Goal: Information Seeking & Learning: Check status

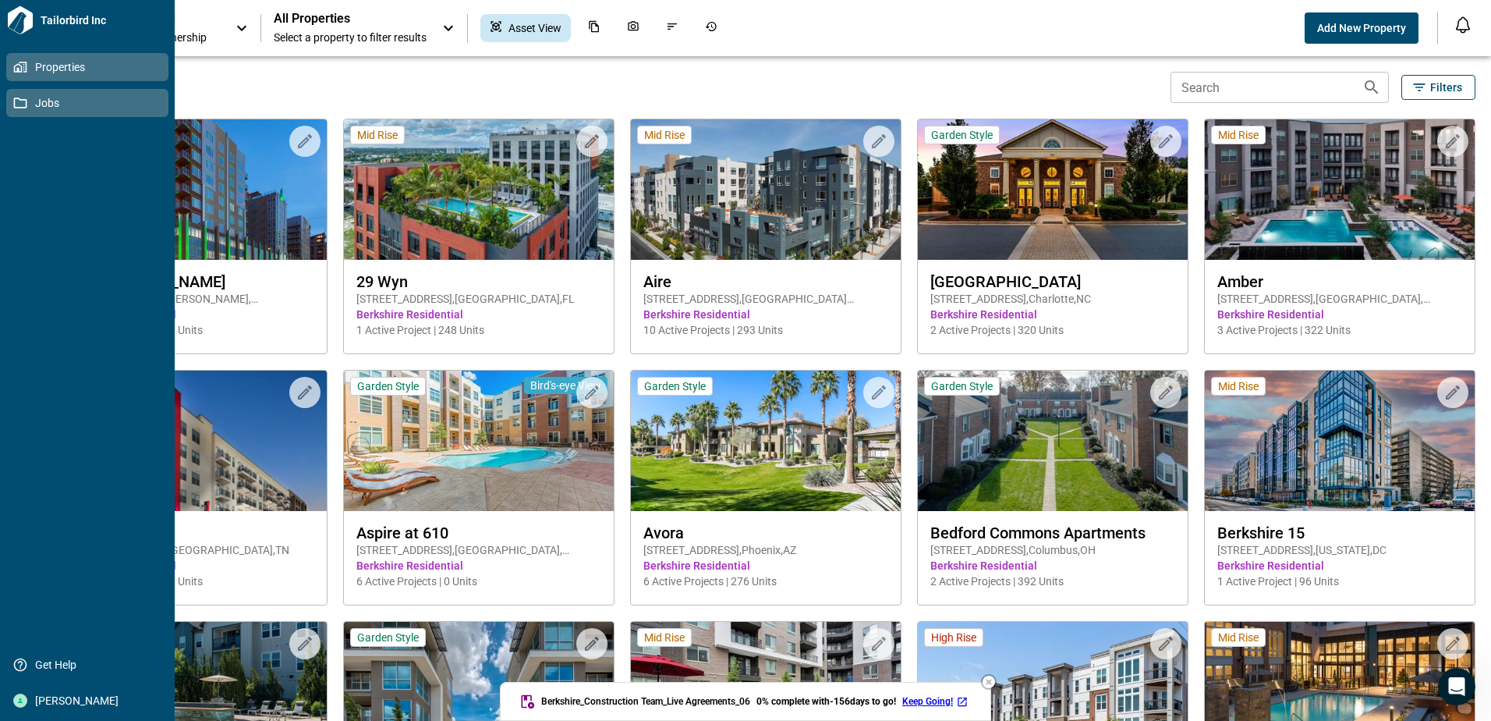
click at [26, 101] on icon at bounding box center [20, 102] width 13 height 11
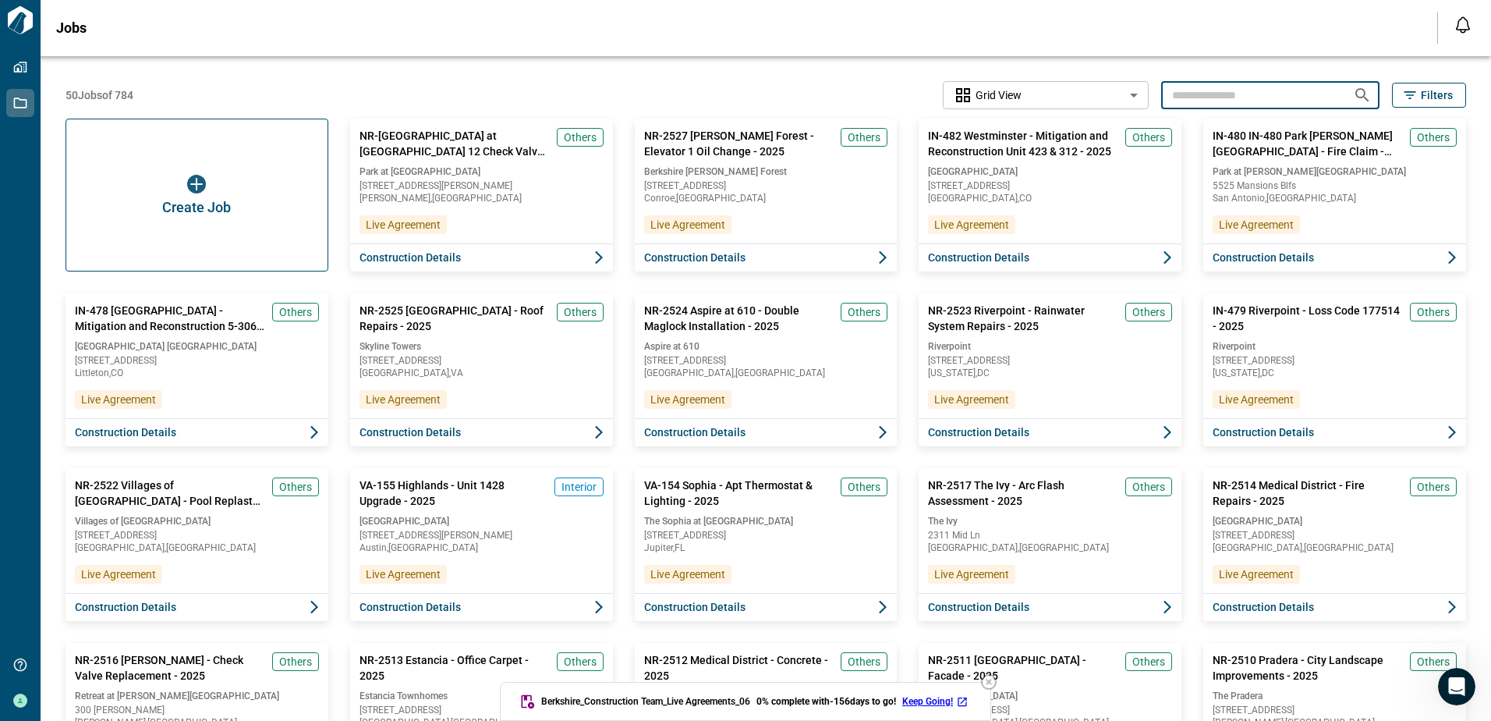
click at [1209, 94] on input "text" at bounding box center [1250, 94] width 179 height 29
type input "***"
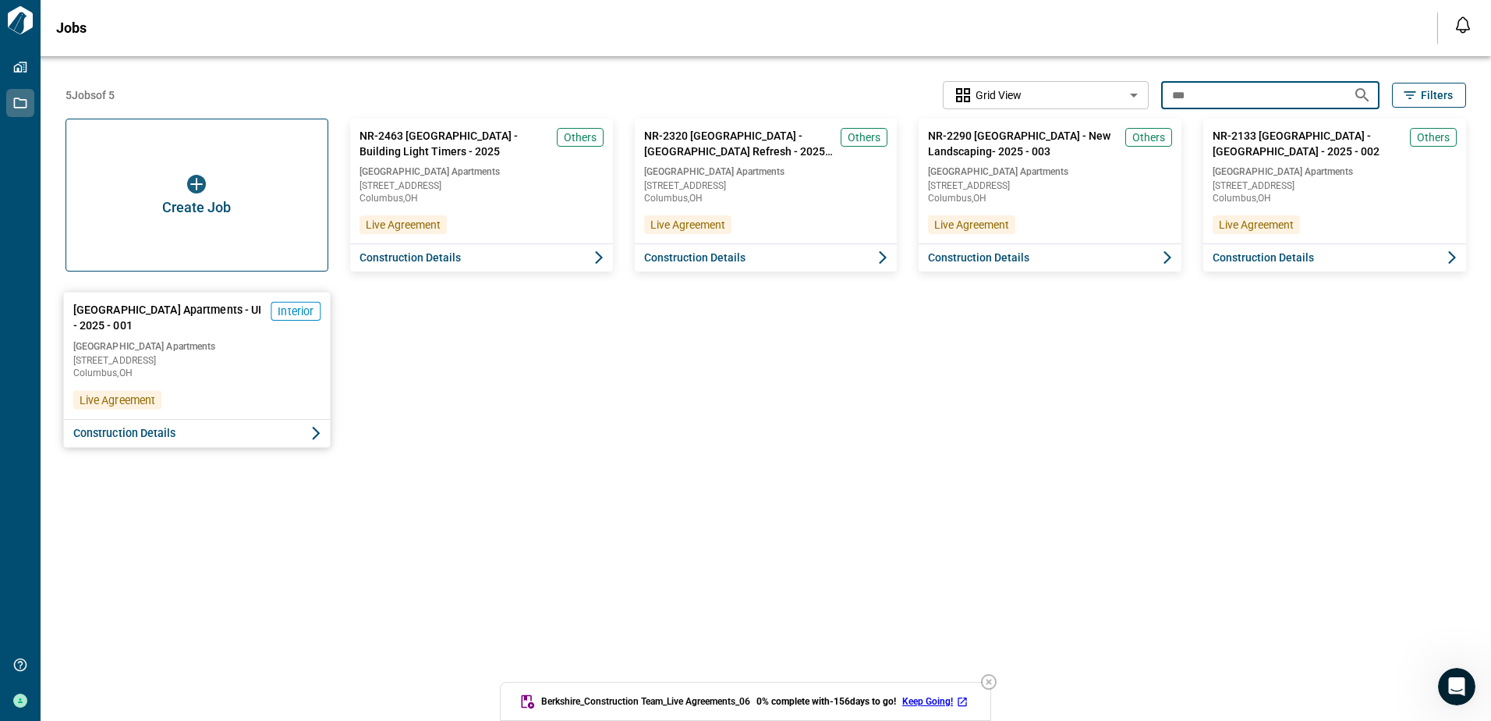
click at [152, 427] on span "Construction Details" at bounding box center [124, 433] width 103 height 16
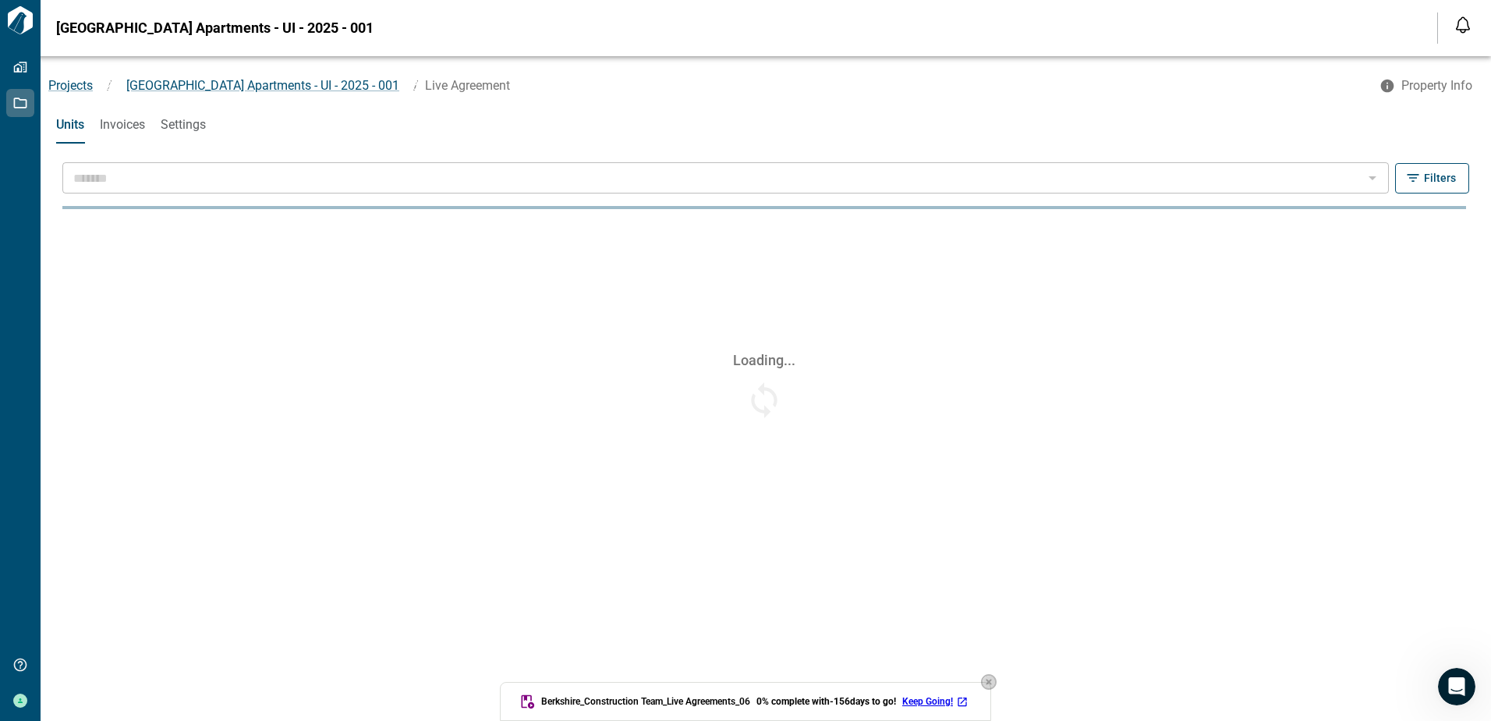
click at [996, 682] on icon "button" at bounding box center [989, 681] width 19 height 19
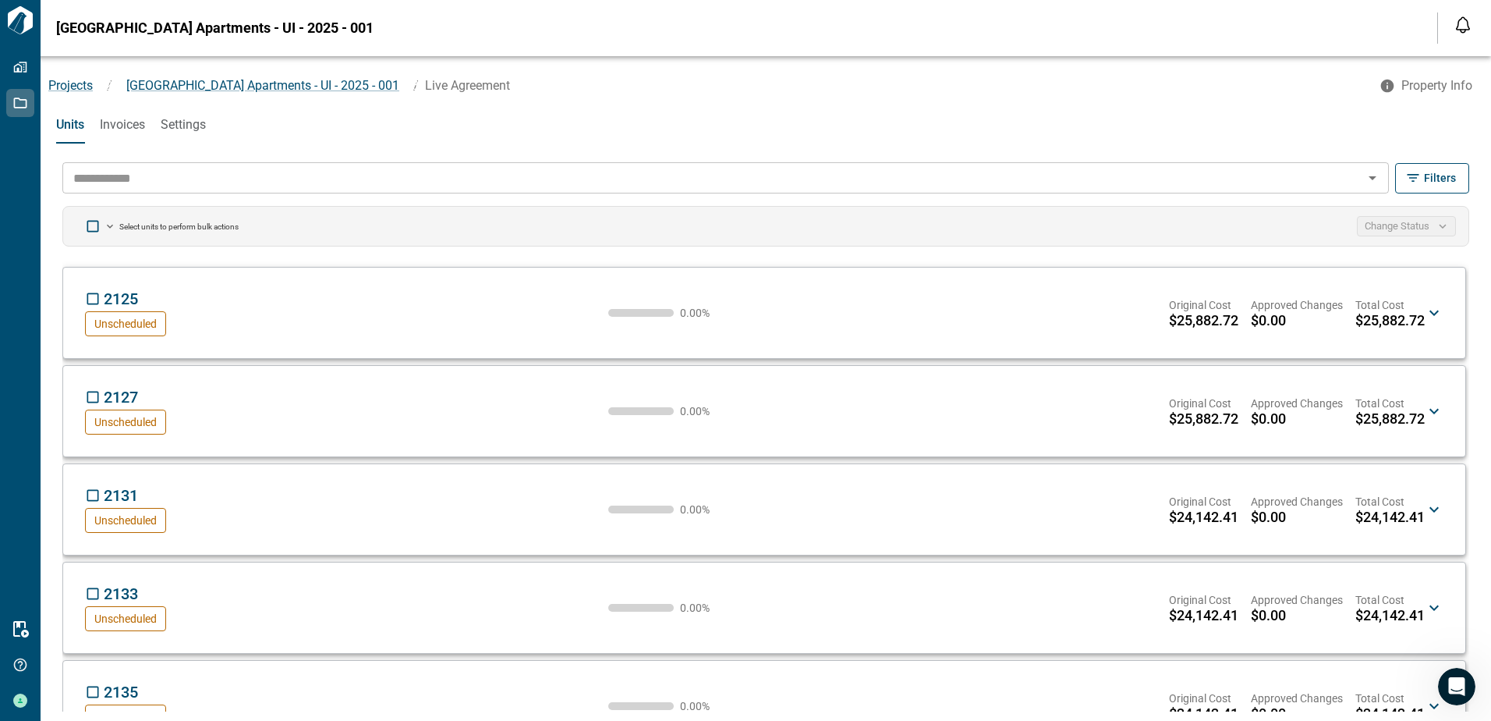
click at [269, 178] on input "text" at bounding box center [712, 178] width 1291 height 22
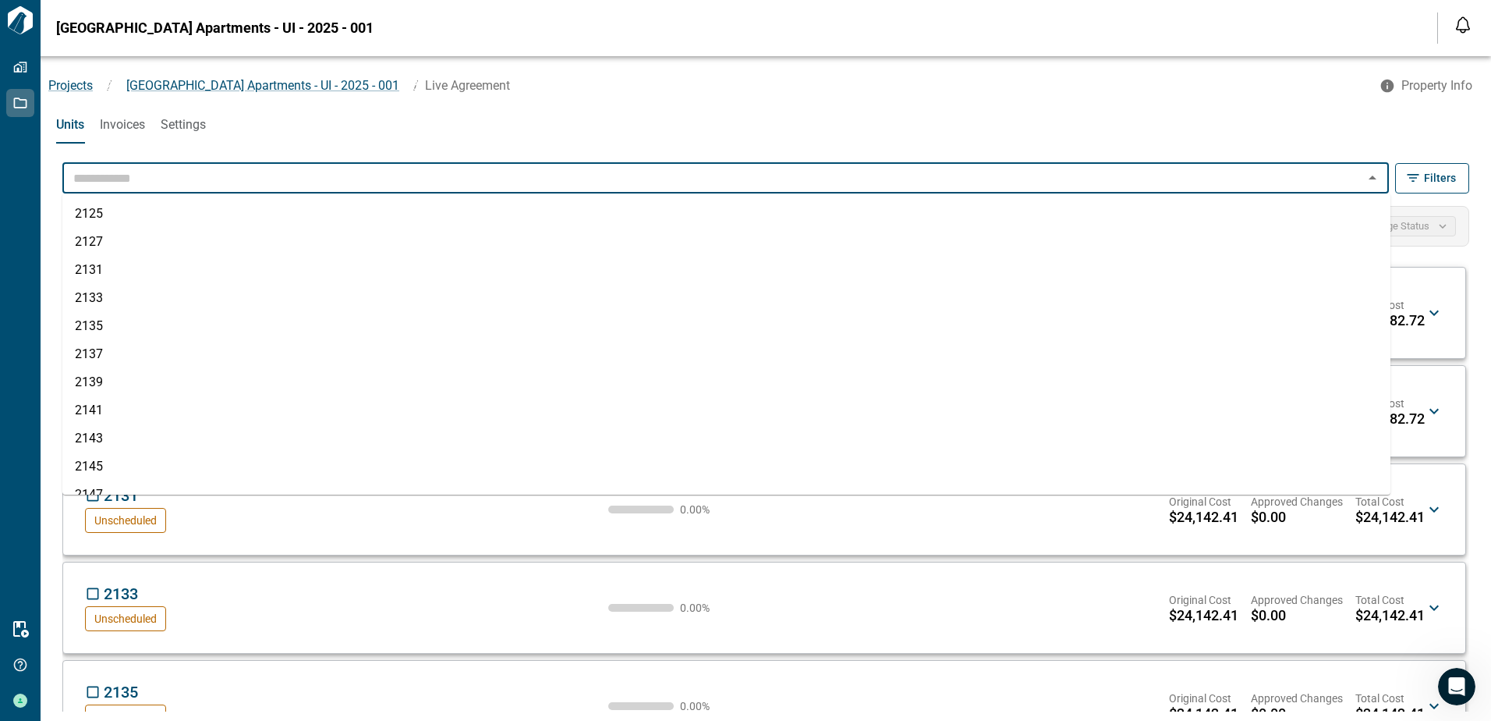
click at [132, 124] on span "Invoices" at bounding box center [122, 125] width 45 height 16
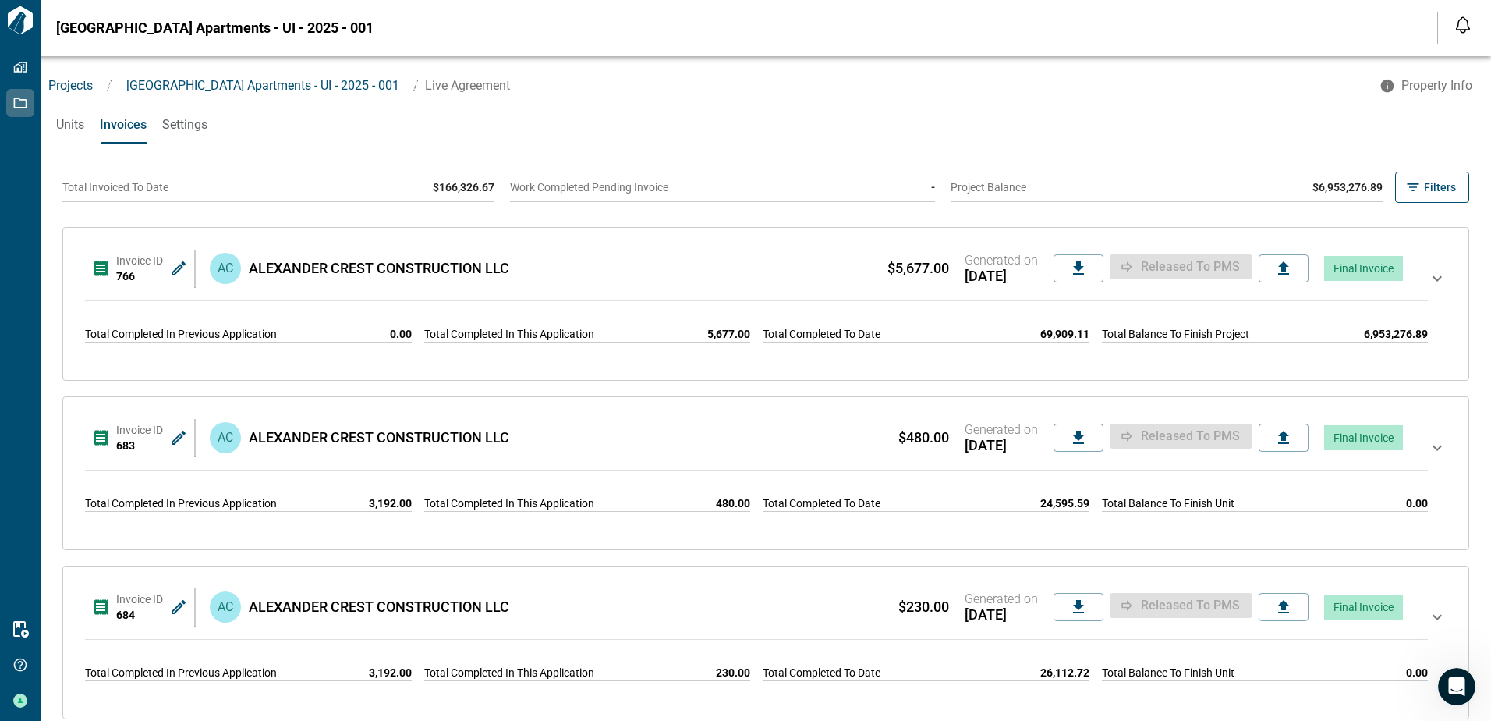
click at [1429, 278] on icon at bounding box center [1437, 303] width 19 height 69
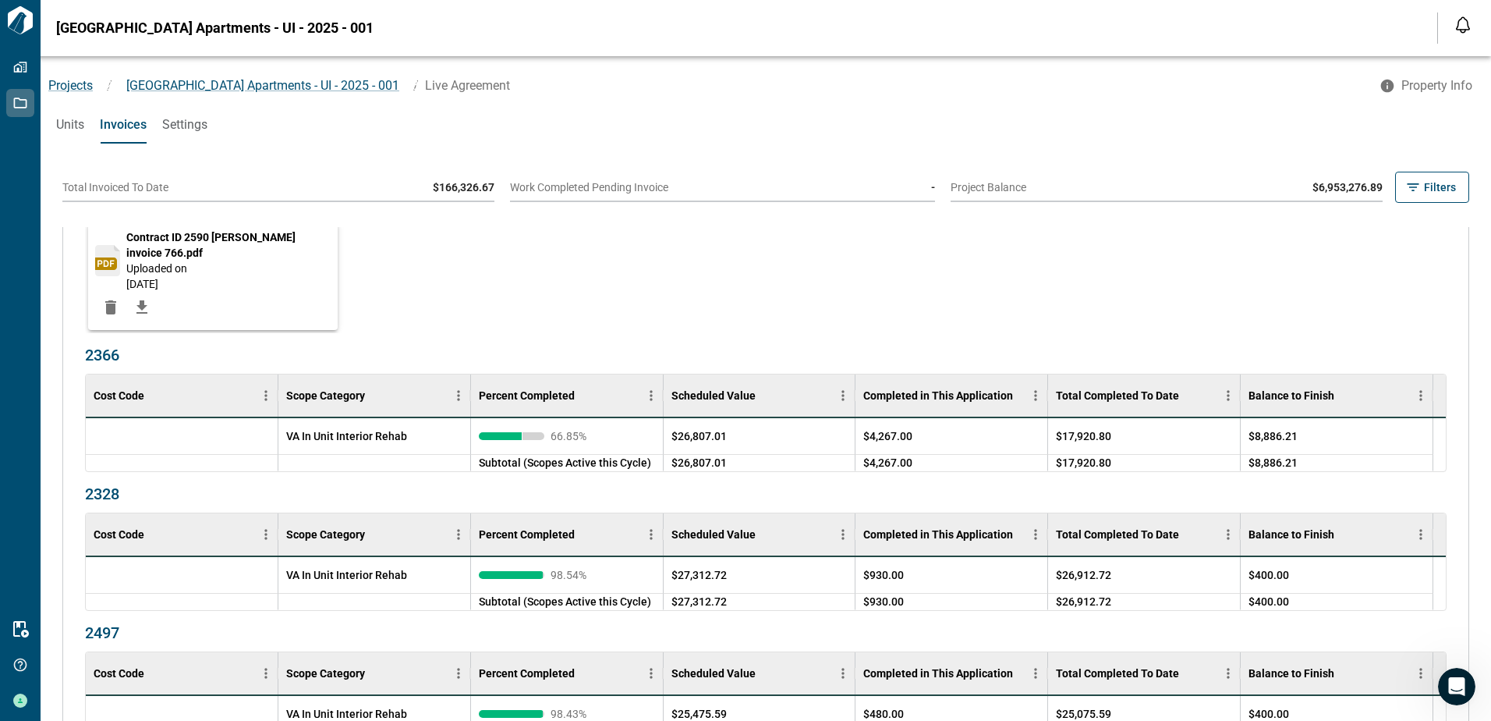
scroll to position [234, 0]
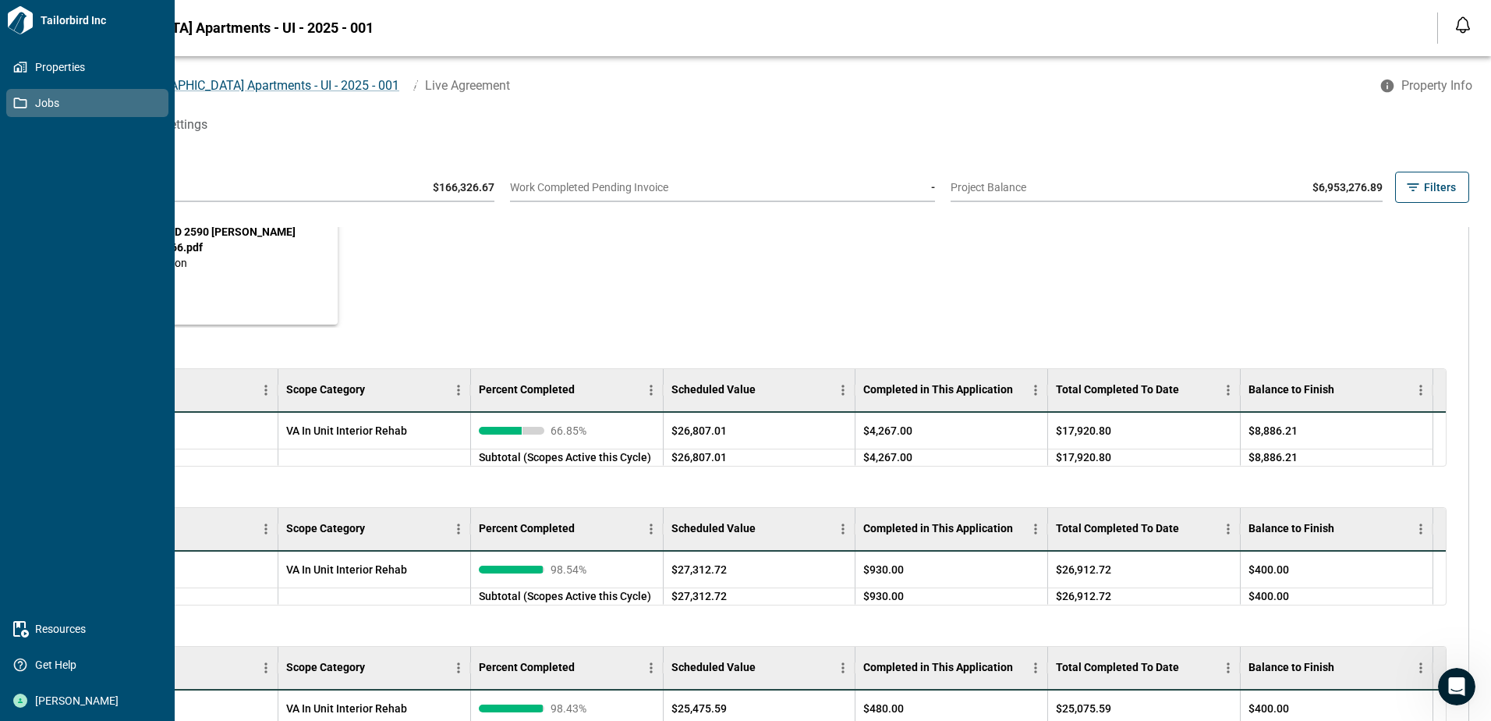
click at [69, 123] on span "Units" at bounding box center [70, 125] width 28 height 16
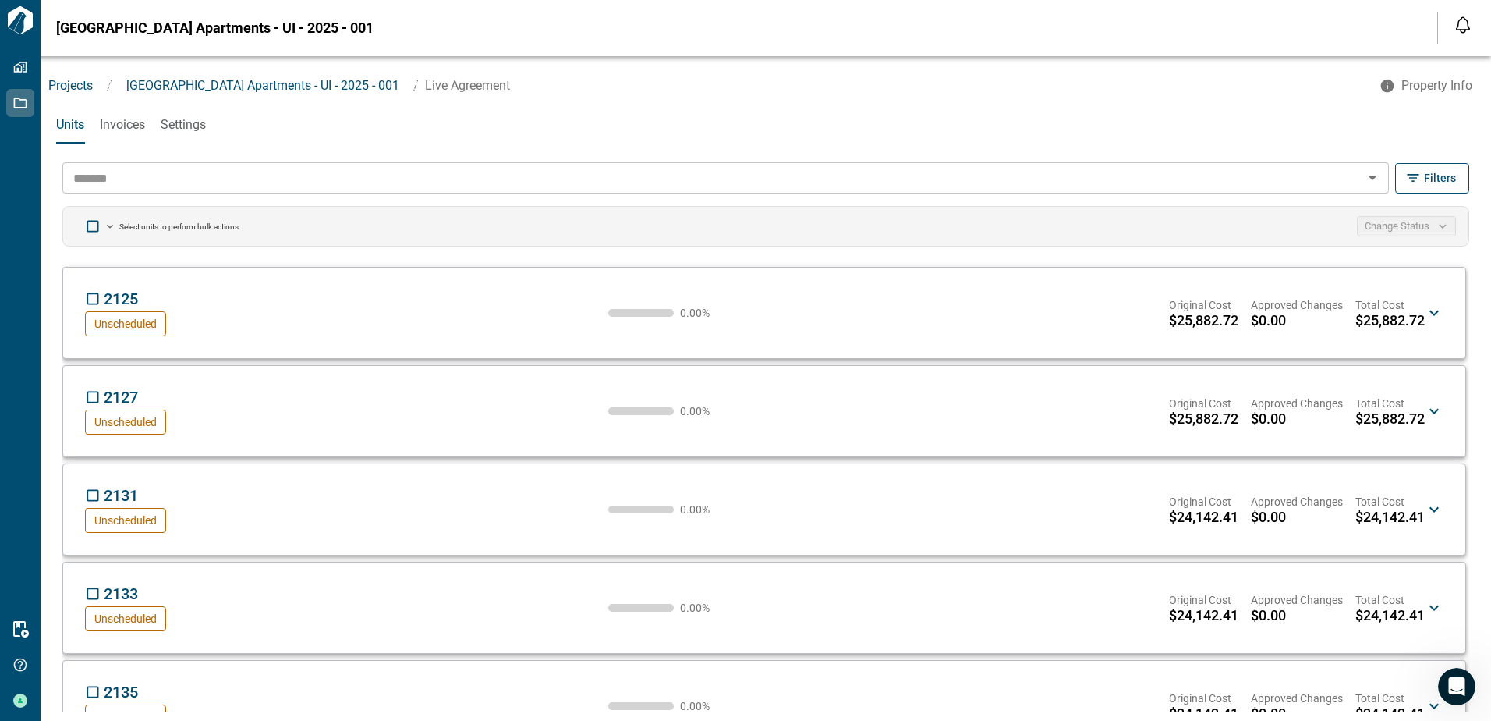
click at [150, 176] on input "text" at bounding box center [712, 178] width 1291 height 22
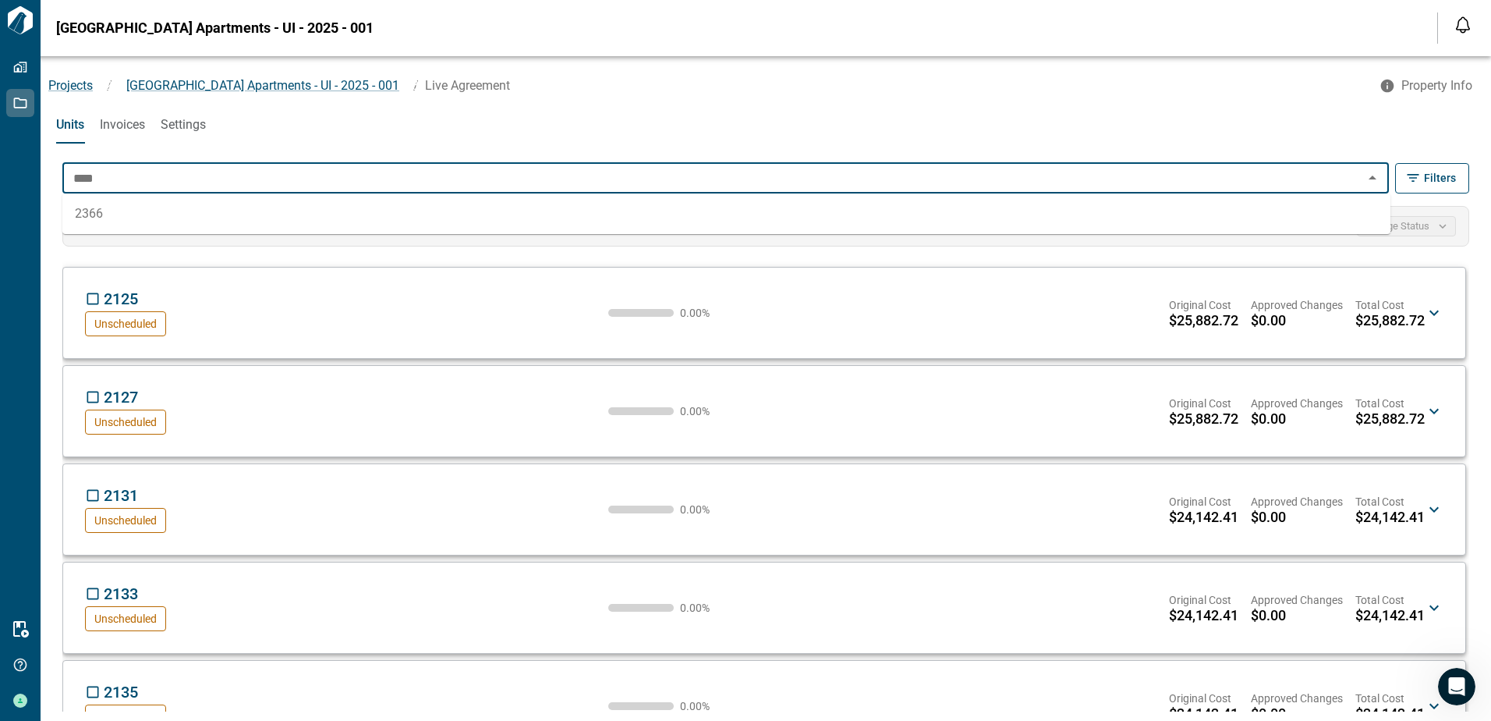
click at [136, 214] on li "2366" at bounding box center [726, 214] width 1328 height 28
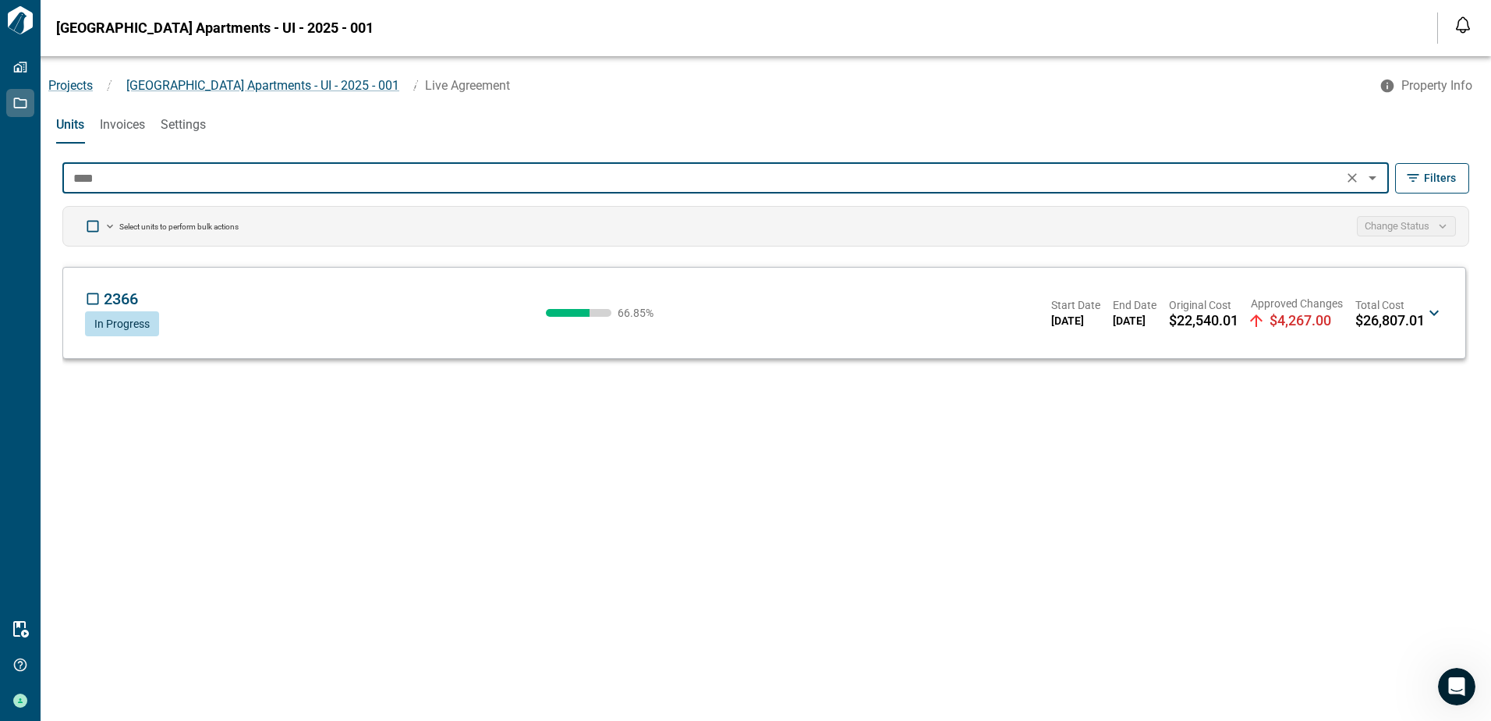
type input "****"
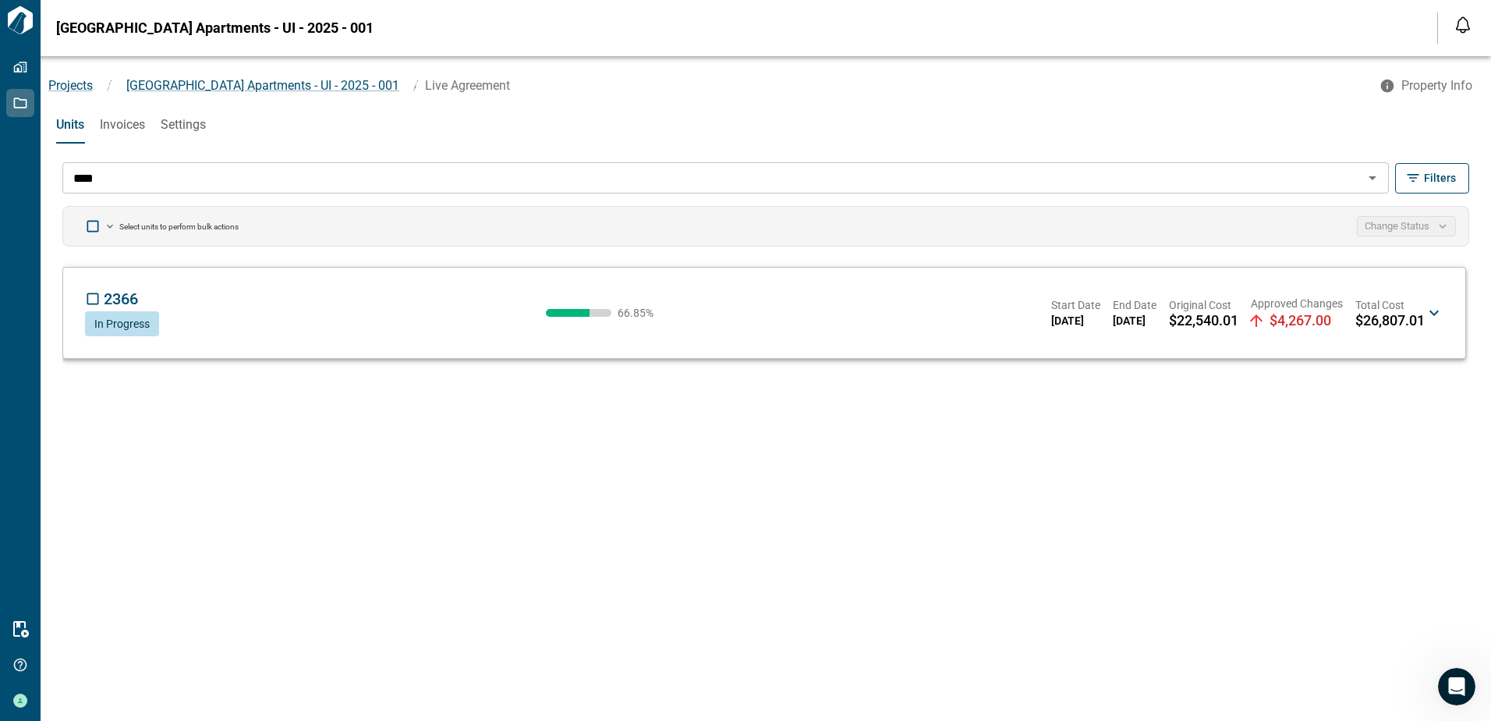
click at [213, 310] on div "2366 AC In Progress 66.85 % Start Date [DATE] End Date [DATE] Original Cost $22…" at bounding box center [755, 312] width 1340 height 47
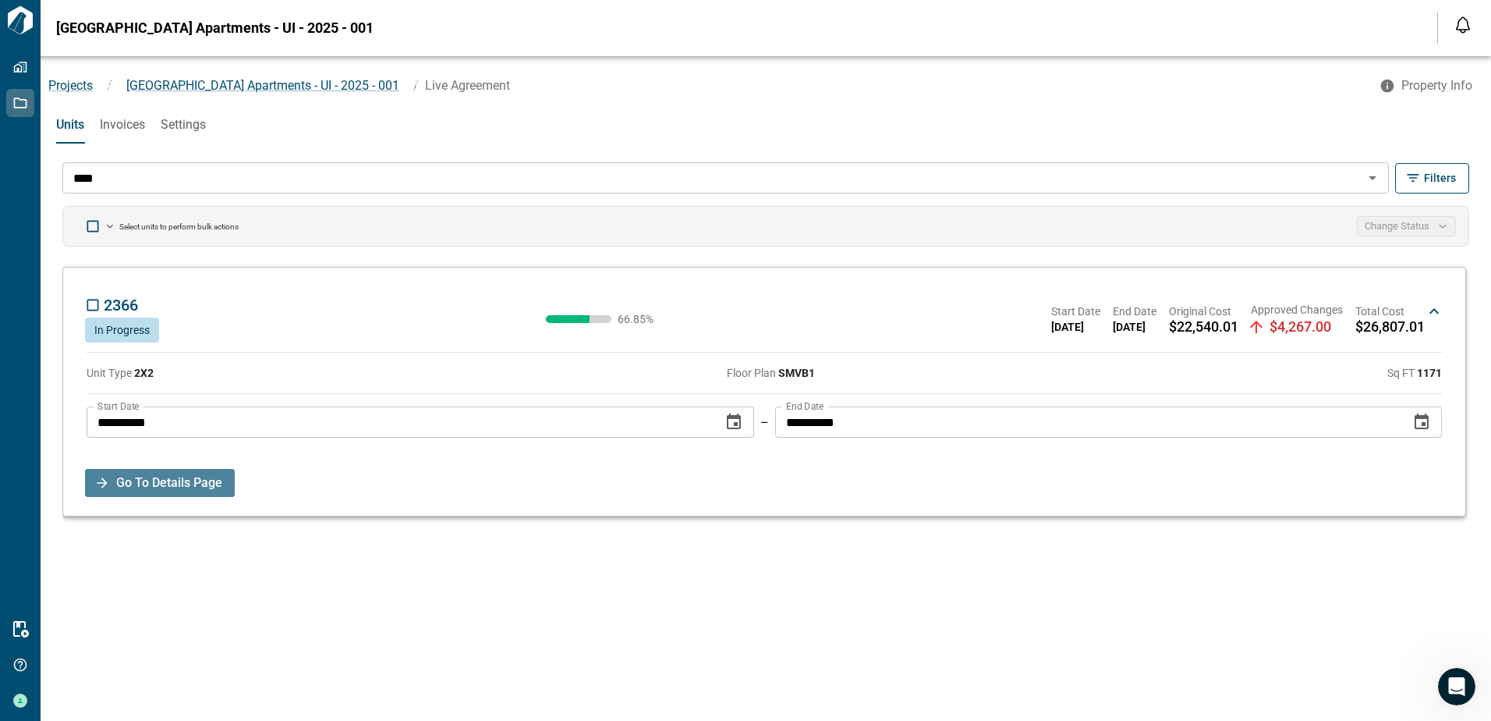
click at [165, 480] on span "Go To Details Page" at bounding box center [169, 483] width 106 height 28
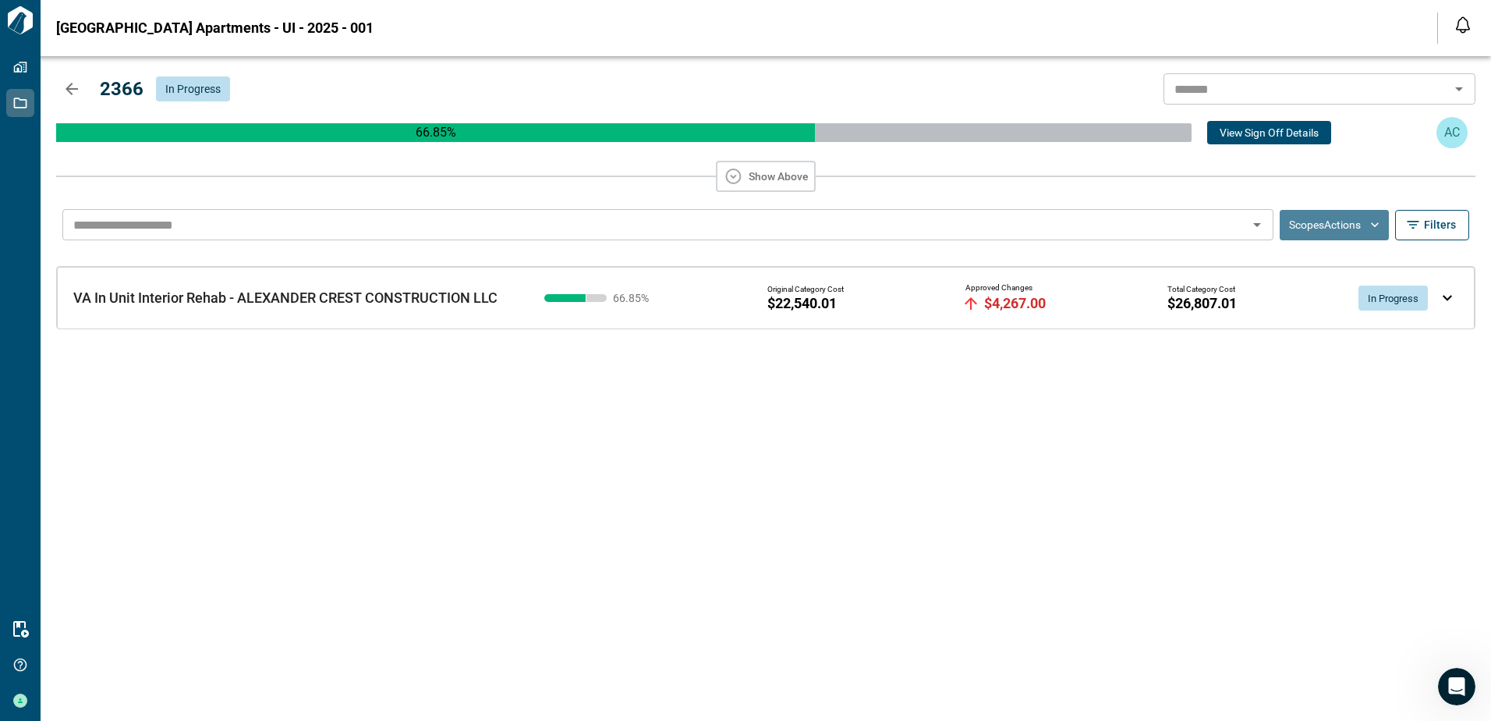
click at [1328, 223] on button "Scopes Actions" at bounding box center [1334, 225] width 109 height 30
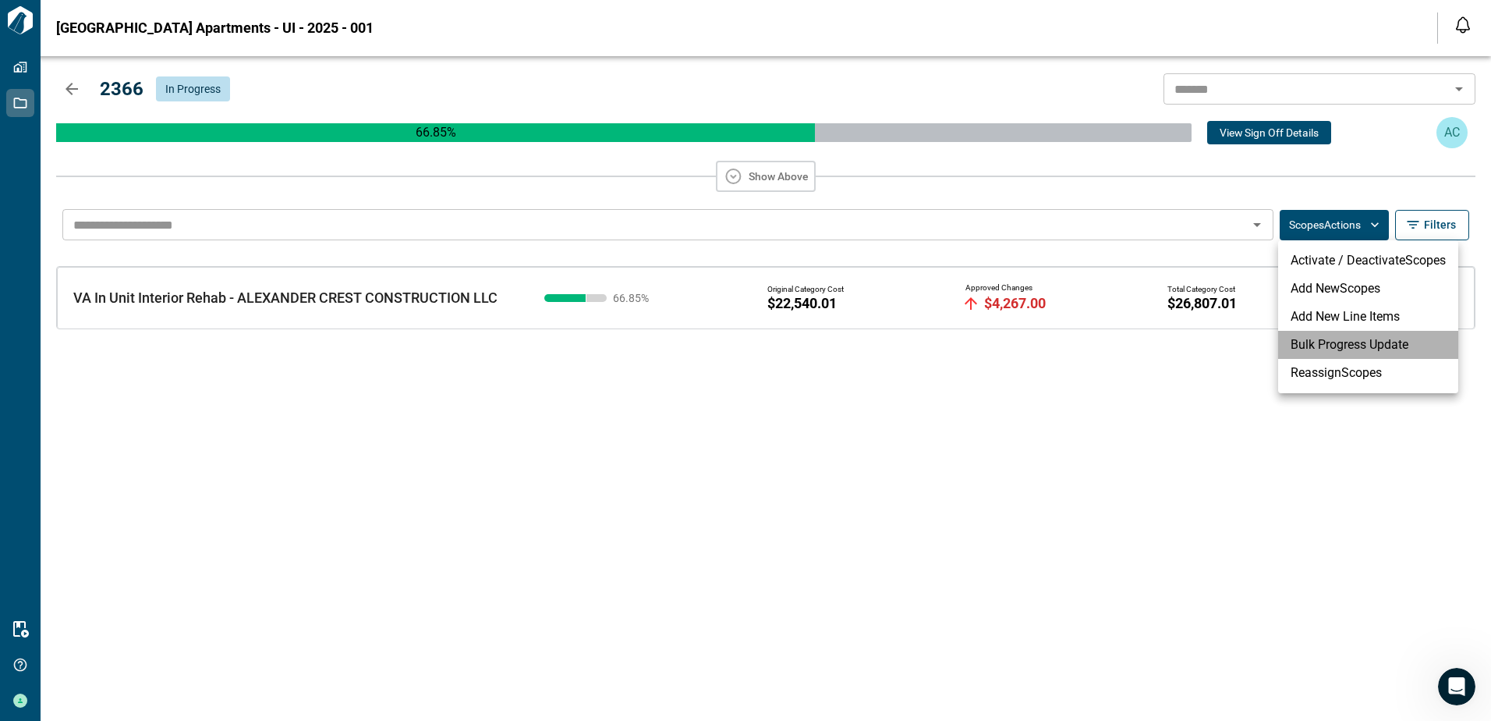
click at [1306, 339] on li "Bulk Progress Update" at bounding box center [1368, 345] width 180 height 28
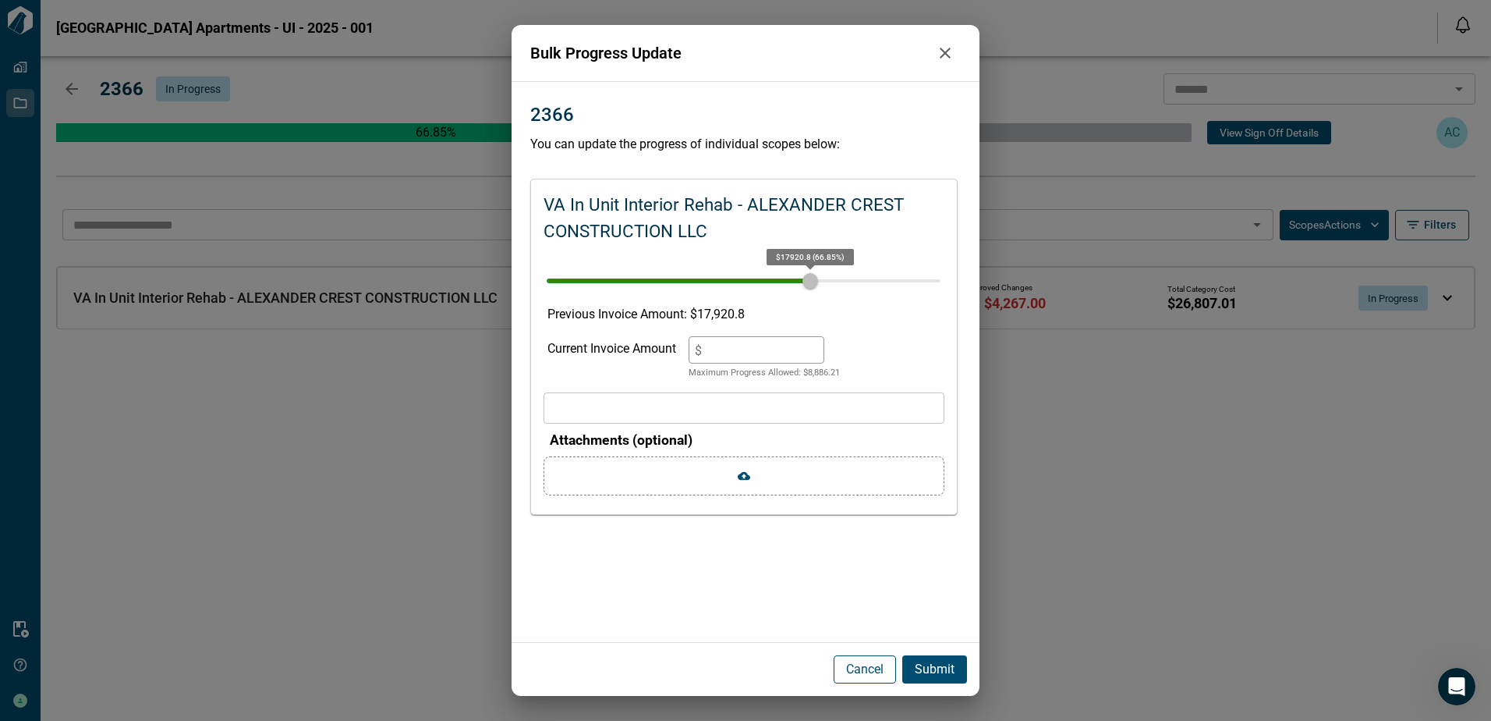
click at [854, 670] on p "Cancel" at bounding box center [864, 669] width 37 height 19
type input "**"
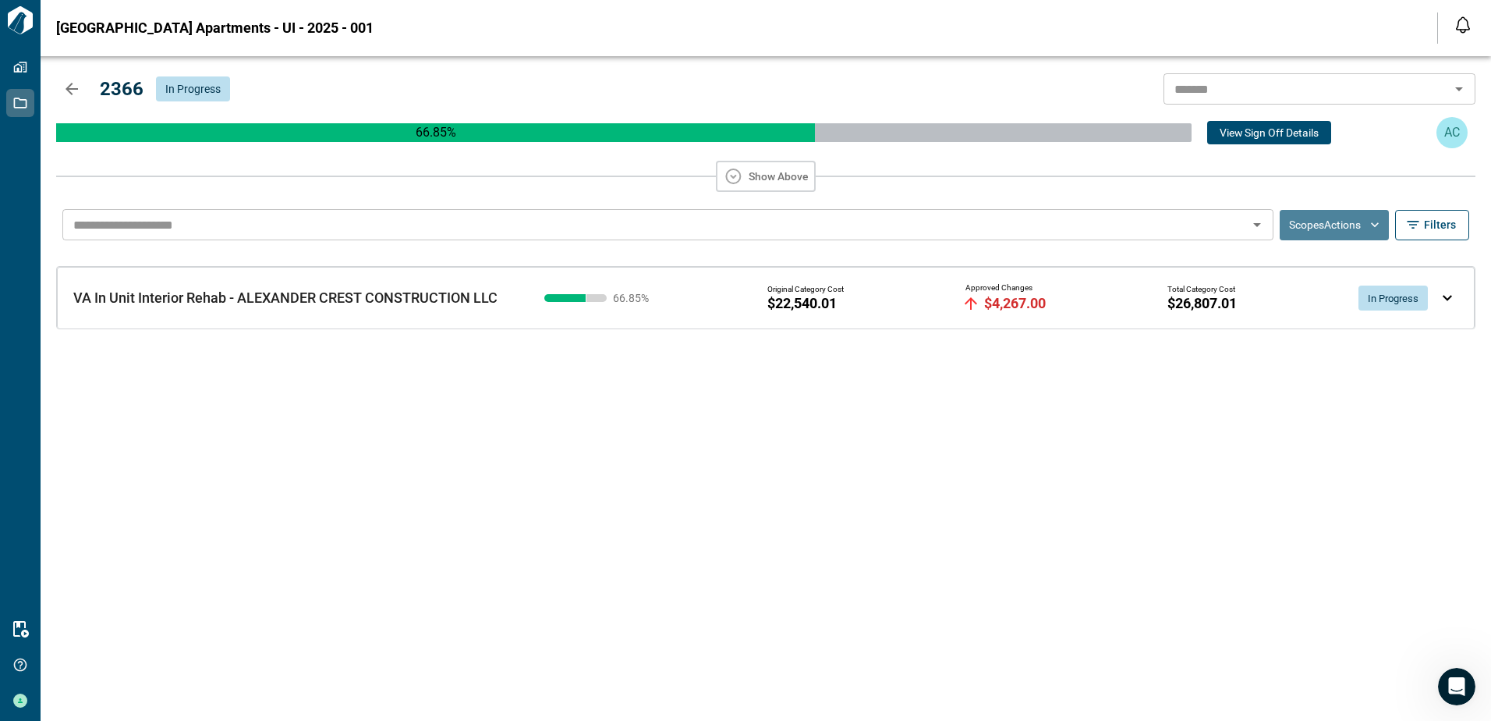
click at [1355, 227] on button "Scopes Actions" at bounding box center [1334, 225] width 109 height 30
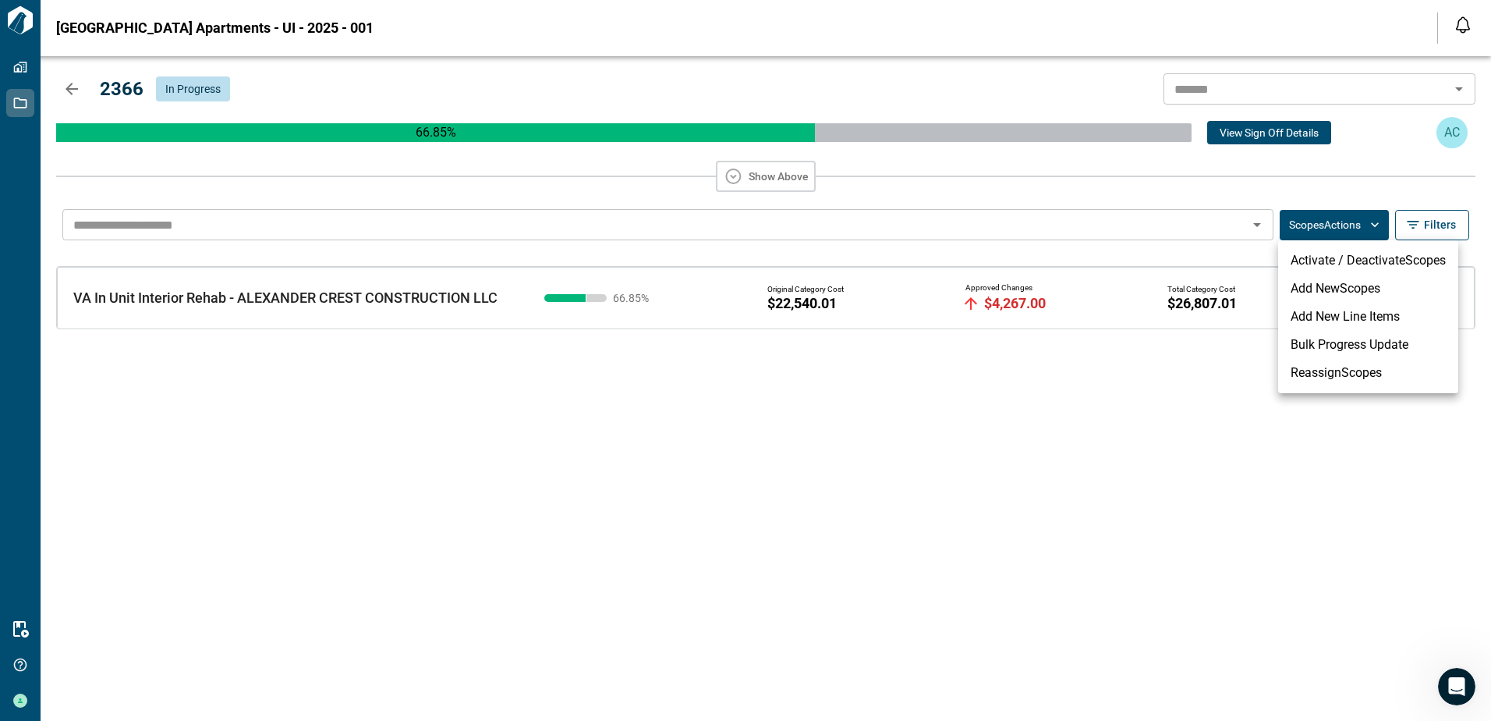
click at [1330, 346] on li "Bulk Progress Update" at bounding box center [1368, 345] width 180 height 28
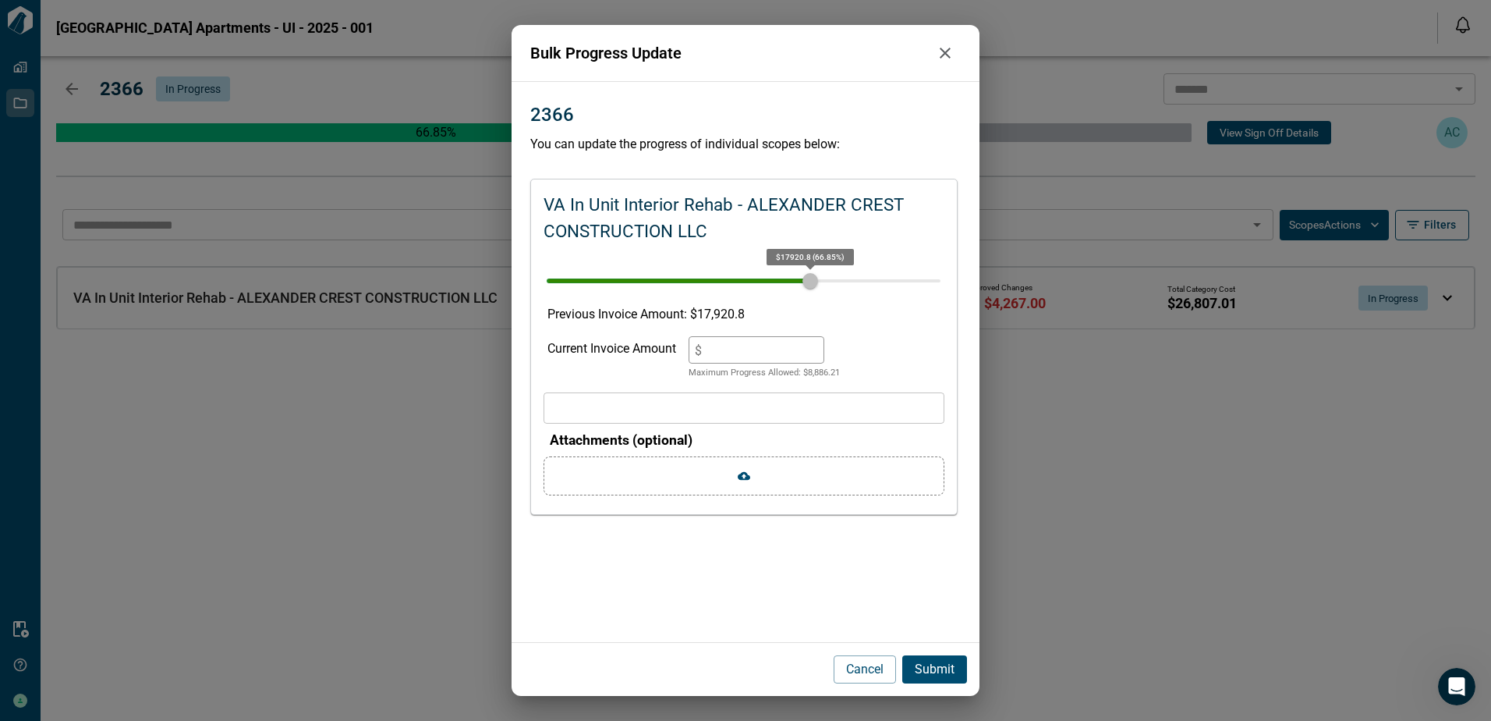
drag, startPoint x: 846, startPoint y: 672, endPoint x: 825, endPoint y: 639, distance: 39.6
click at [846, 672] on p "Cancel" at bounding box center [864, 669] width 37 height 19
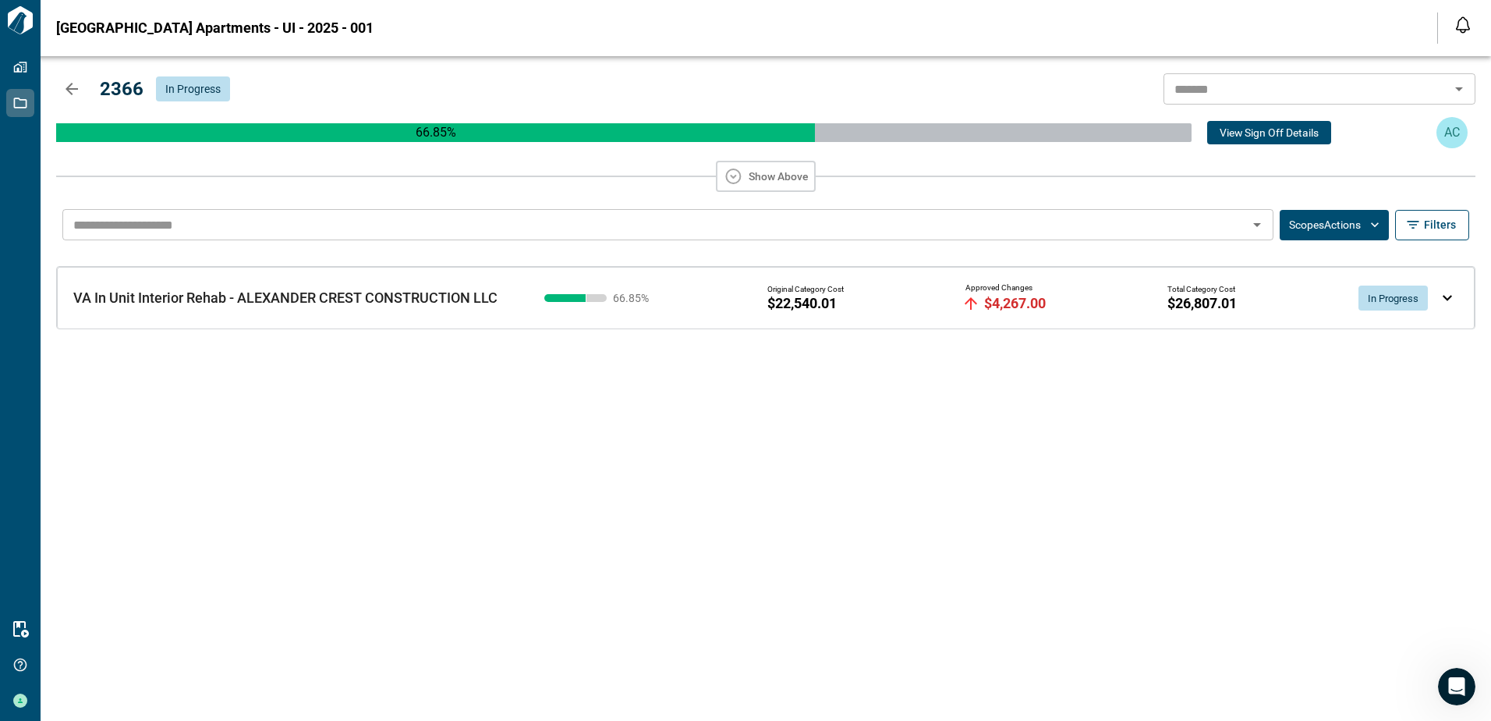
type input "**"
click at [1359, 229] on button "Scopes Actions" at bounding box center [1334, 225] width 109 height 30
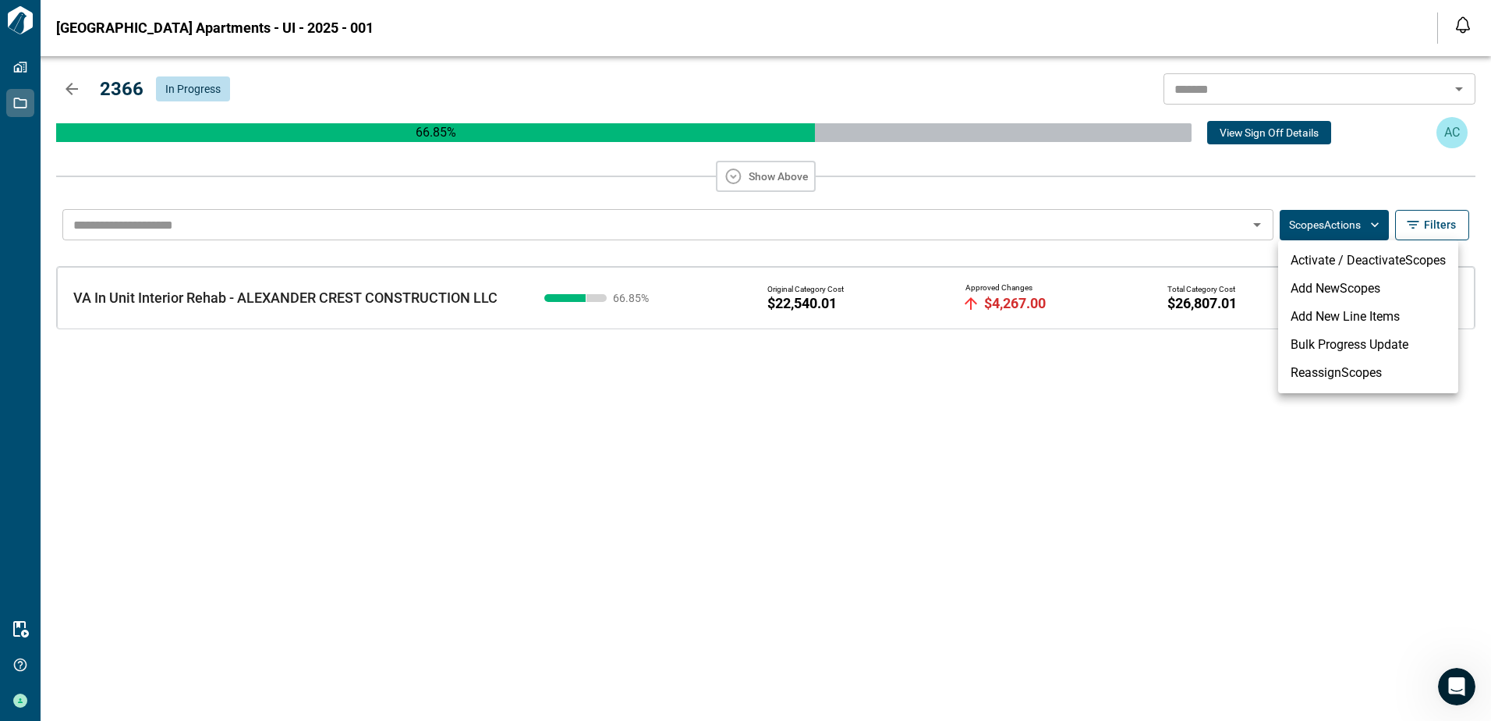
click at [1171, 372] on div at bounding box center [745, 360] width 1491 height 721
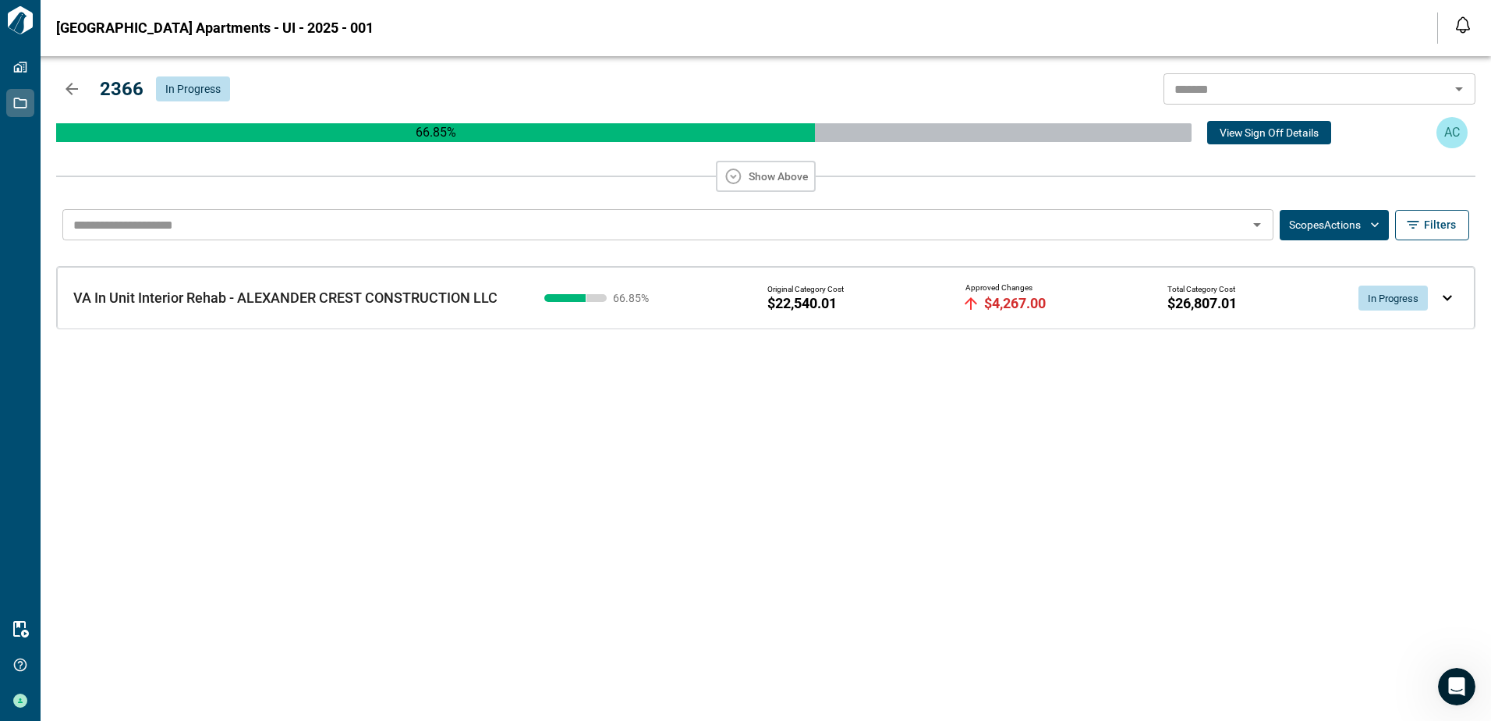
click at [1443, 297] on img at bounding box center [1447, 298] width 9 height 6
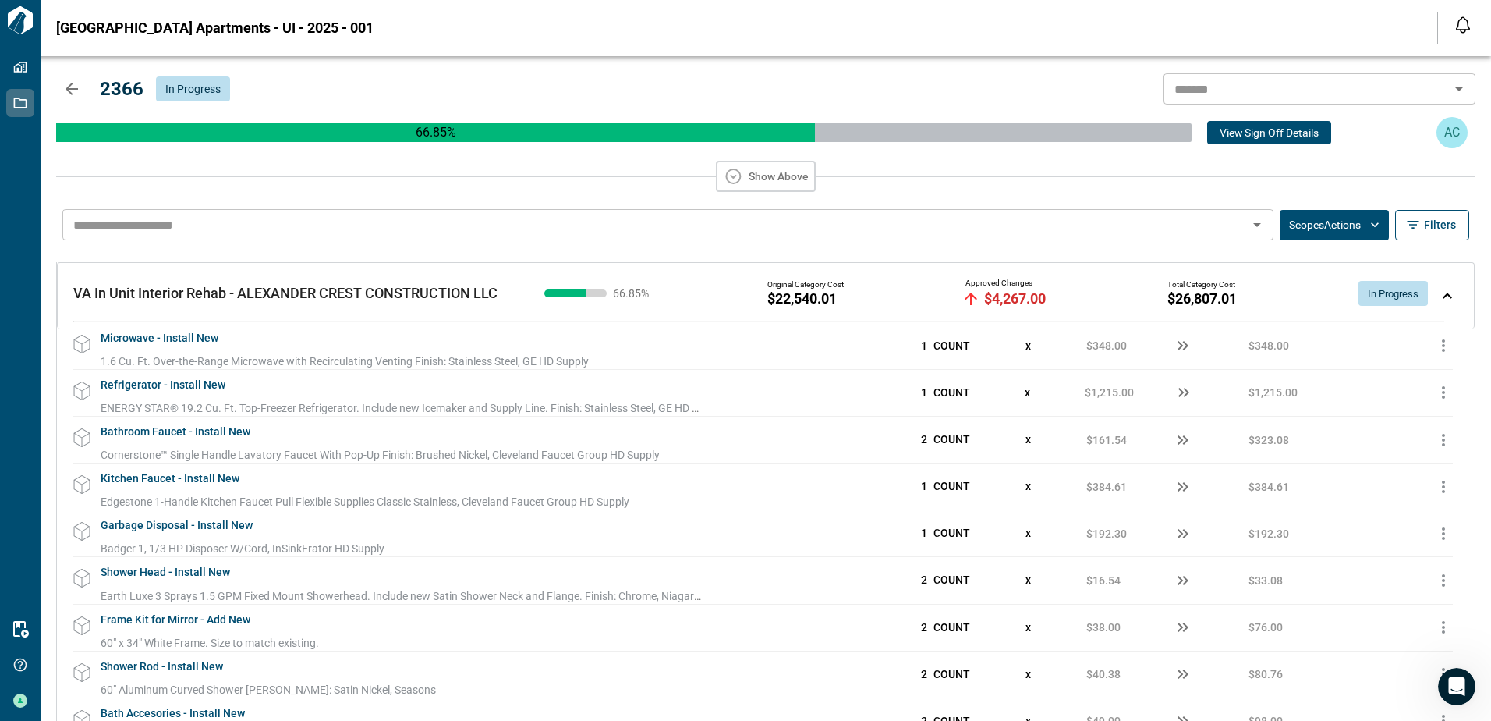
scroll to position [342, 0]
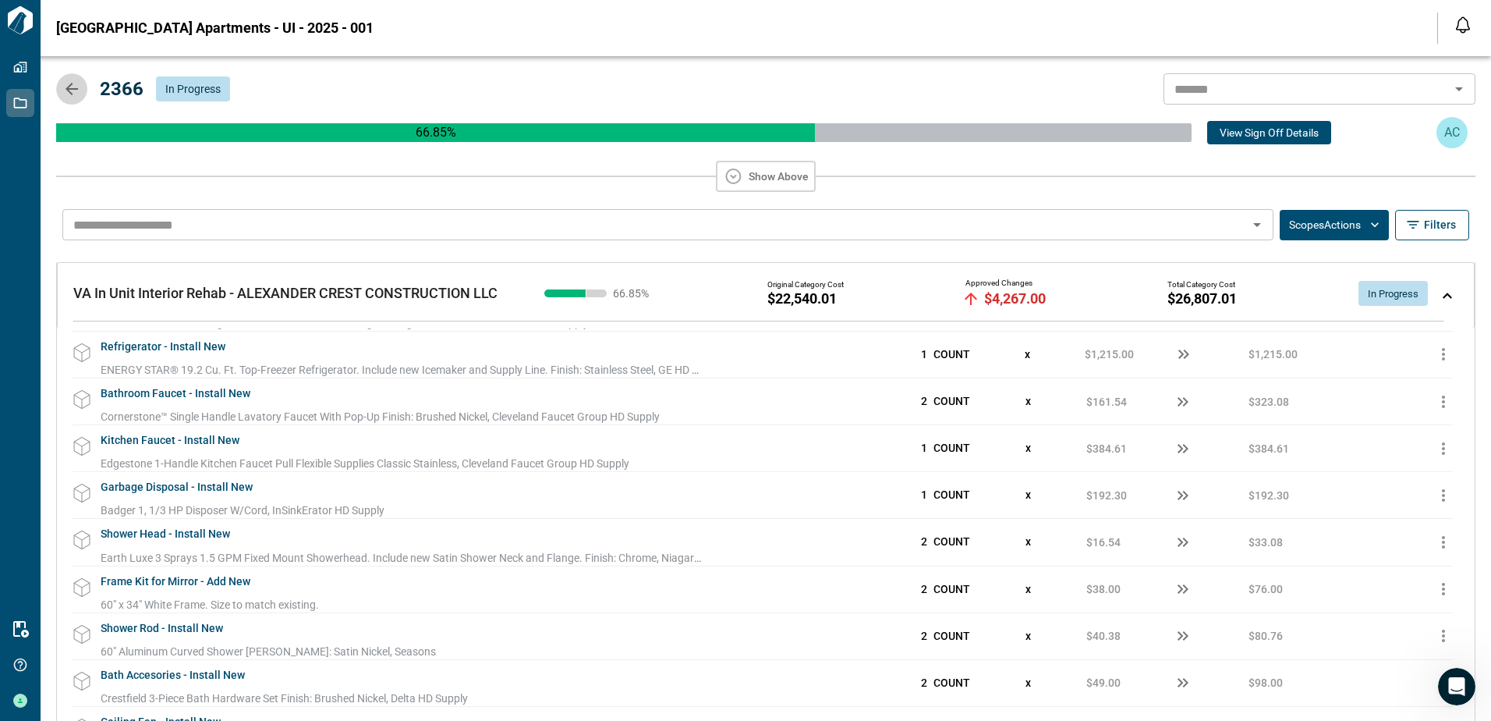
click at [76, 91] on icon "button" at bounding box center [71, 89] width 19 height 19
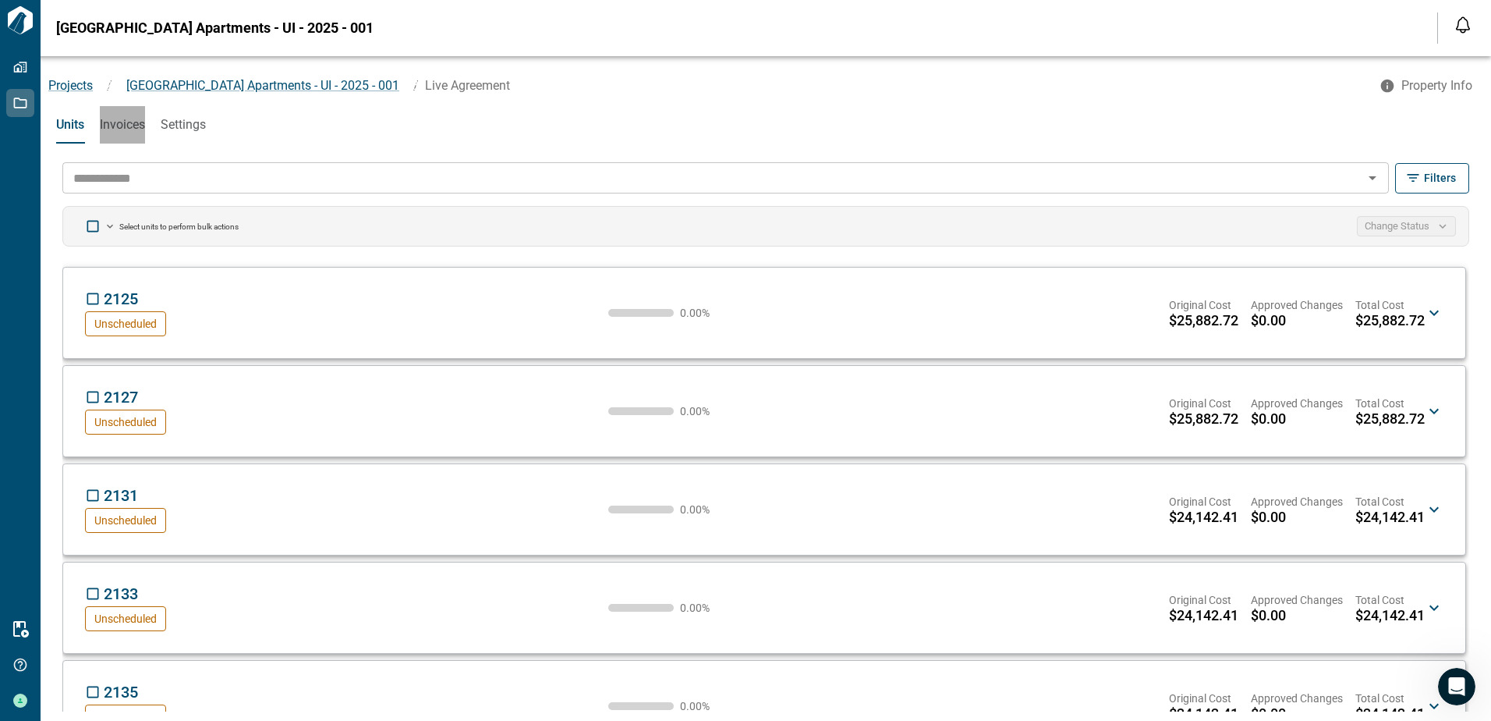
click at [118, 125] on span "Invoices" at bounding box center [122, 125] width 45 height 16
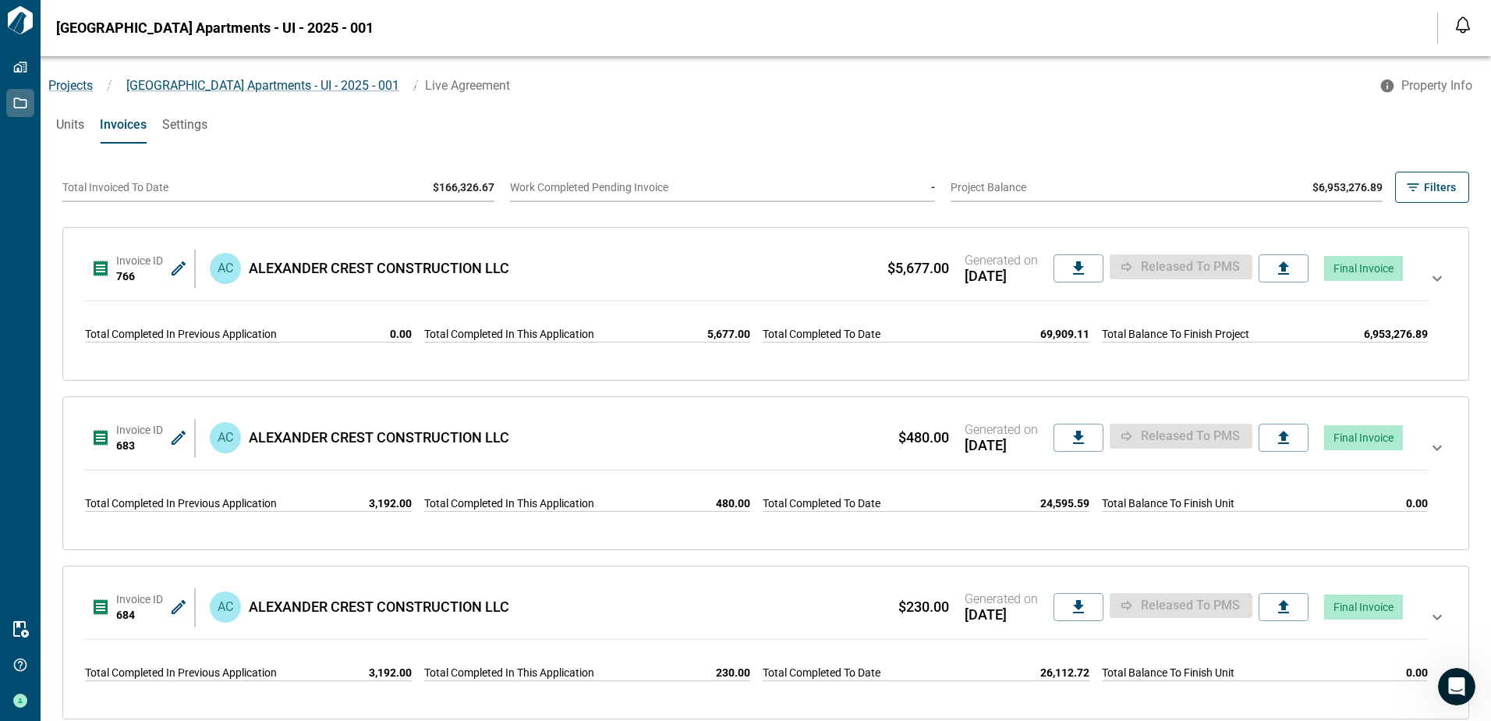
click at [1433, 281] on icon at bounding box center [1437, 278] width 9 height 5
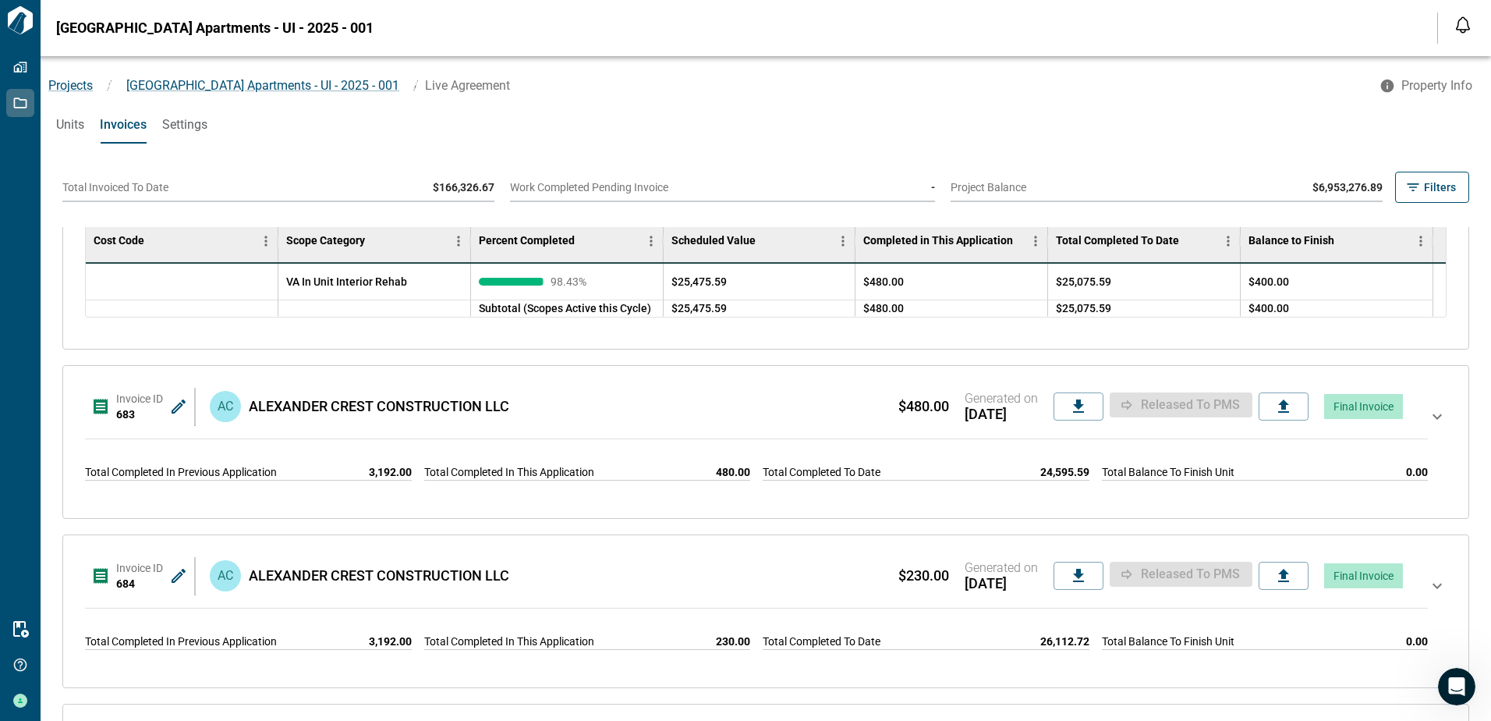
scroll to position [702, 0]
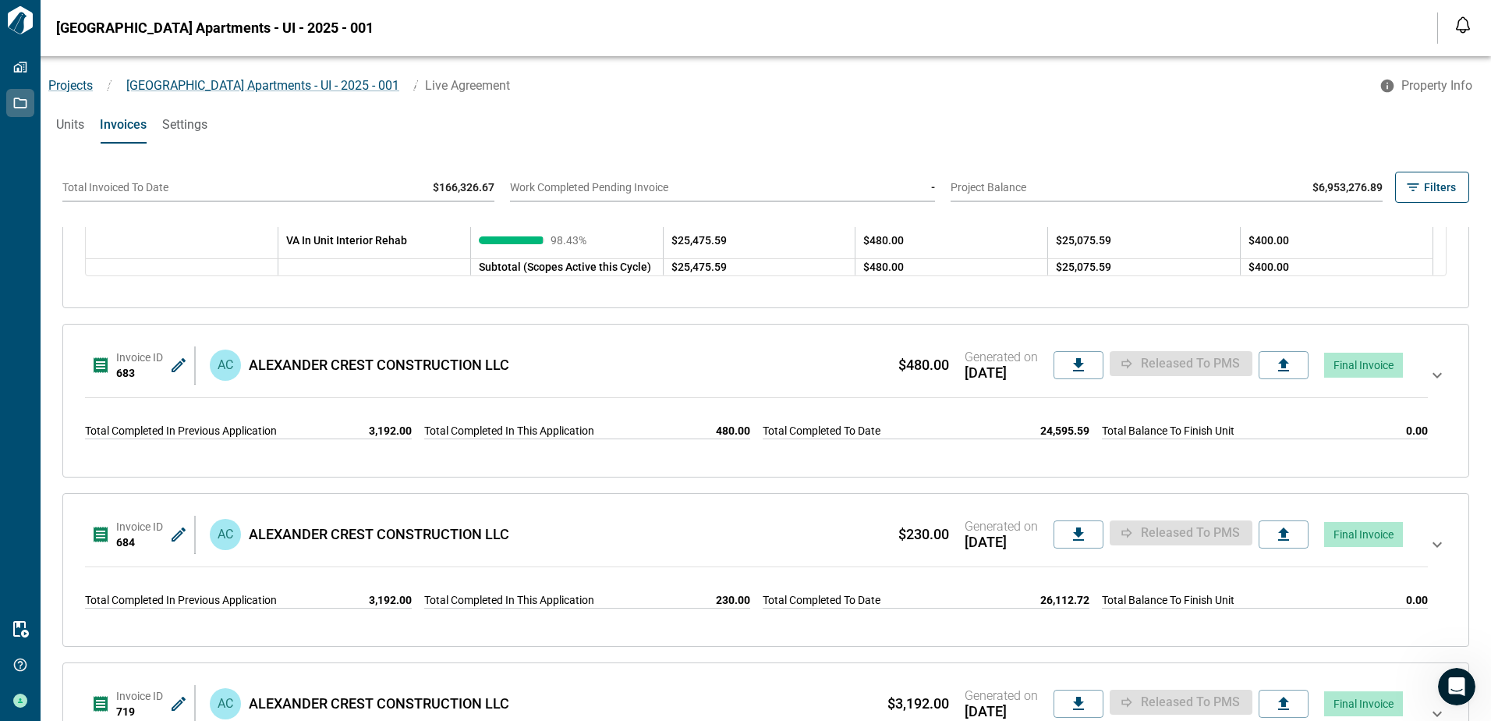
click at [1428, 374] on icon at bounding box center [1437, 400] width 19 height 69
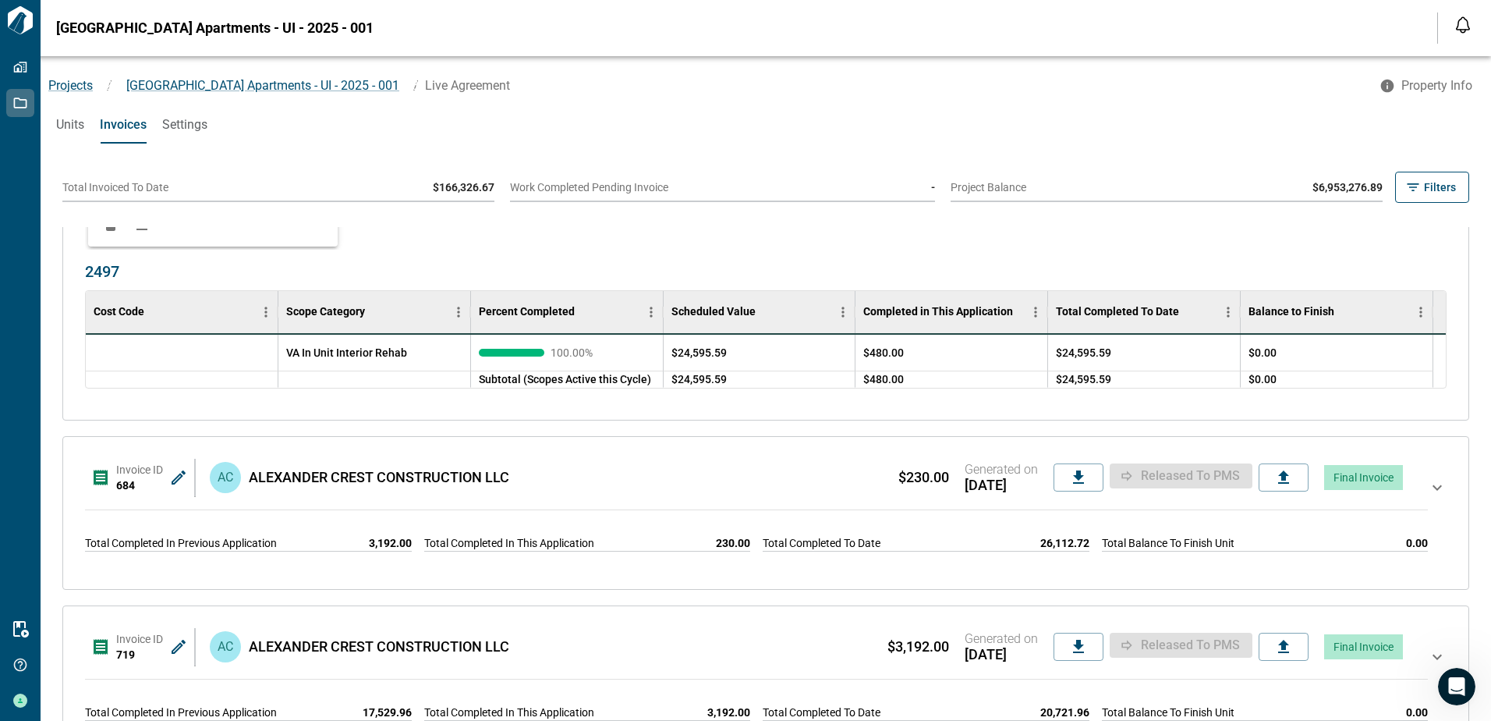
scroll to position [1170, 0]
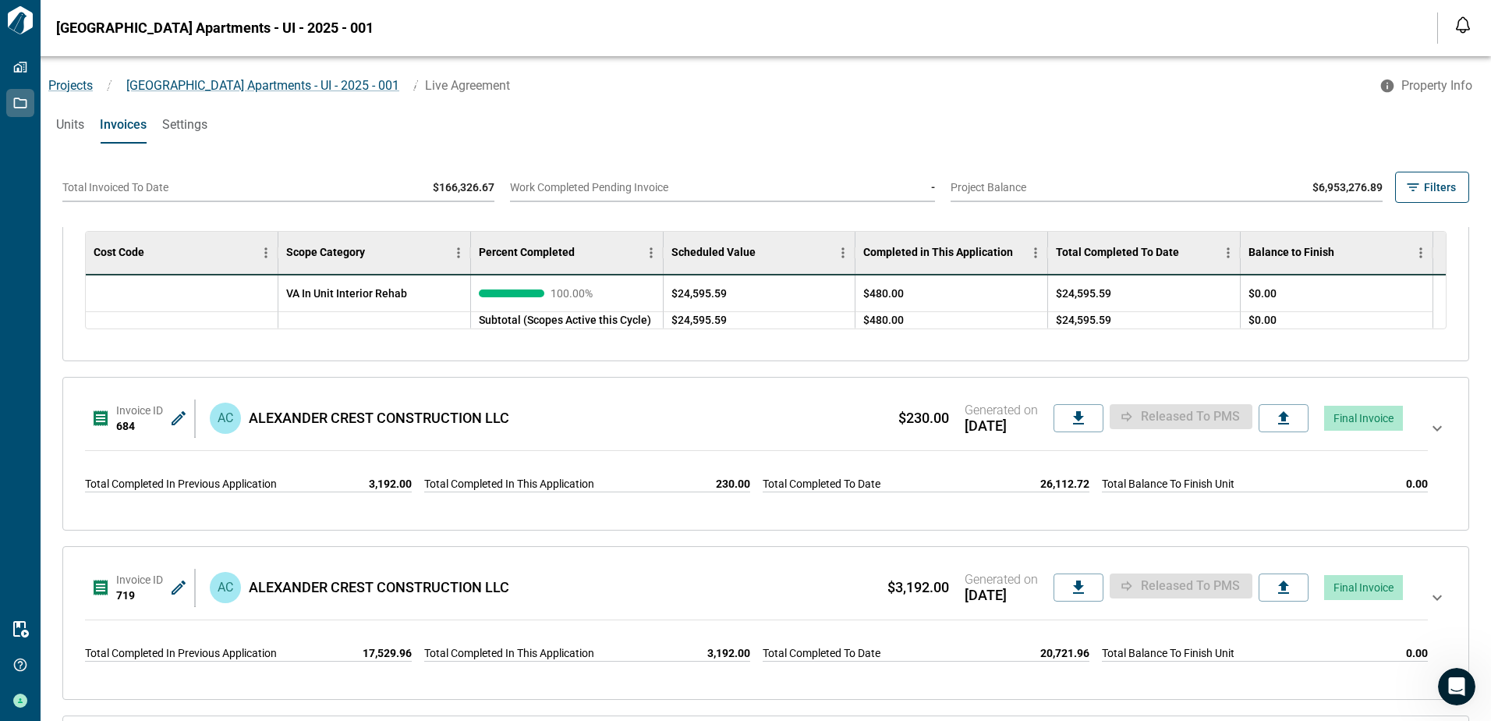
click at [1433, 429] on icon at bounding box center [1437, 428] width 9 height 5
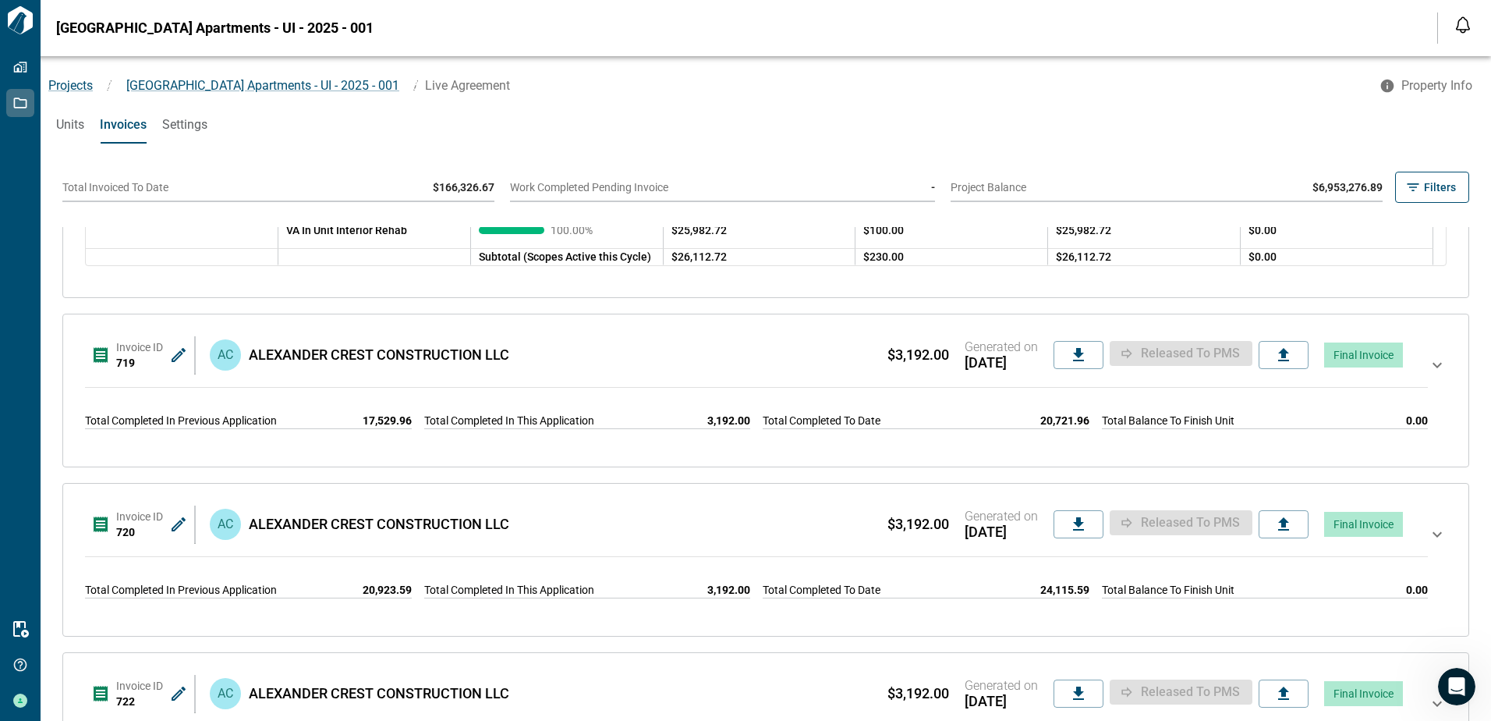
scroll to position [1872, 0]
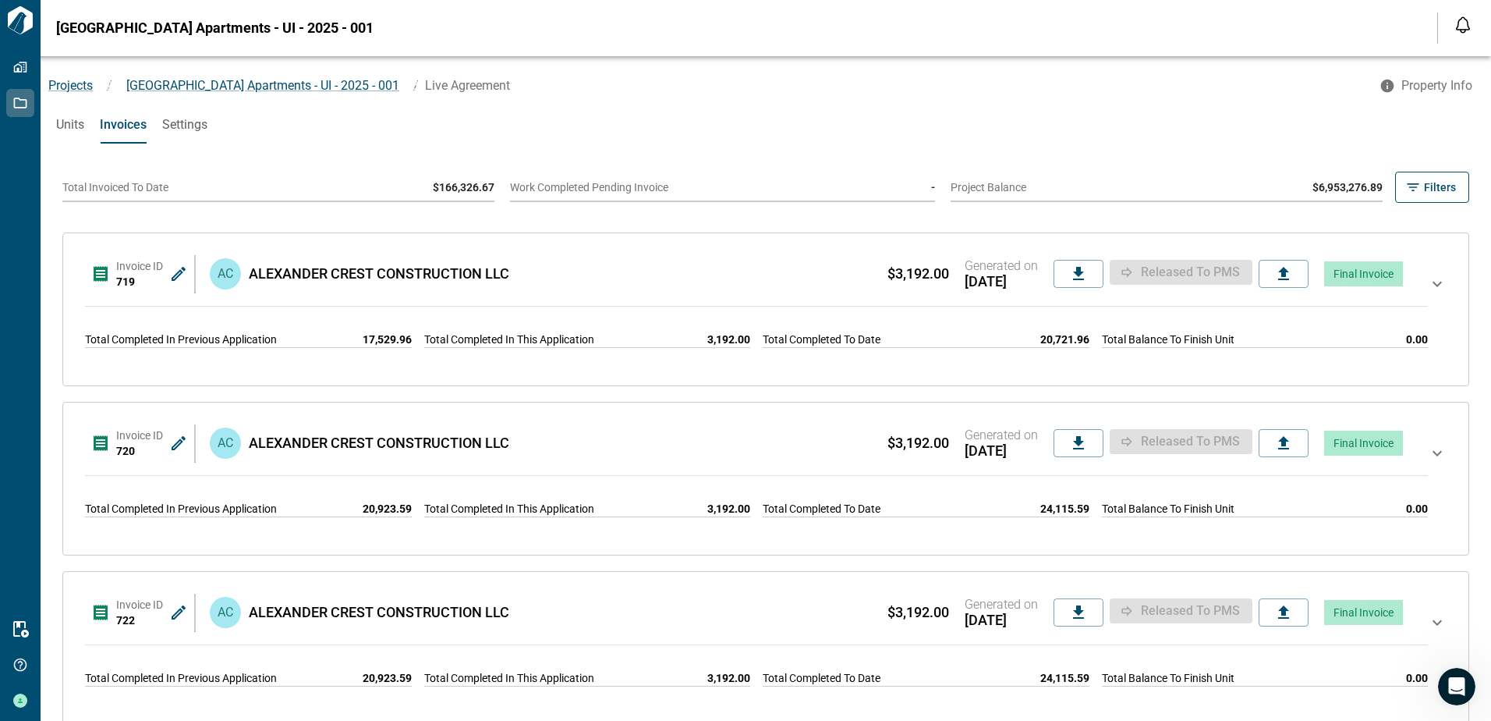
click at [1428, 285] on icon at bounding box center [1437, 309] width 19 height 69
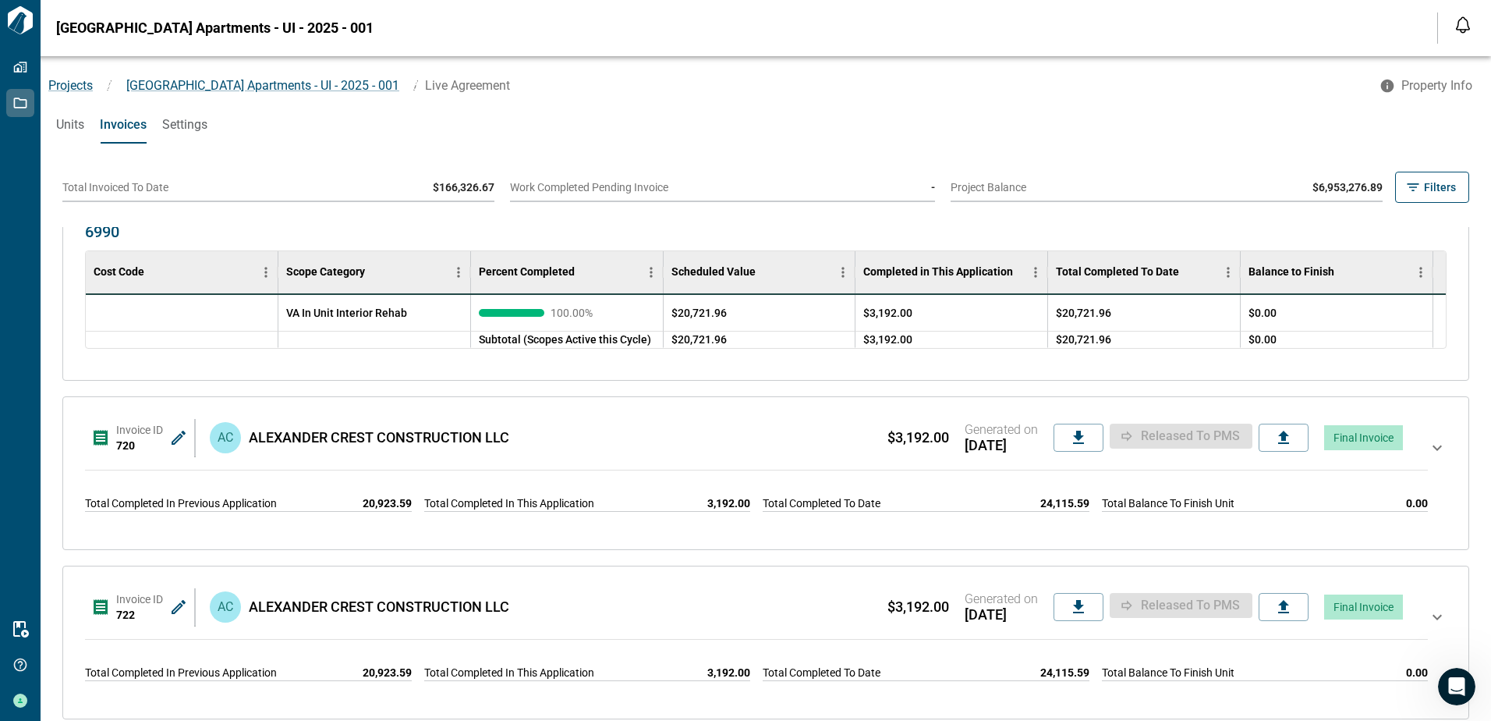
scroll to position [2262, 0]
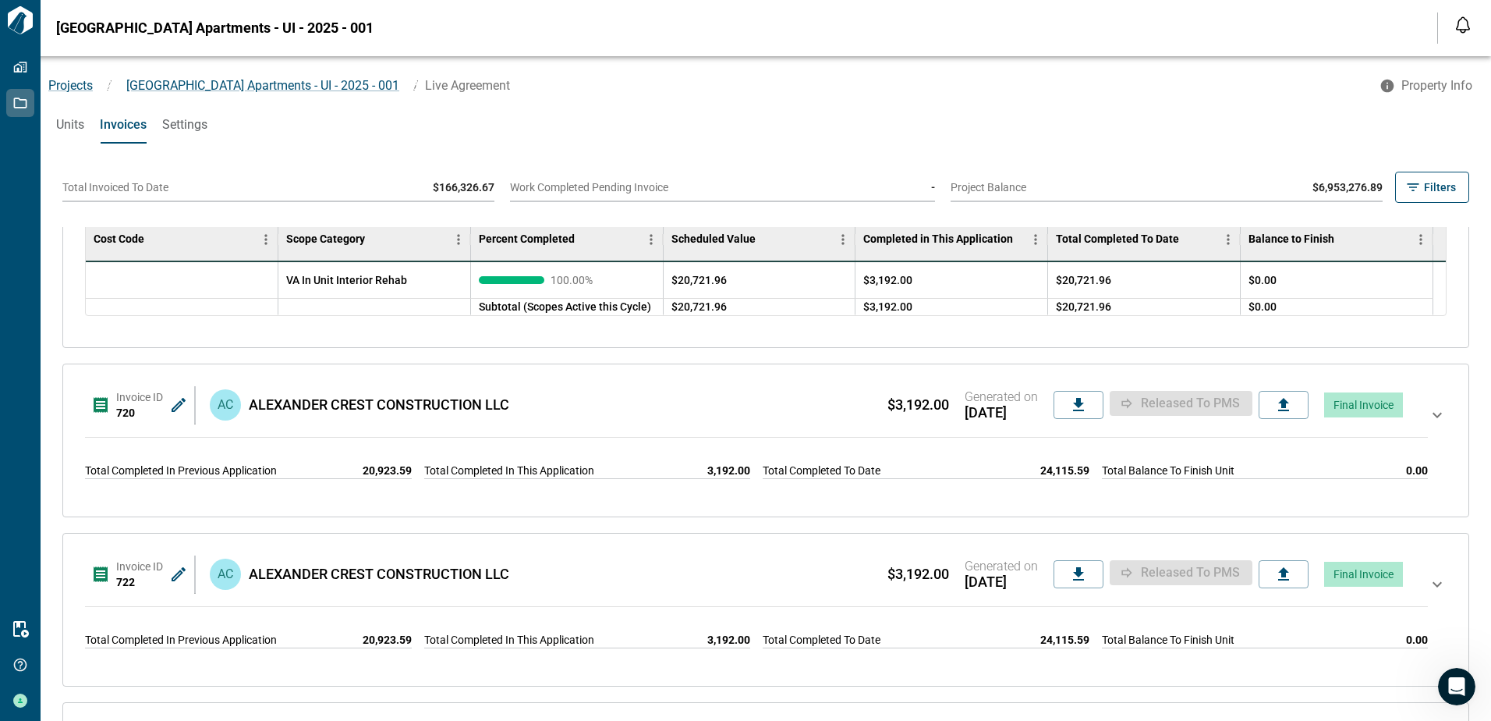
click at [1433, 414] on icon at bounding box center [1437, 415] width 9 height 5
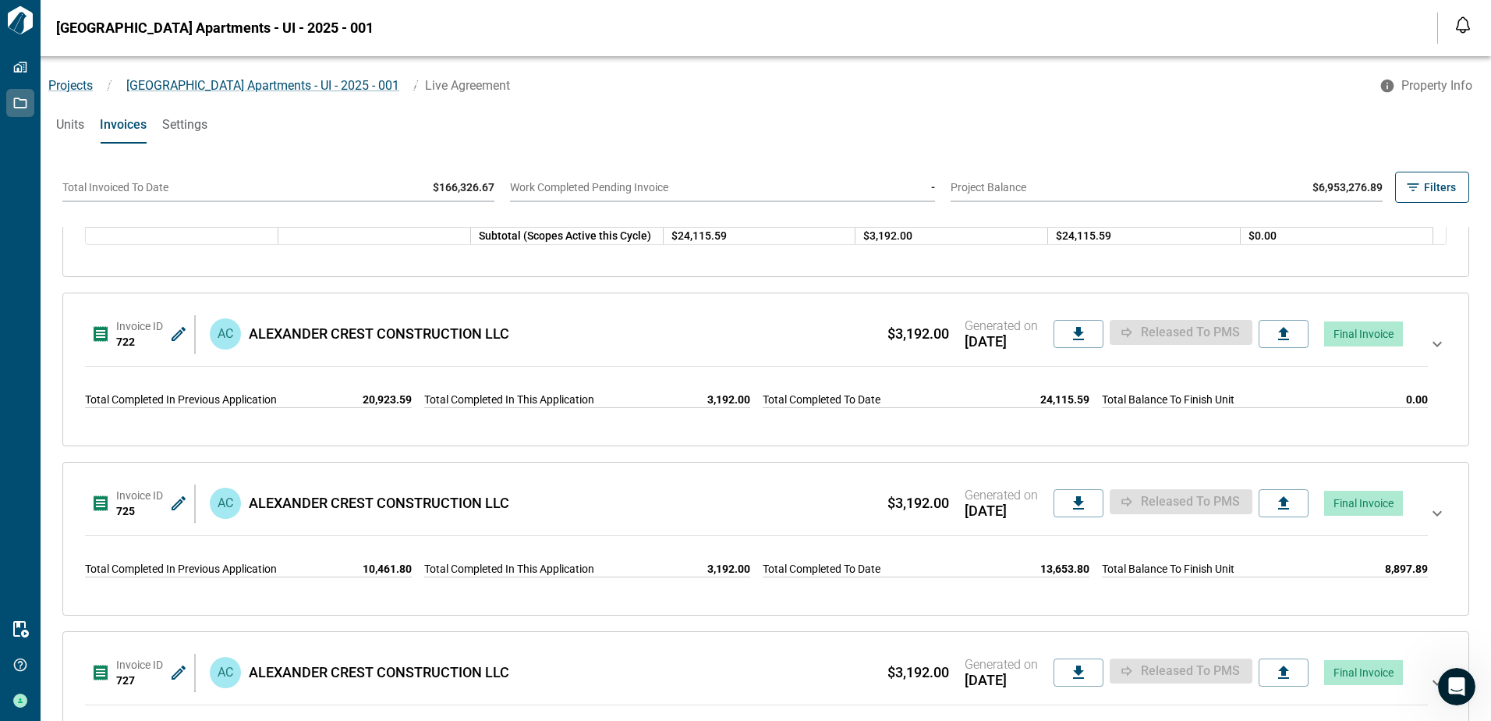
scroll to position [2886, 0]
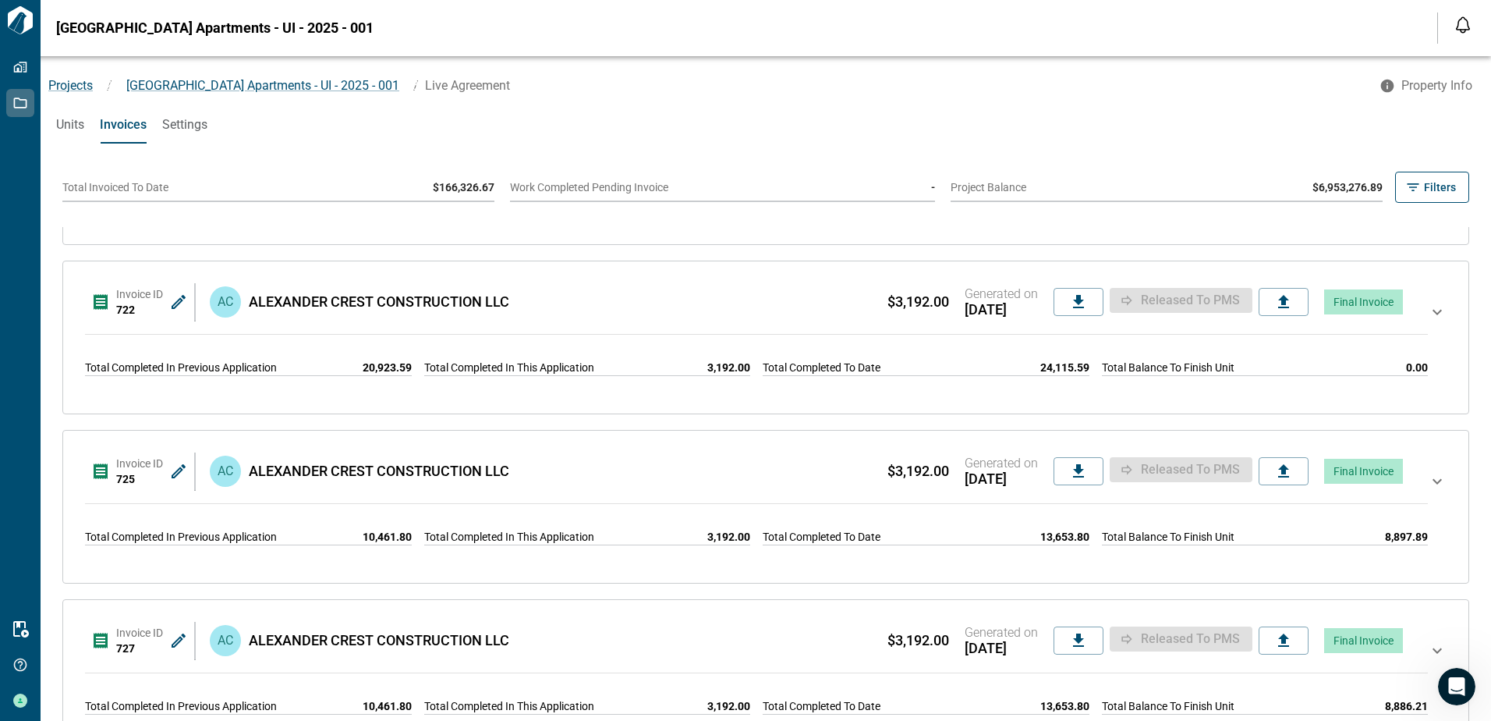
click at [1433, 314] on icon at bounding box center [1437, 312] width 9 height 5
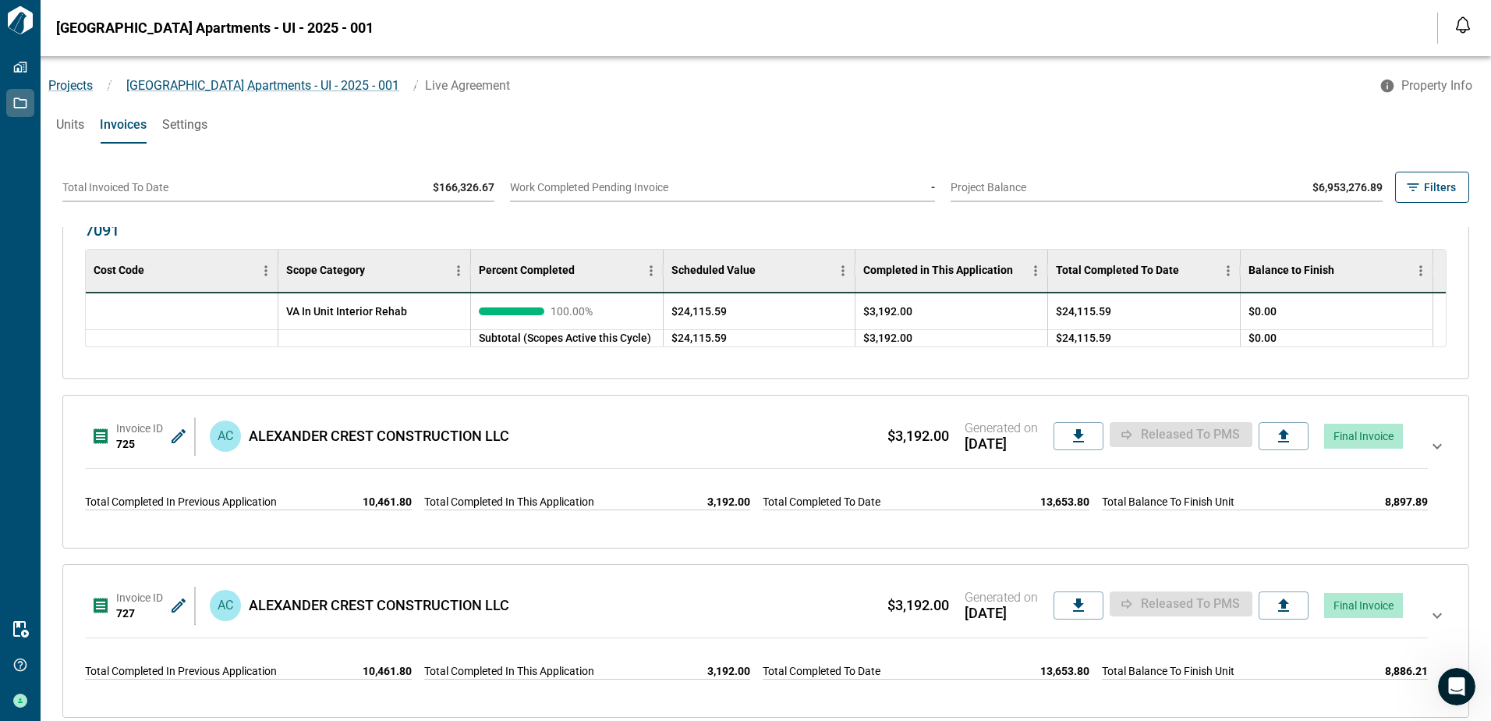
scroll to position [3275, 0]
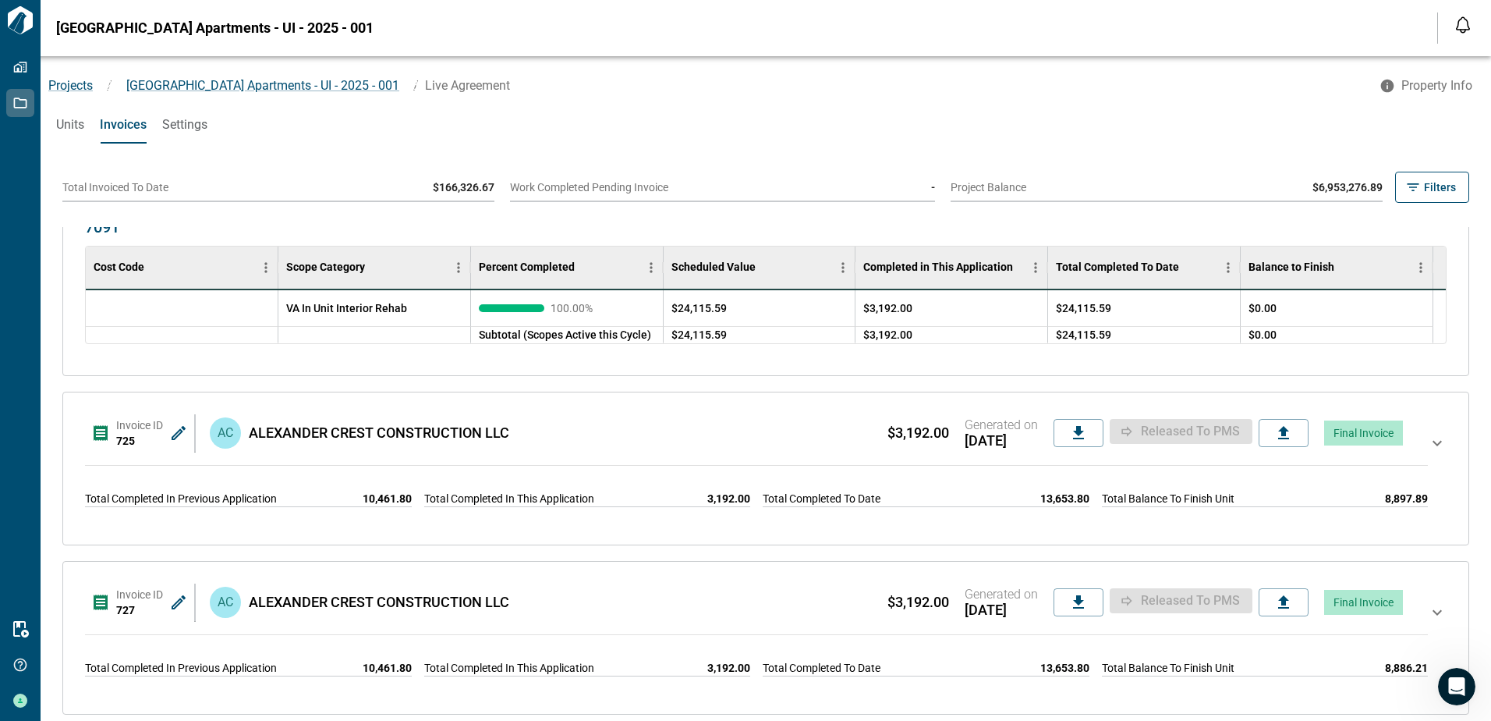
click at [1428, 442] on icon at bounding box center [1437, 468] width 19 height 69
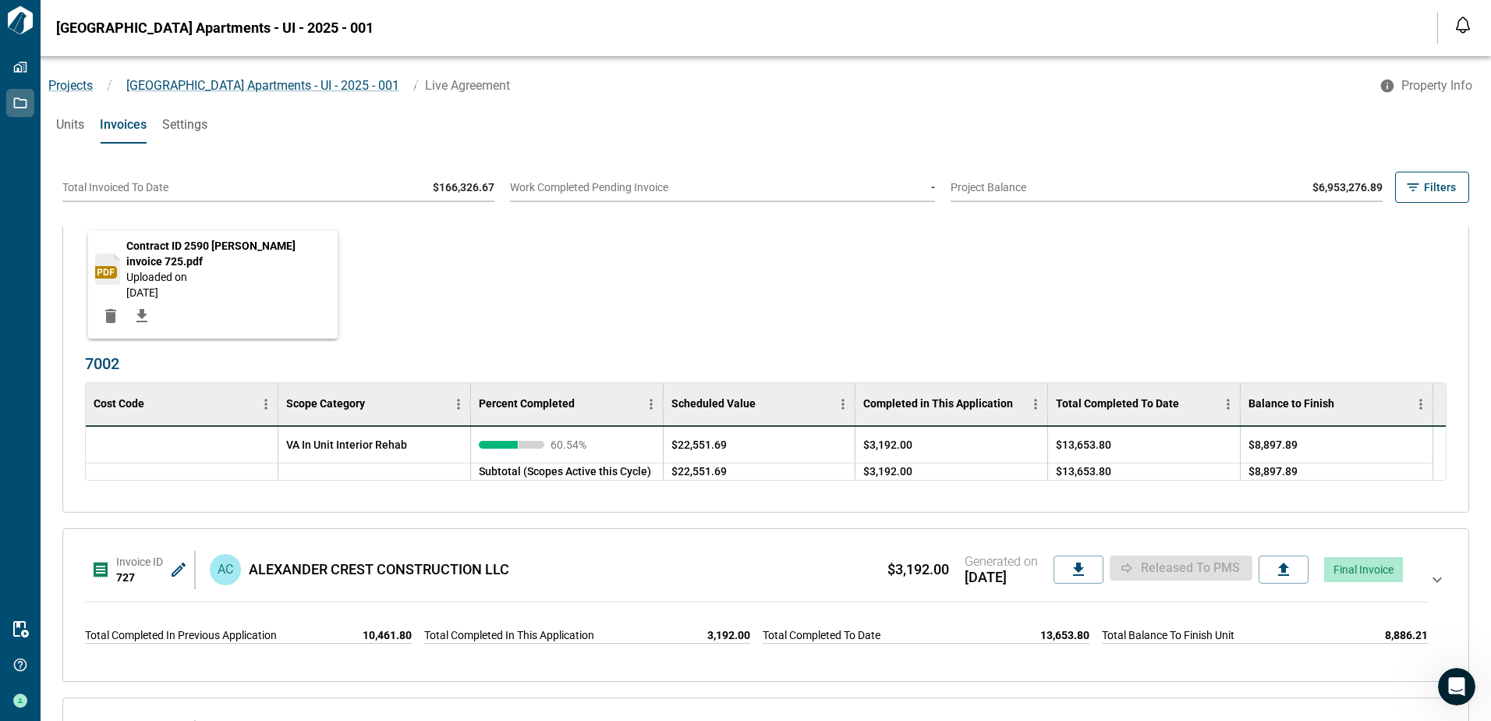
scroll to position [3665, 0]
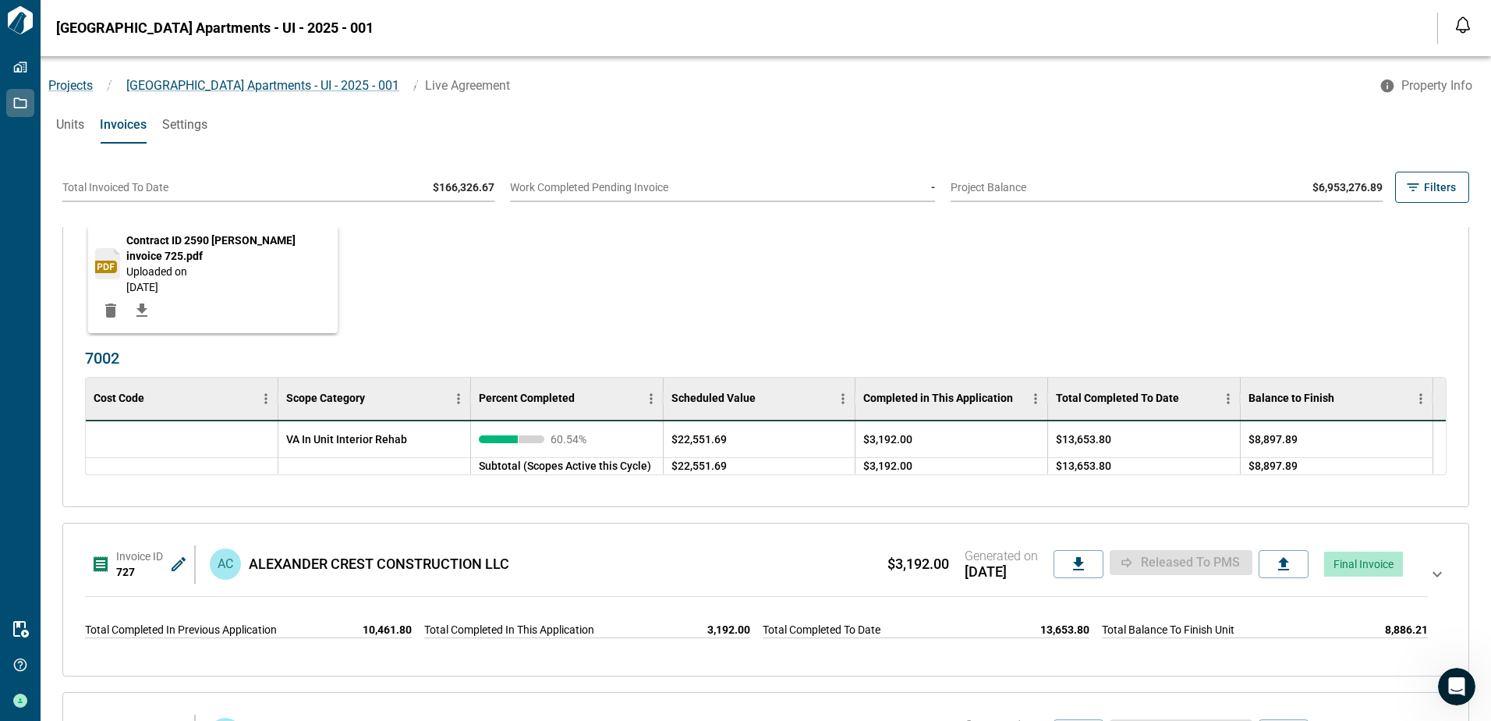
click at [1428, 572] on icon at bounding box center [1437, 599] width 19 height 69
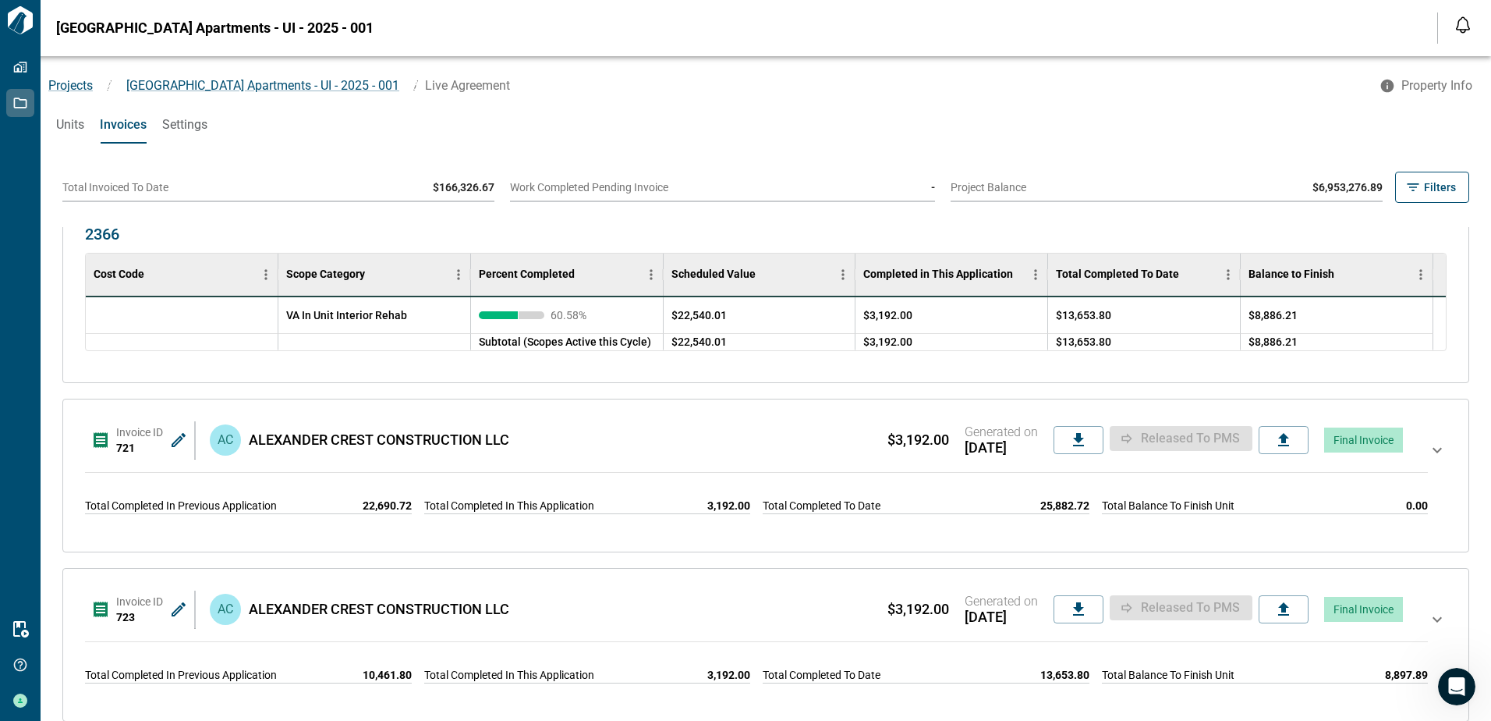
scroll to position [4367, 0]
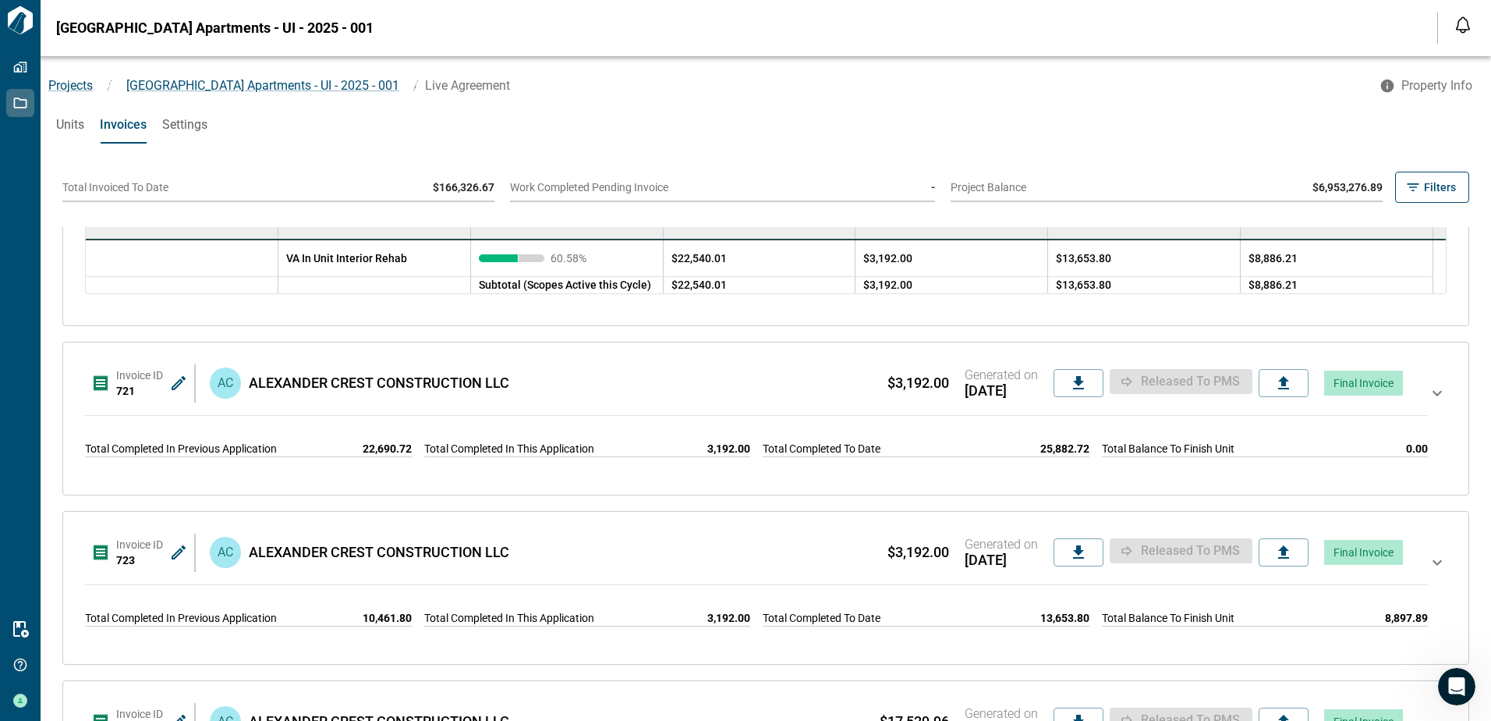
click at [1429, 394] on icon at bounding box center [1437, 418] width 19 height 69
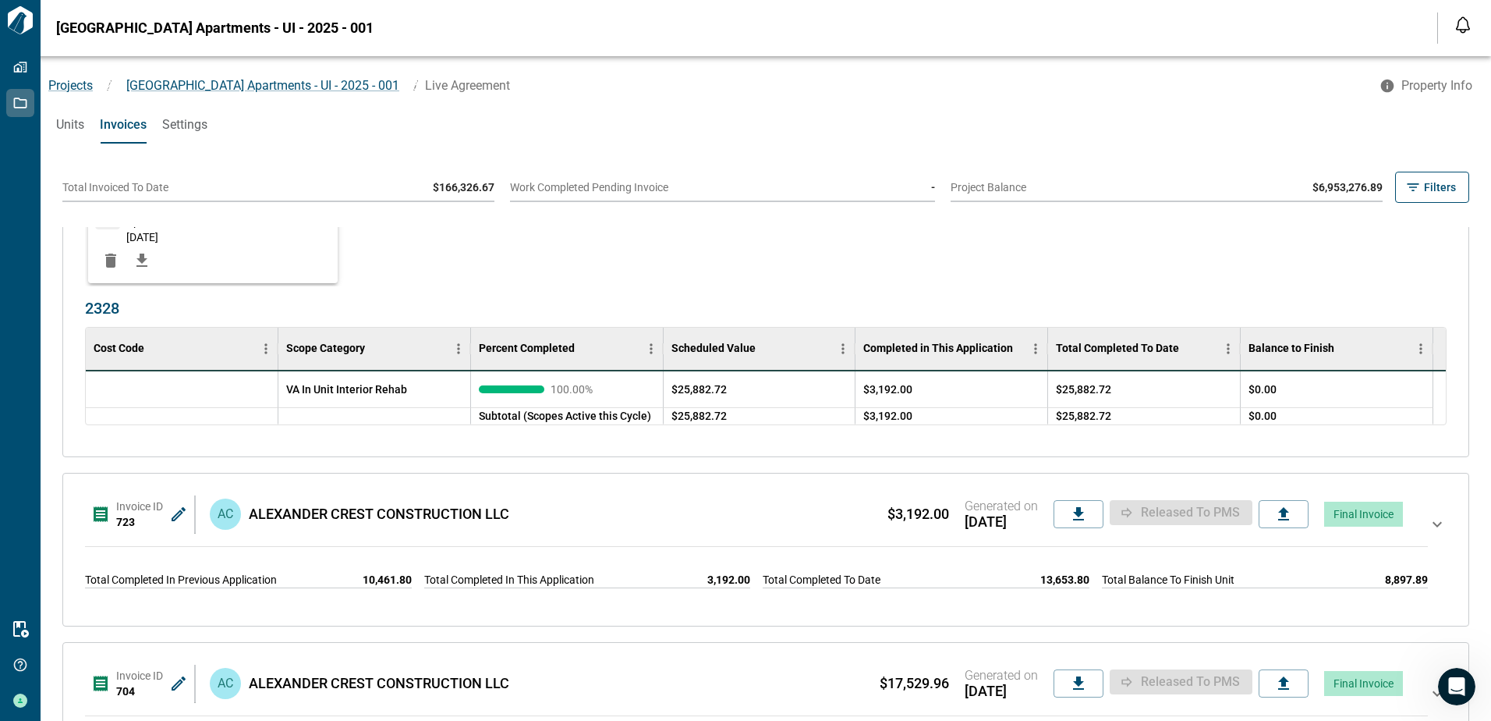
scroll to position [4835, 0]
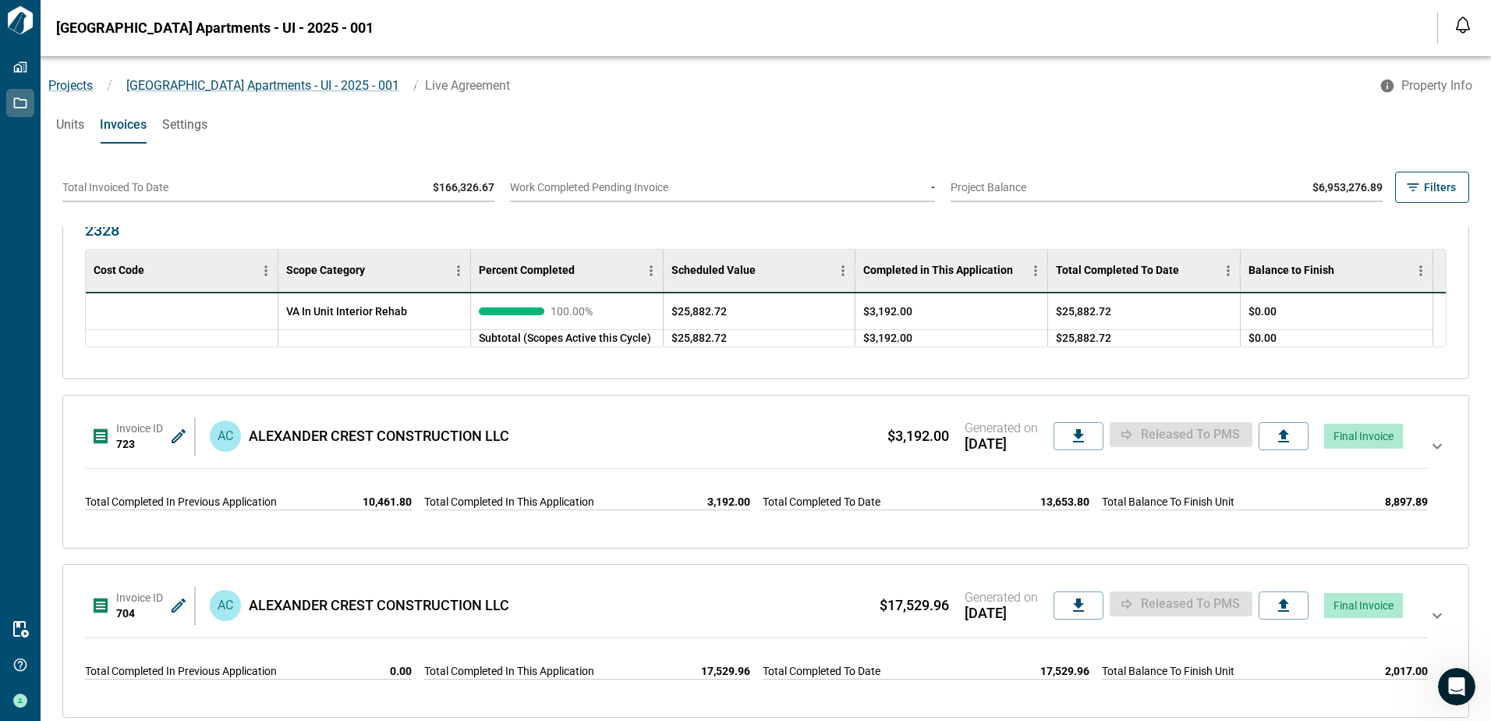
click at [1428, 445] on icon at bounding box center [1437, 471] width 19 height 69
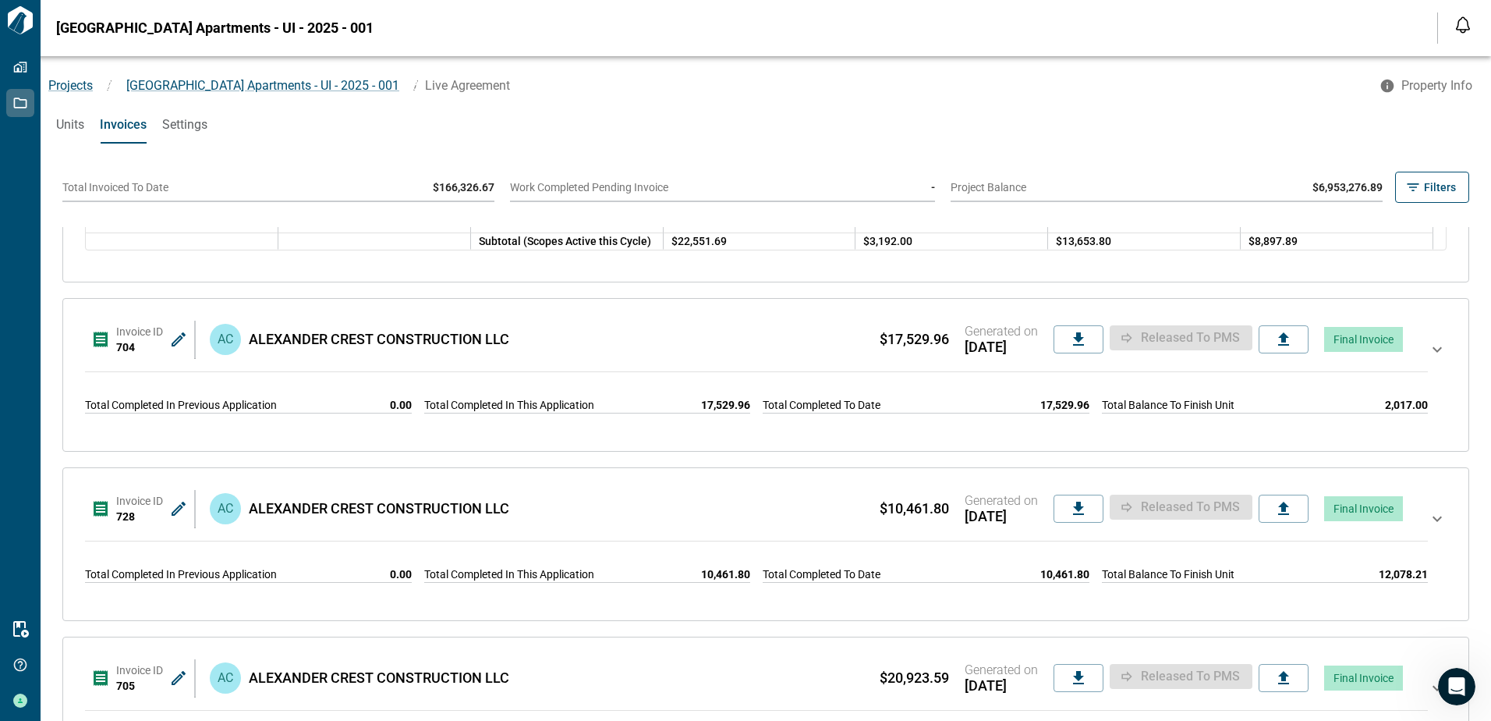
scroll to position [5459, 0]
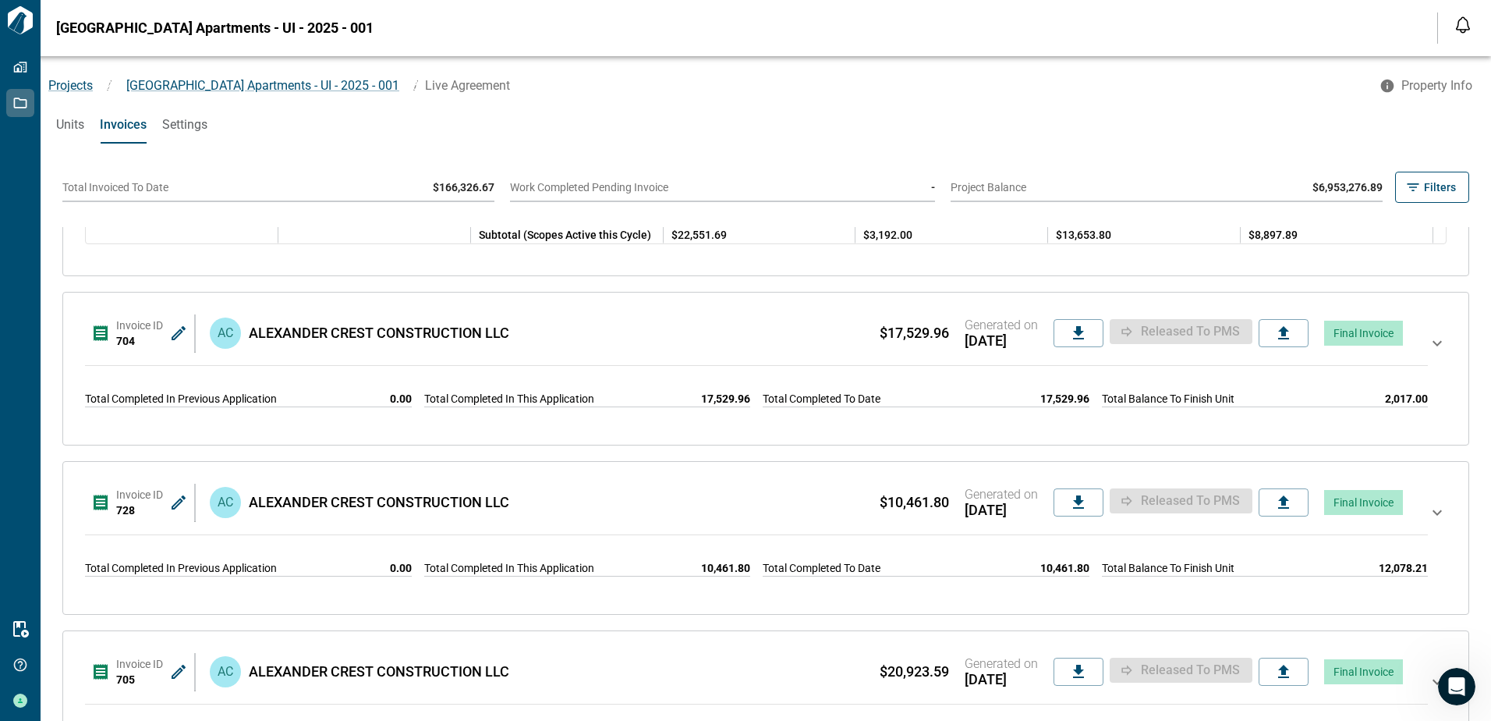
click at [1428, 342] on icon at bounding box center [1437, 368] width 19 height 69
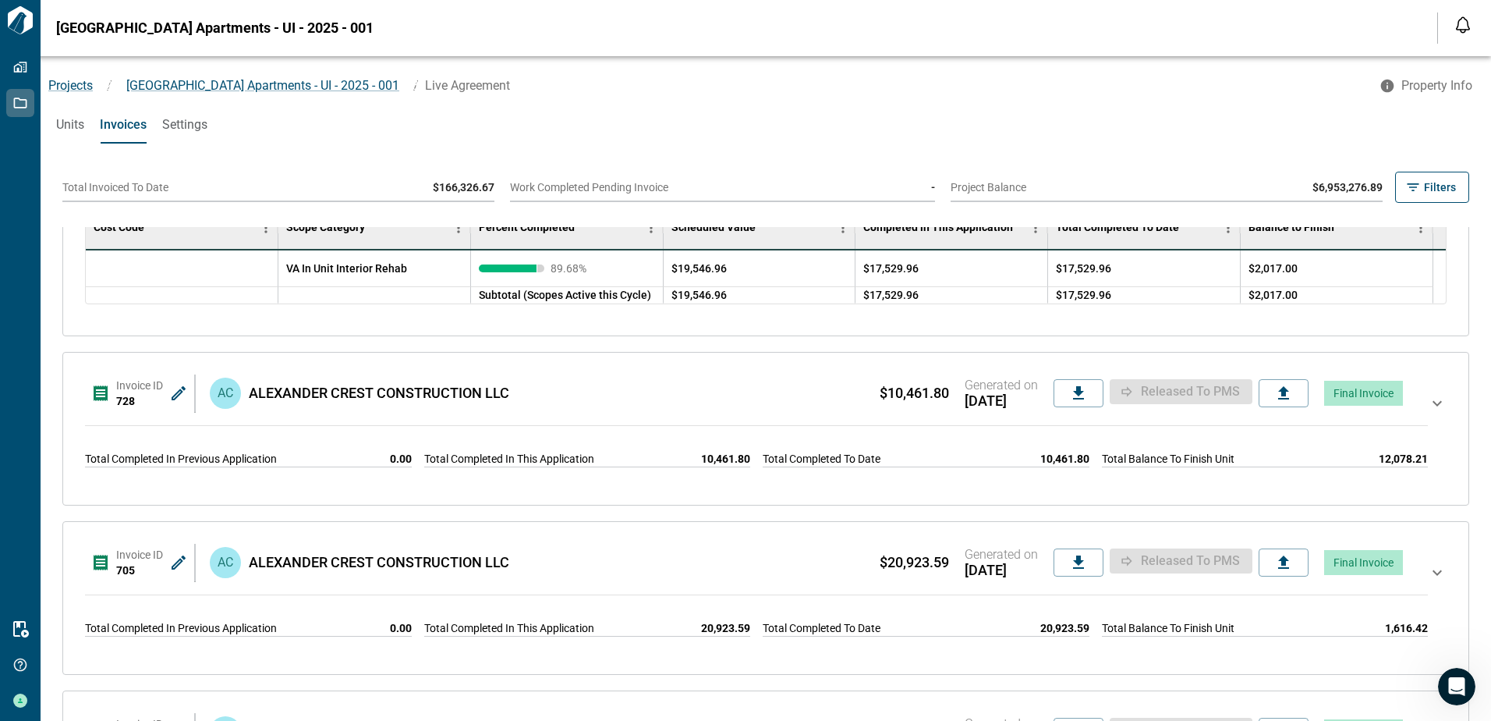
scroll to position [5927, 0]
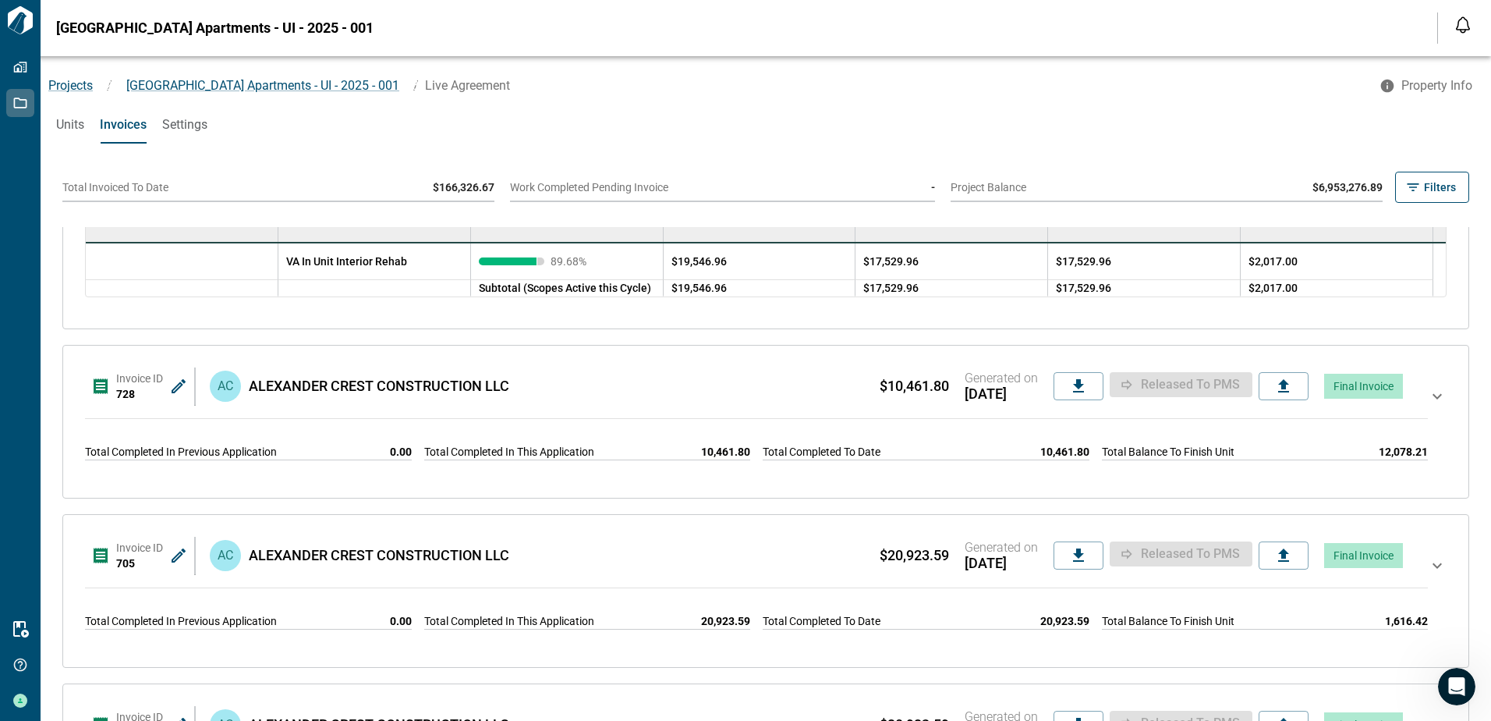
click at [1428, 394] on icon at bounding box center [1437, 421] width 19 height 69
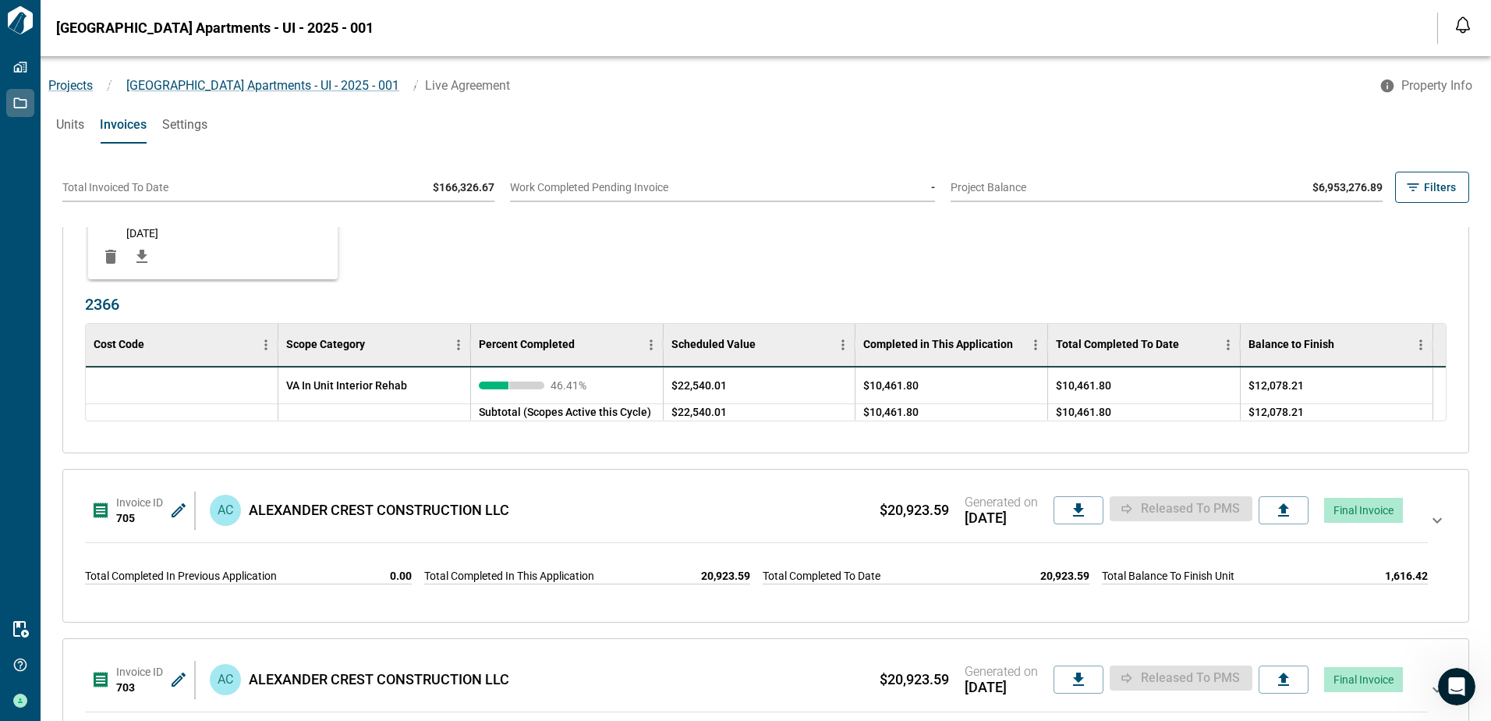
scroll to position [6473, 0]
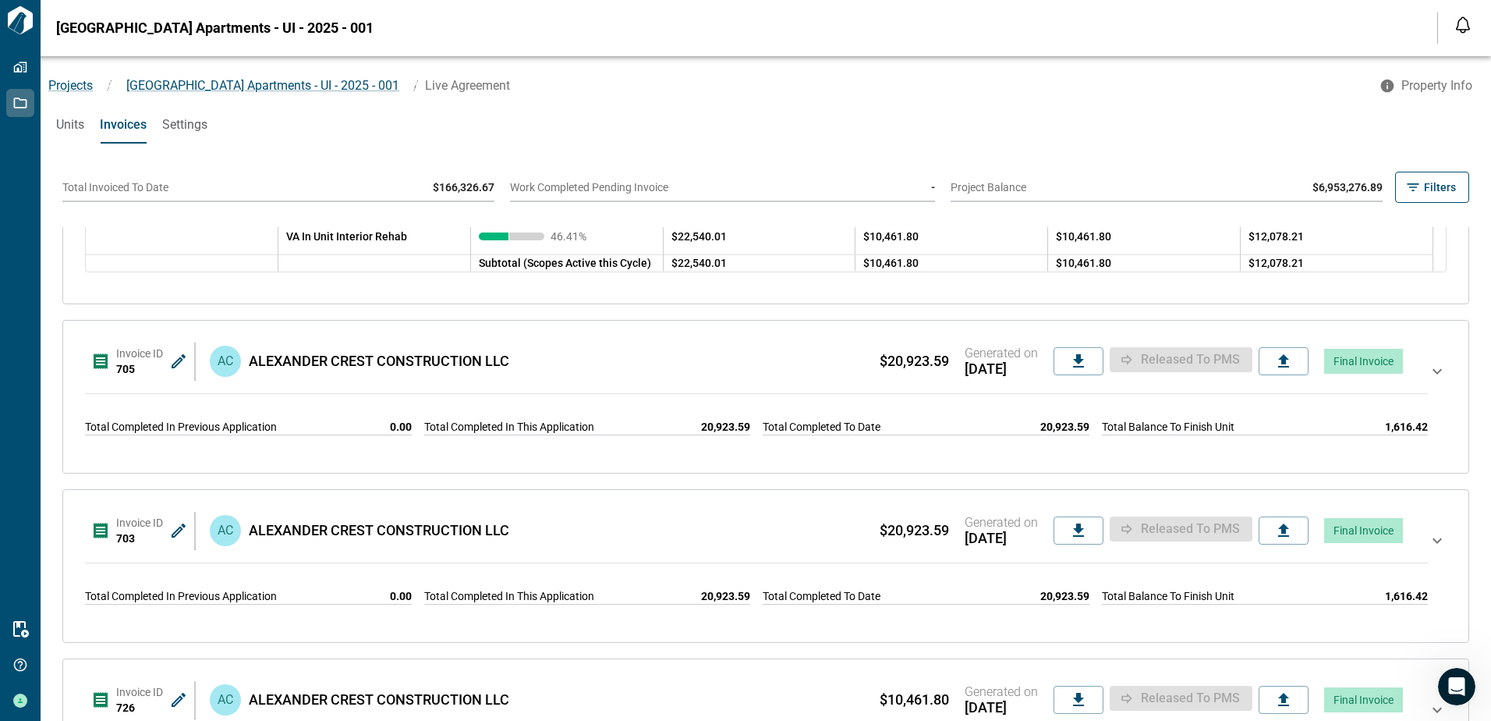
click at [1428, 374] on icon at bounding box center [1437, 396] width 19 height 69
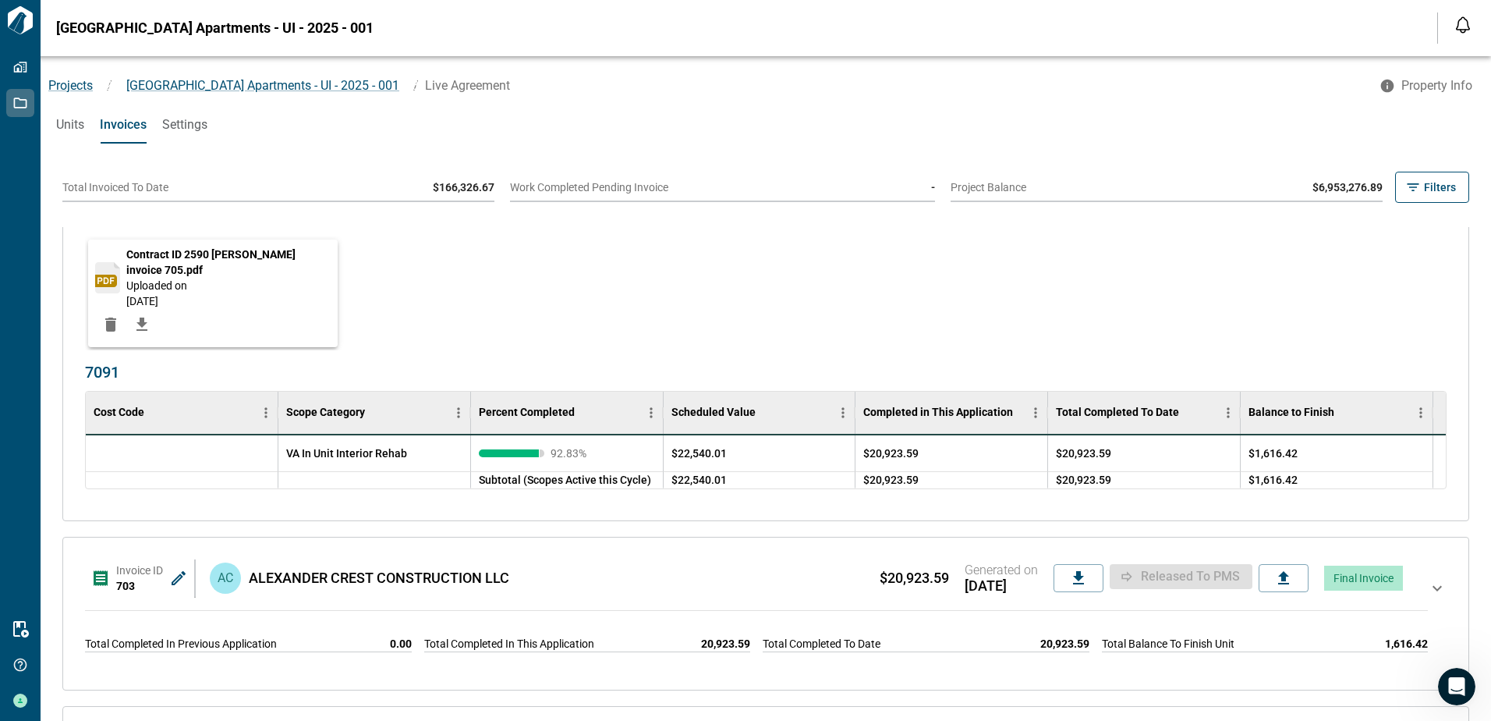
scroll to position [6863, 0]
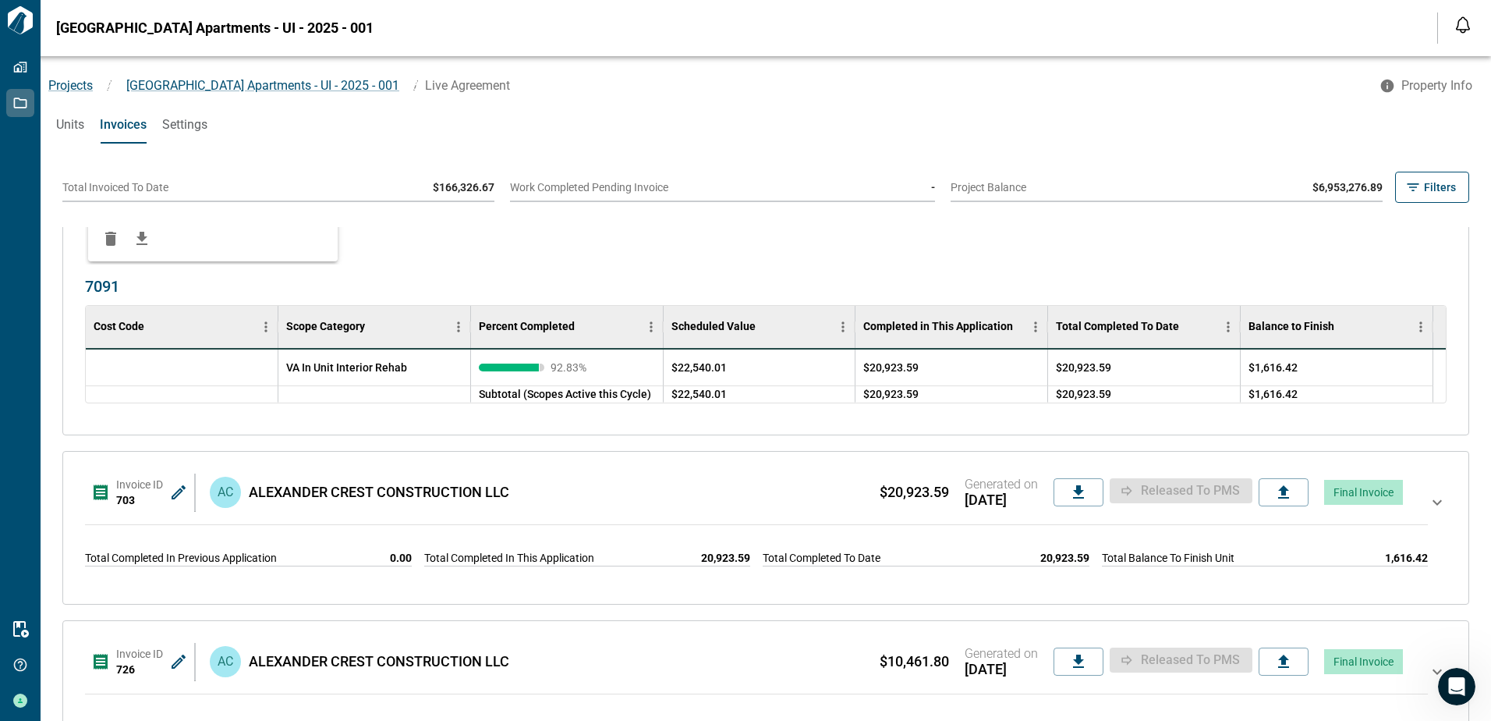
click at [1433, 501] on icon at bounding box center [1437, 502] width 9 height 5
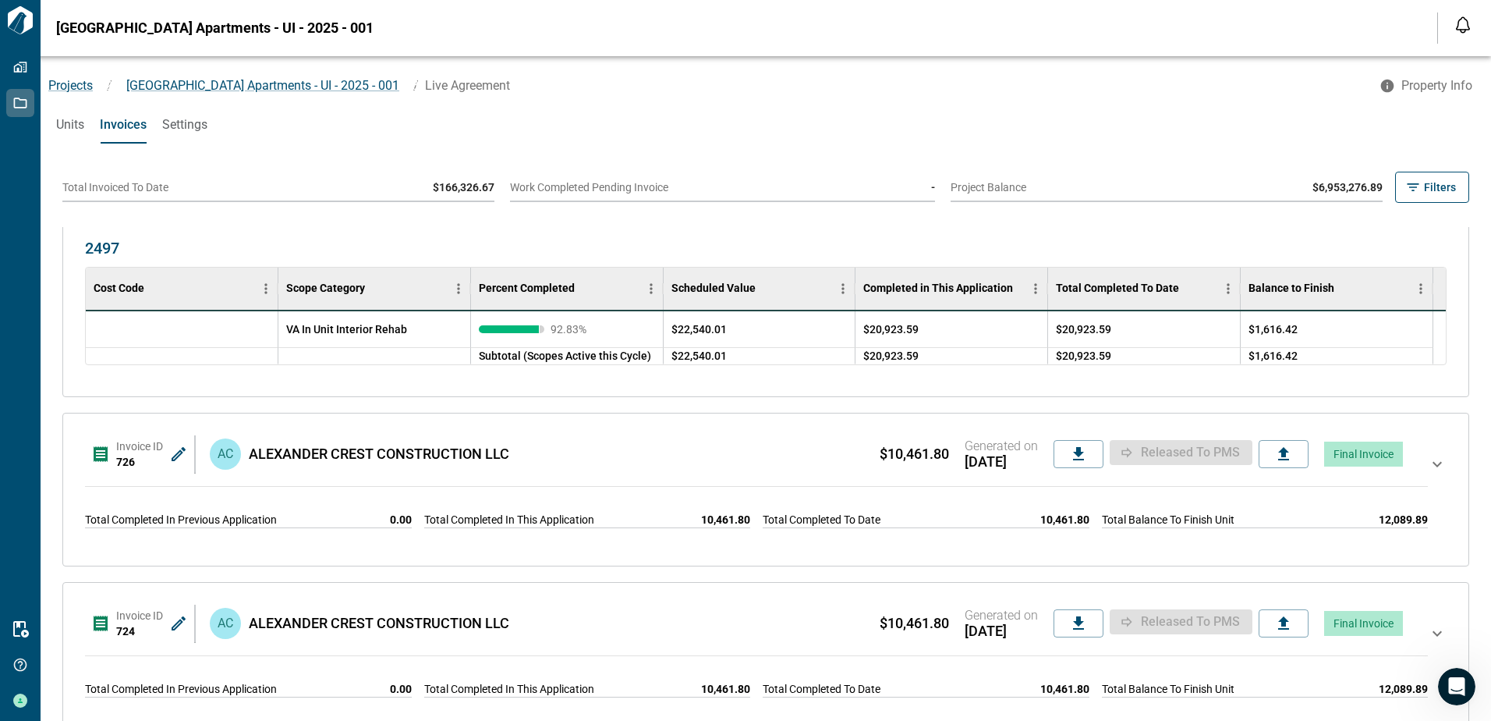
scroll to position [7487, 0]
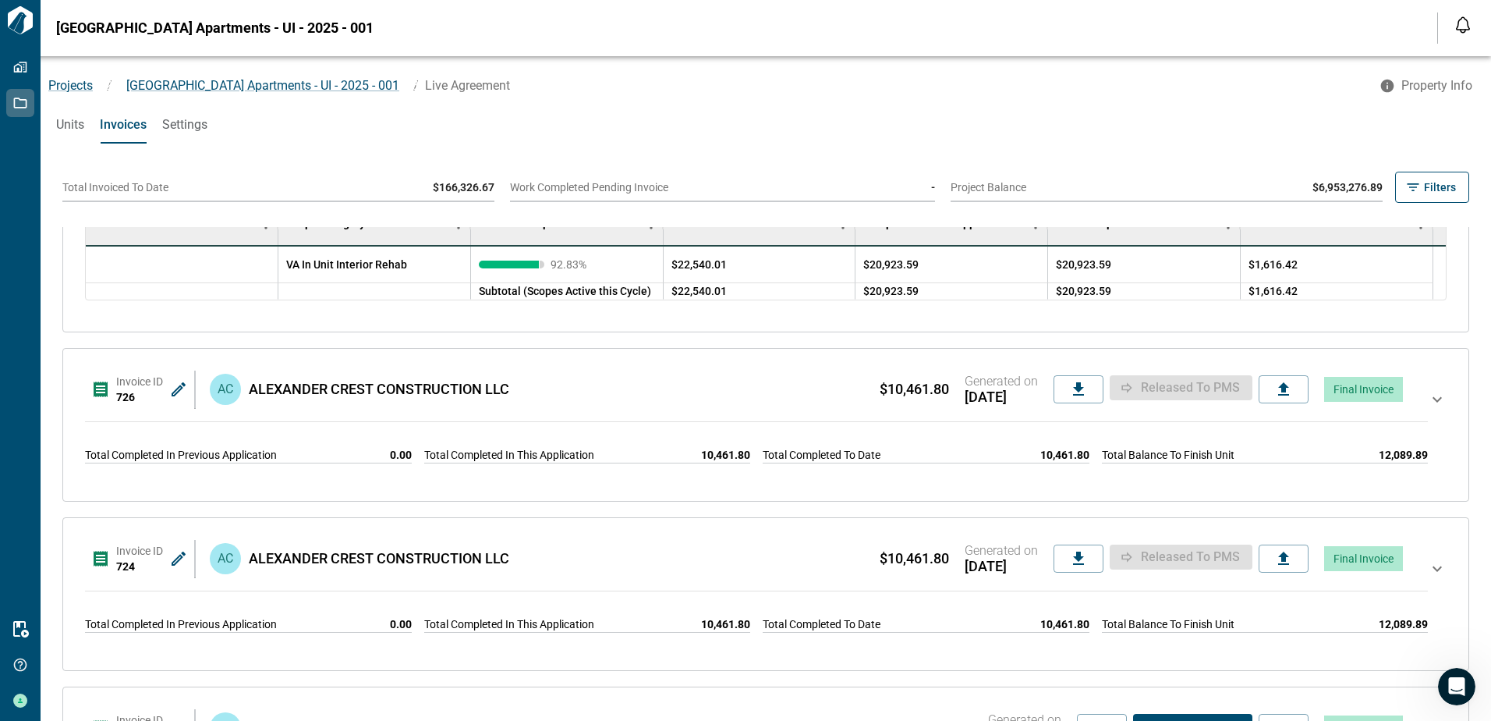
click at [1433, 400] on icon at bounding box center [1437, 399] width 9 height 5
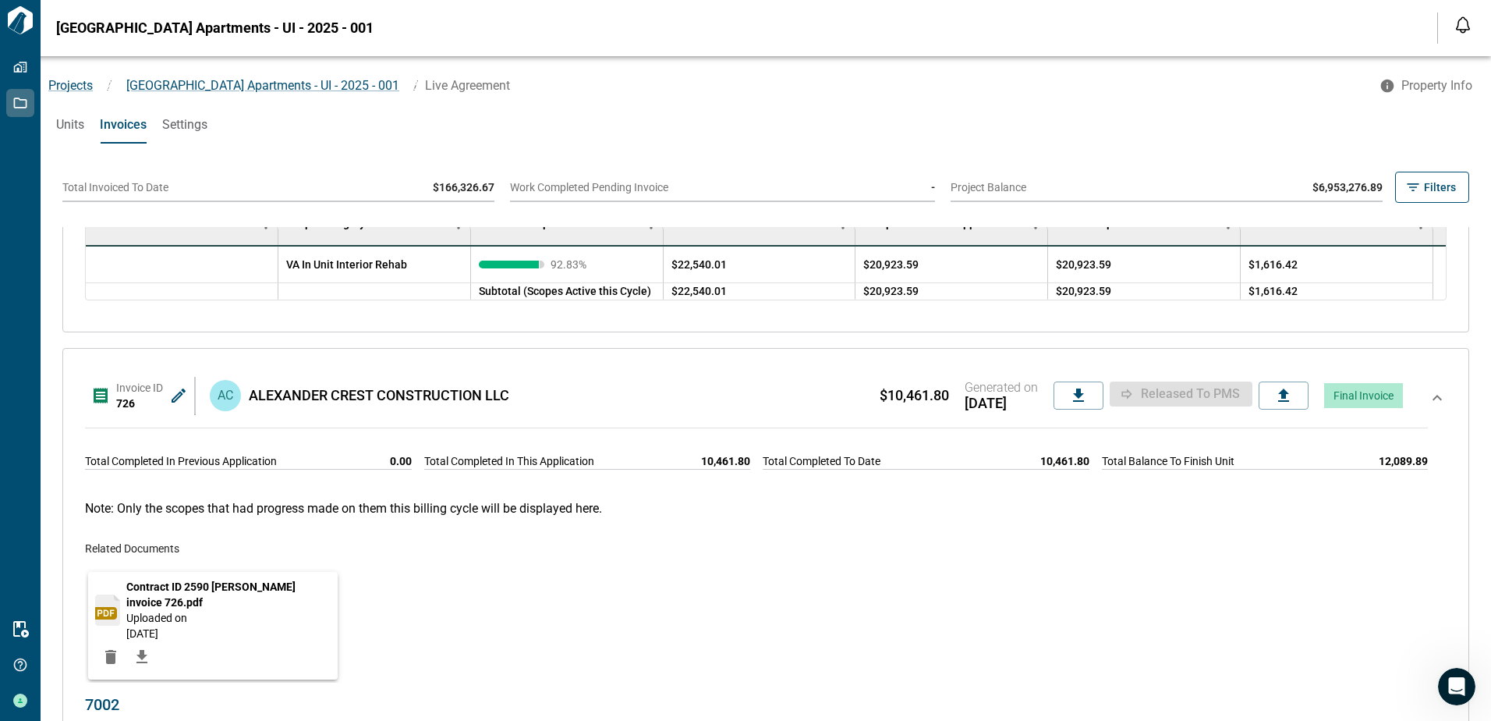
scroll to position [7799, 0]
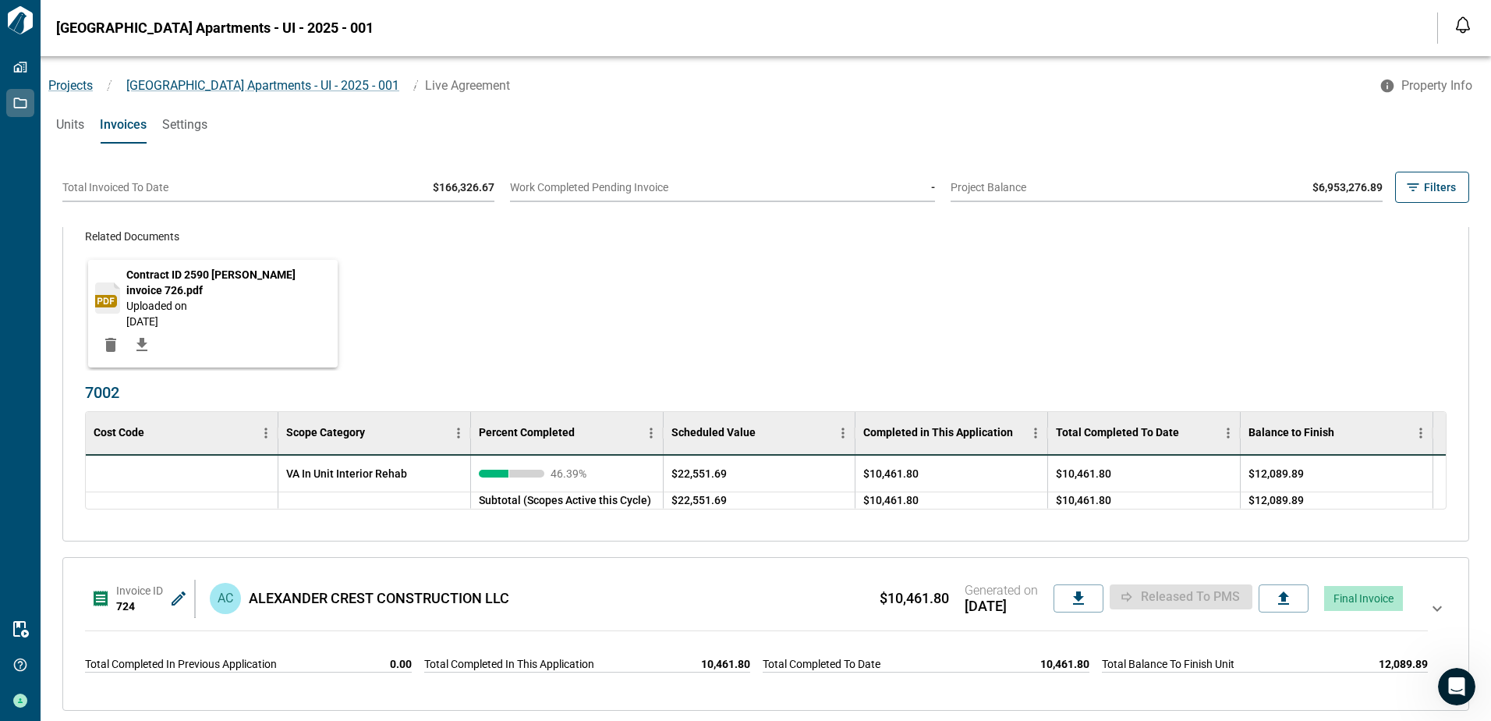
click at [1428, 608] on icon at bounding box center [1437, 633] width 19 height 69
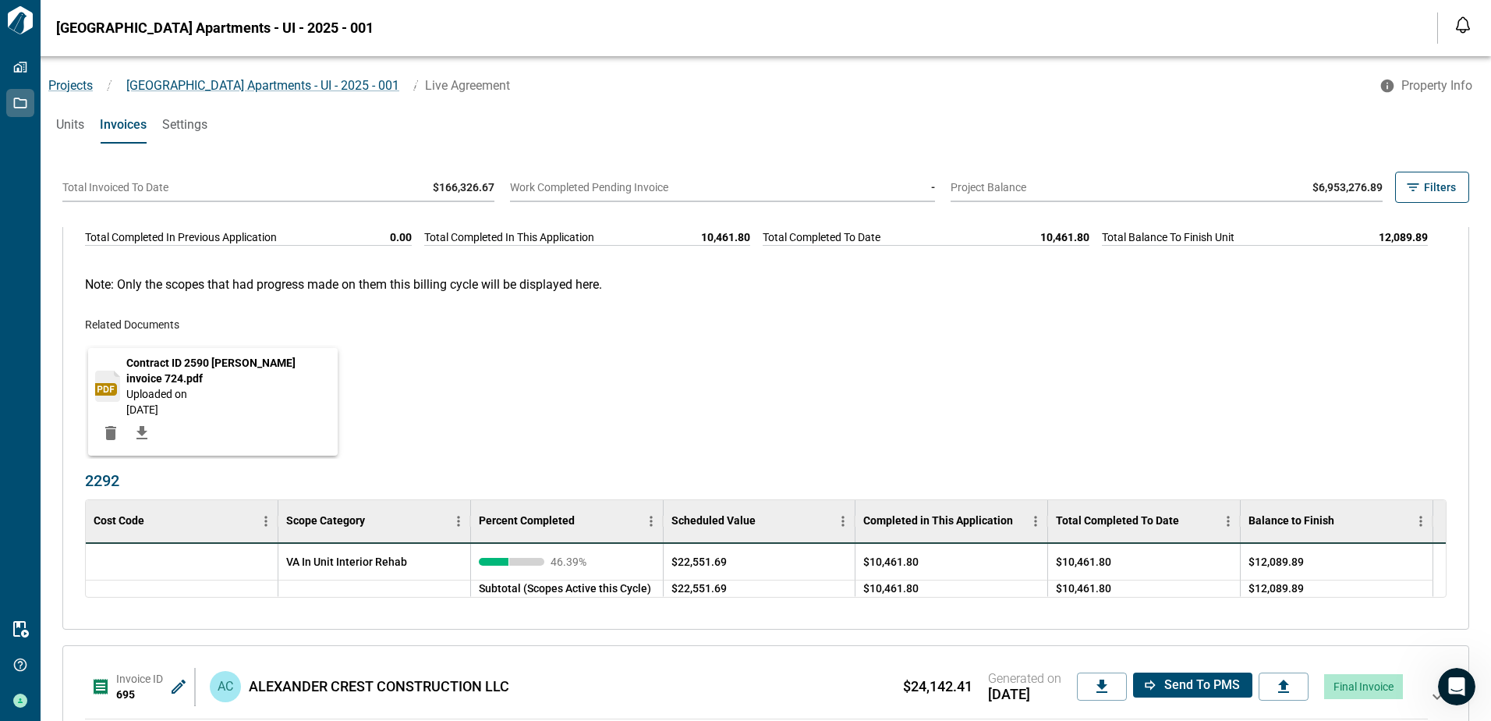
scroll to position [8423, 0]
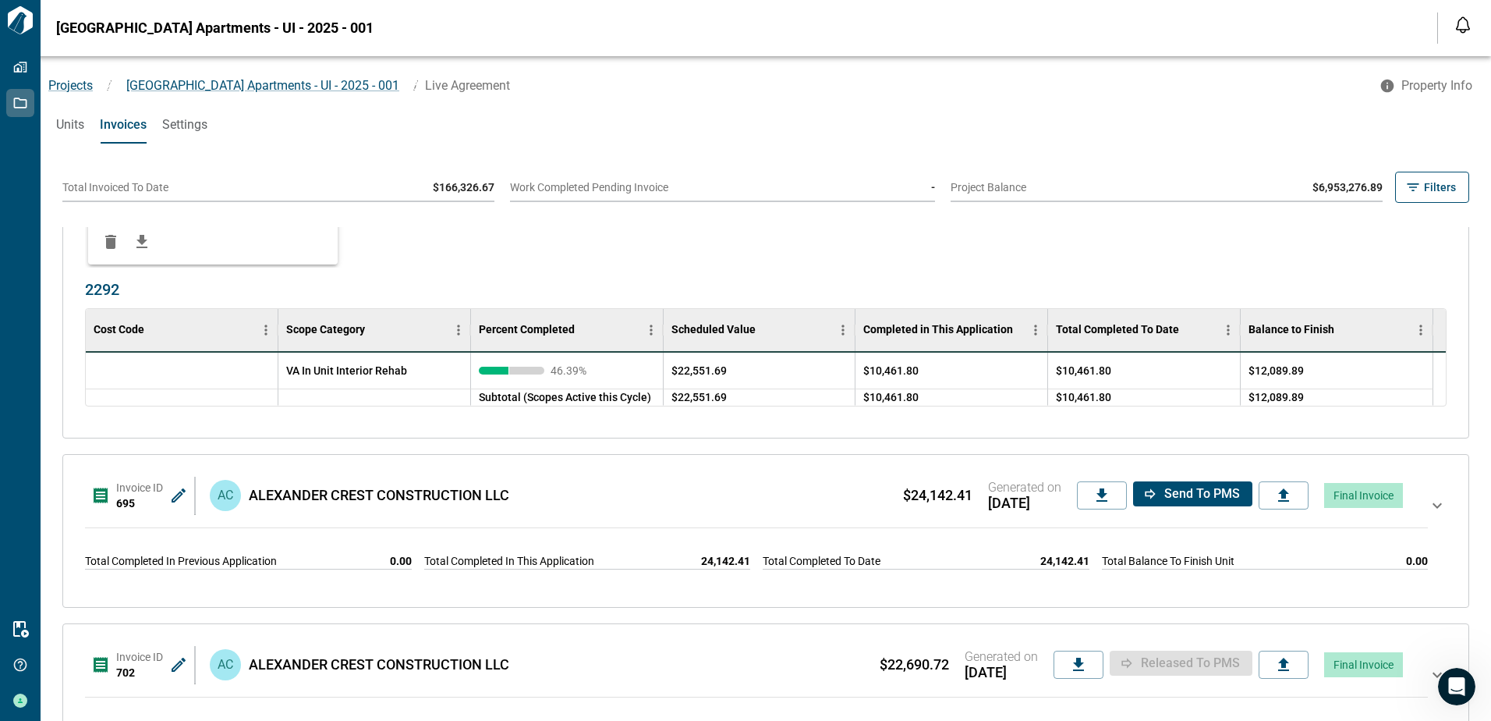
click at [1433, 507] on icon at bounding box center [1437, 505] width 9 height 5
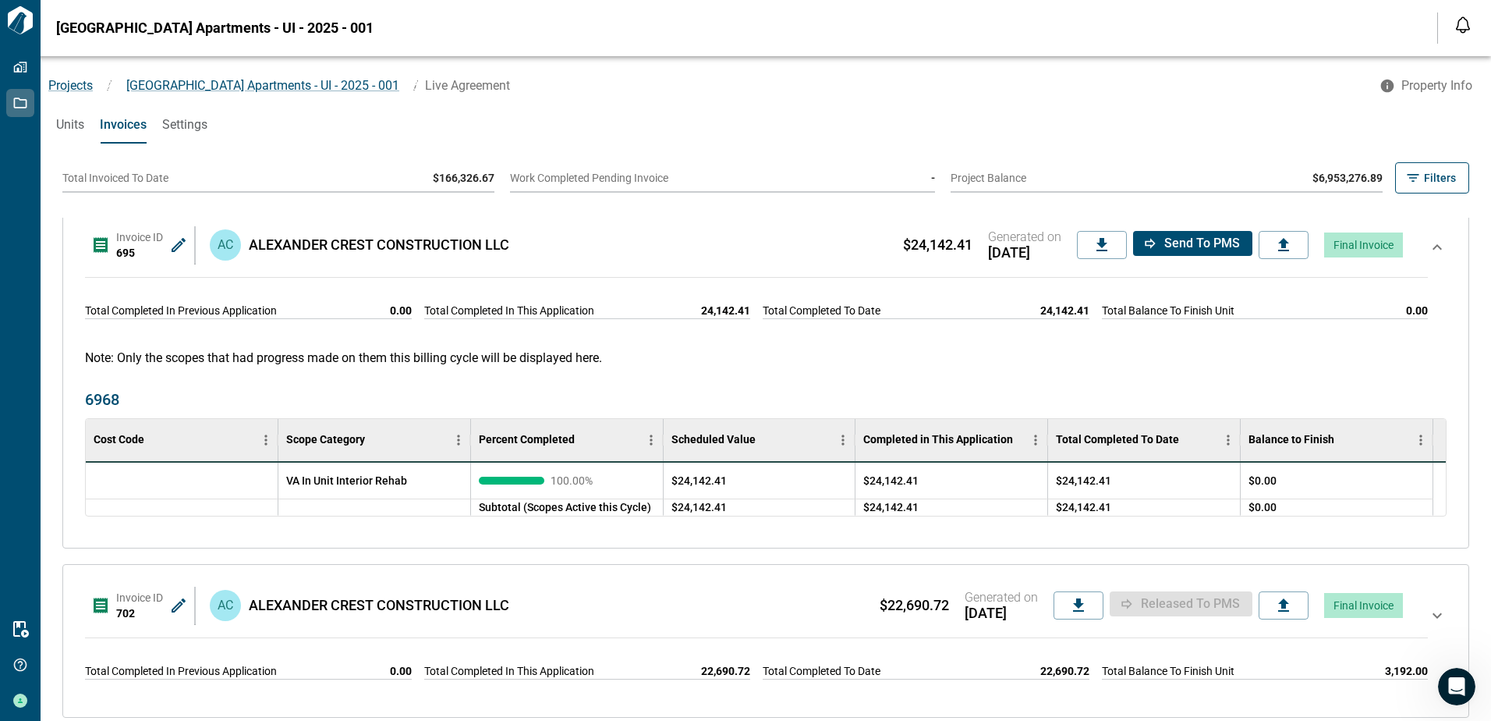
scroll to position [12, 0]
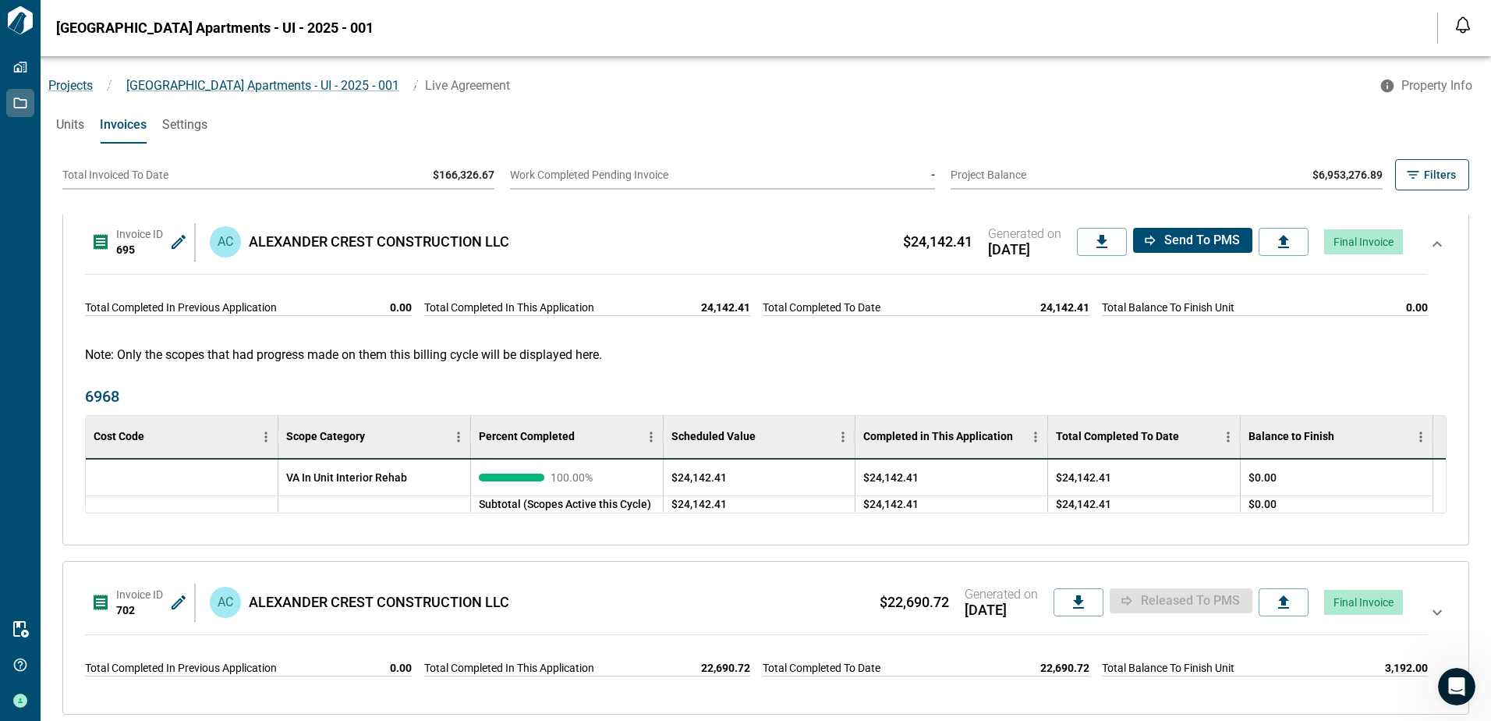
click at [1428, 606] on icon at bounding box center [1437, 637] width 19 height 69
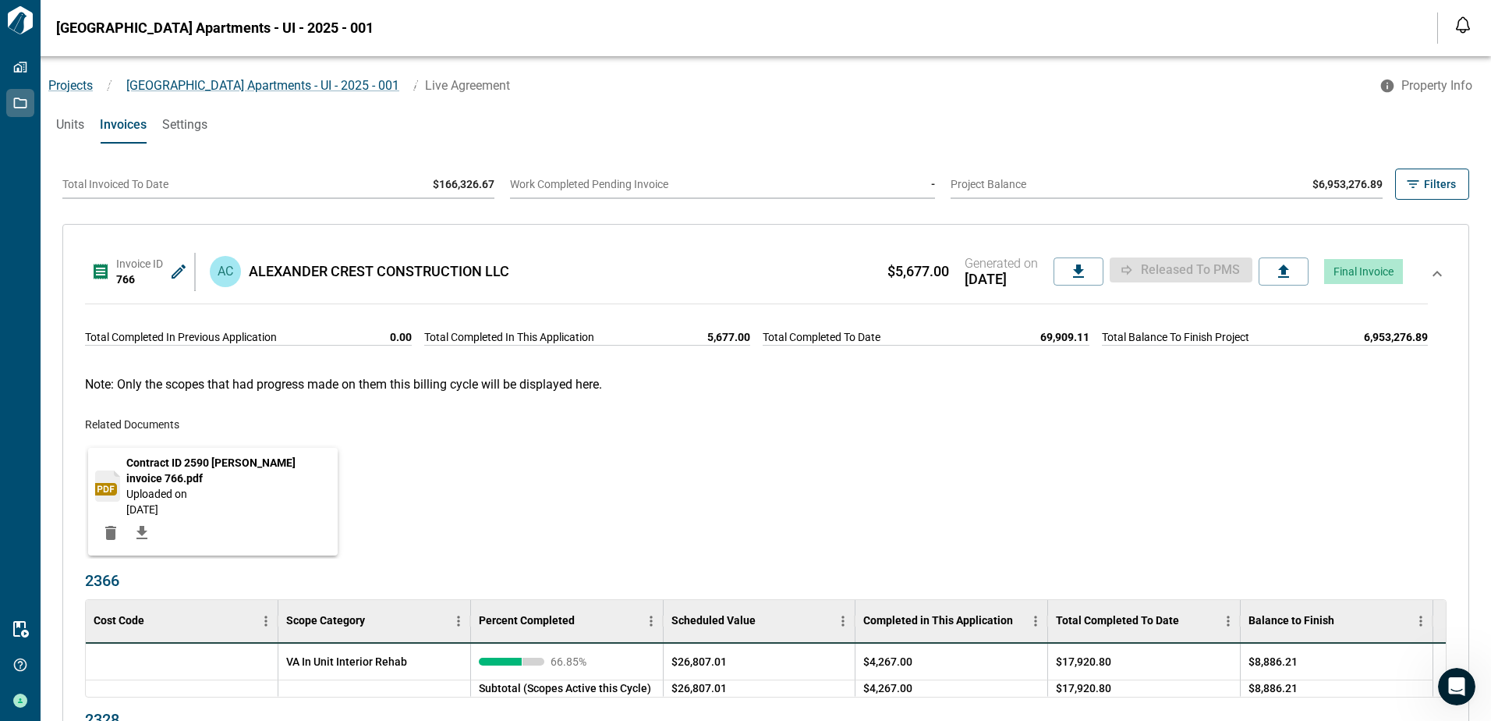
scroll to position [0, 0]
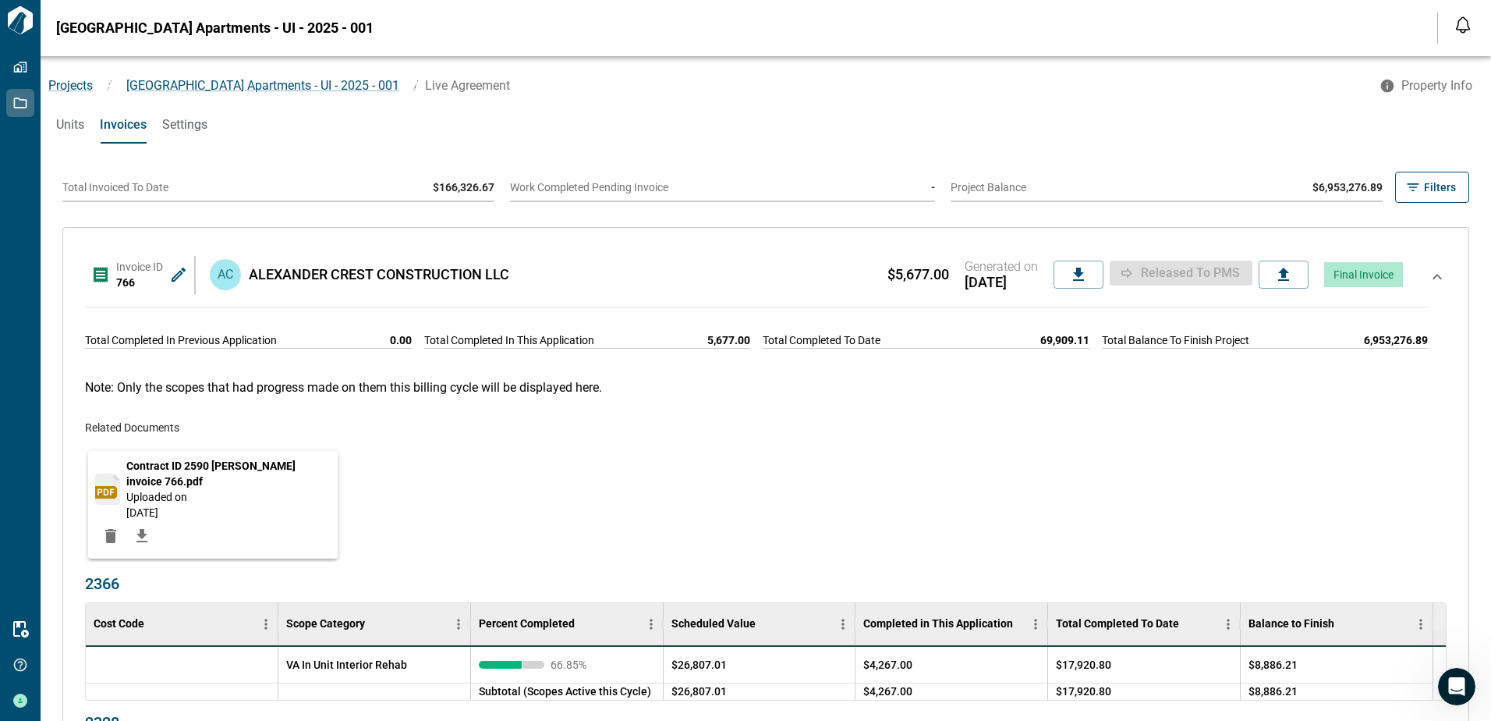
click at [63, 122] on span "Units" at bounding box center [70, 125] width 28 height 16
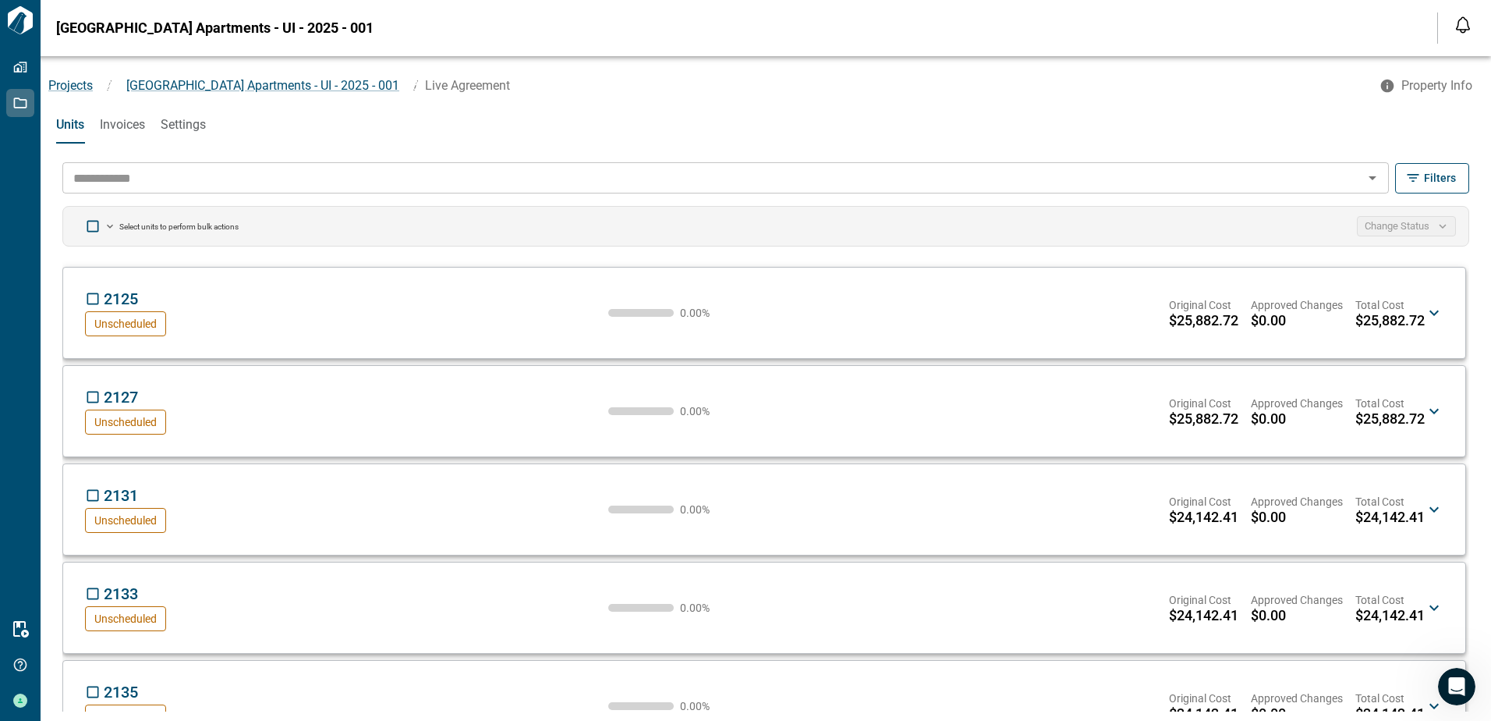
click at [105, 174] on input "text" at bounding box center [712, 178] width 1291 height 22
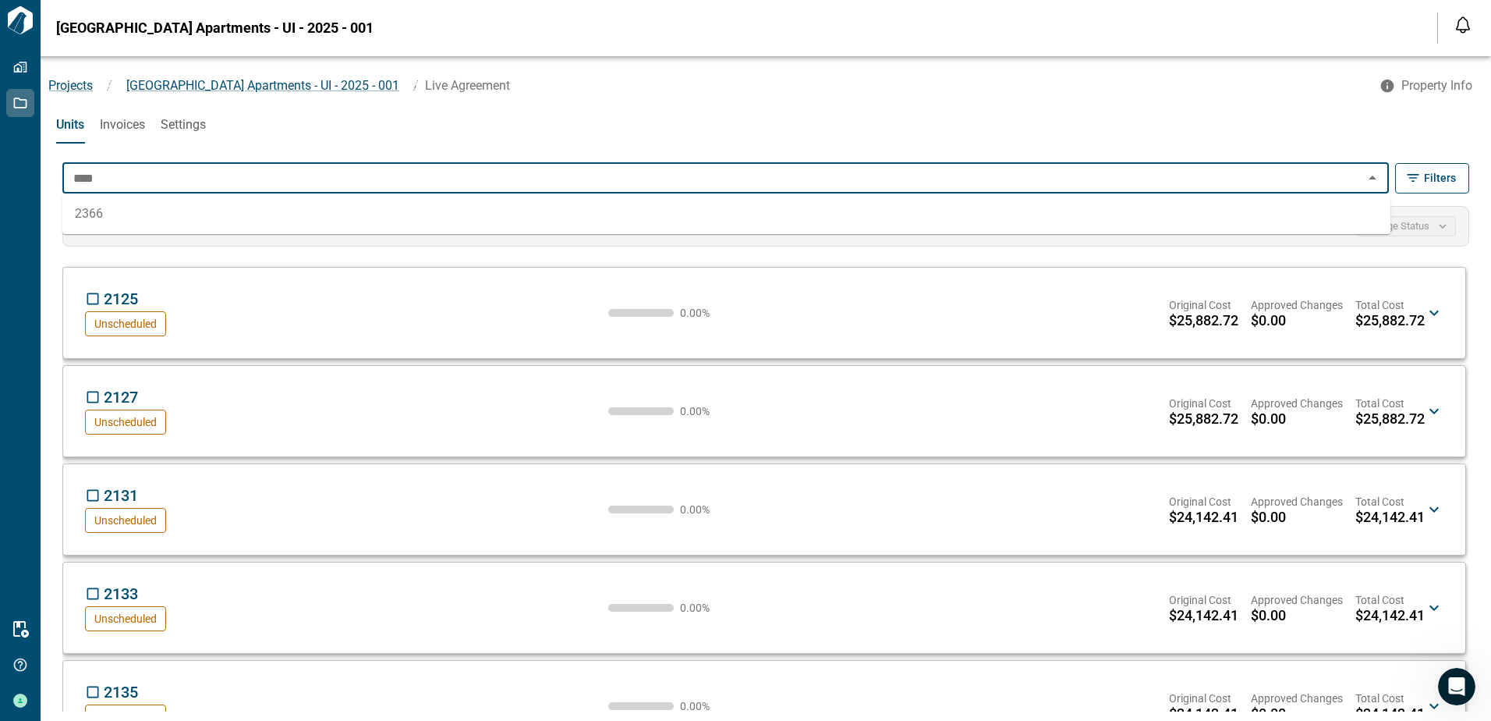
drag, startPoint x: 97, startPoint y: 211, endPoint x: 105, endPoint y: 200, distance: 13.0
click at [97, 211] on li "2366" at bounding box center [726, 214] width 1328 height 28
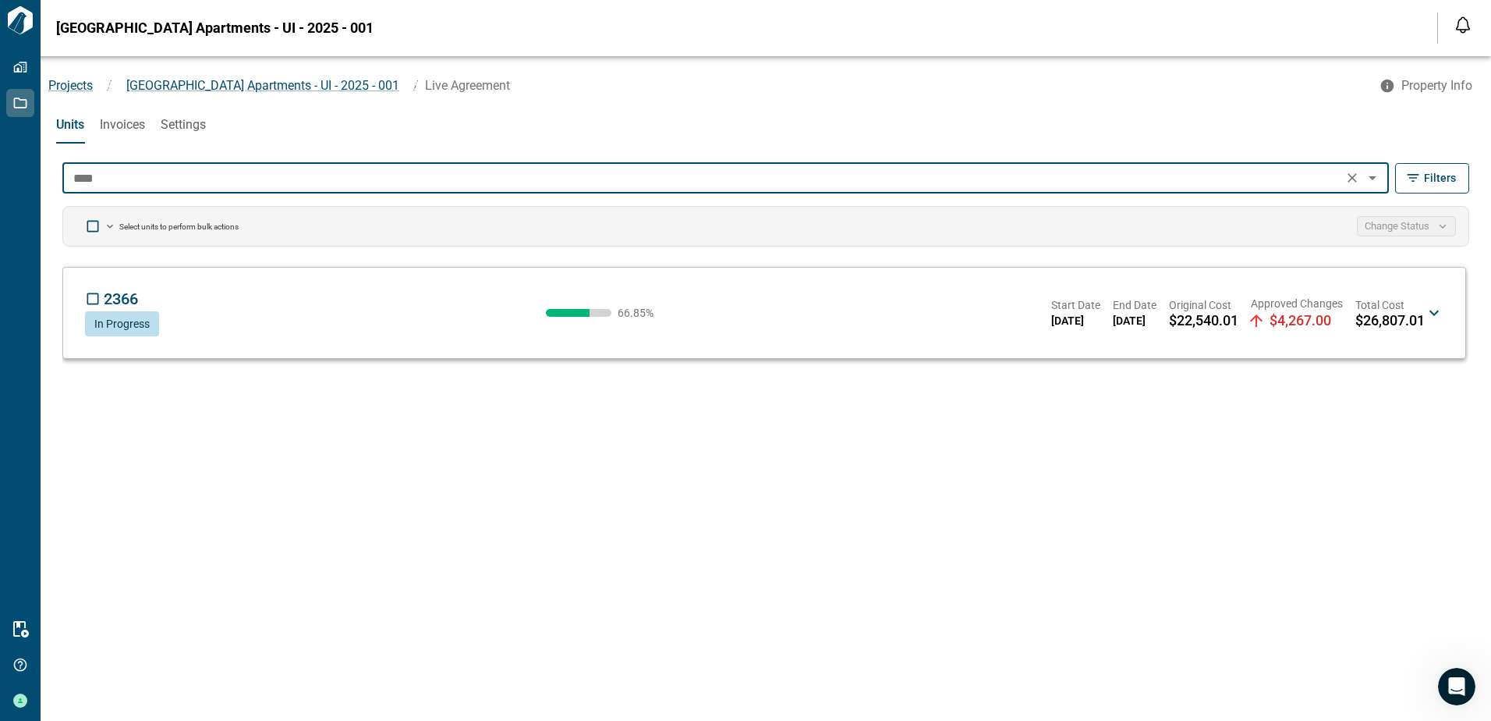
type input "****"
drag, startPoint x: 1433, startPoint y: 313, endPoint x: 1419, endPoint y: 317, distance: 14.8
click at [1433, 314] on icon at bounding box center [1434, 312] width 9 height 5
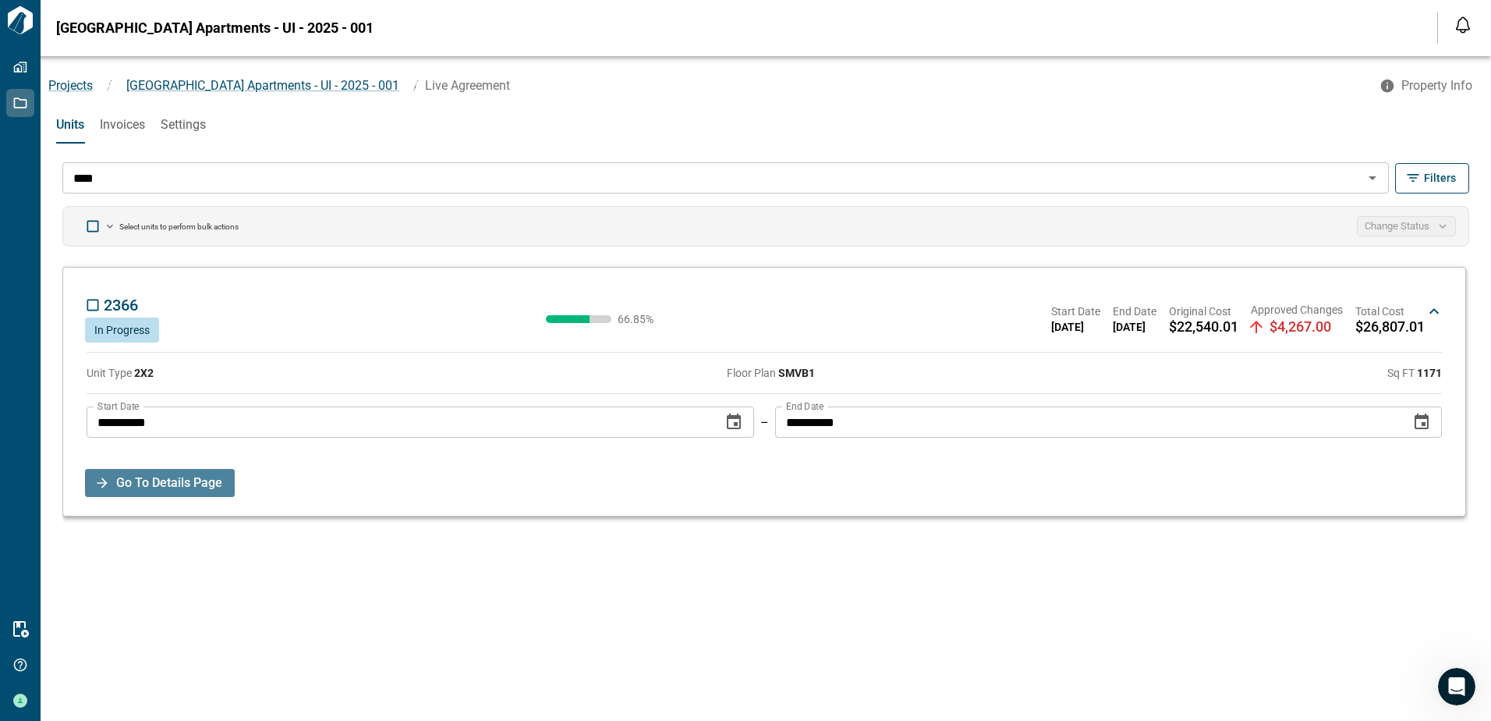
click at [177, 488] on span "Go To Details Page" at bounding box center [169, 483] width 106 height 28
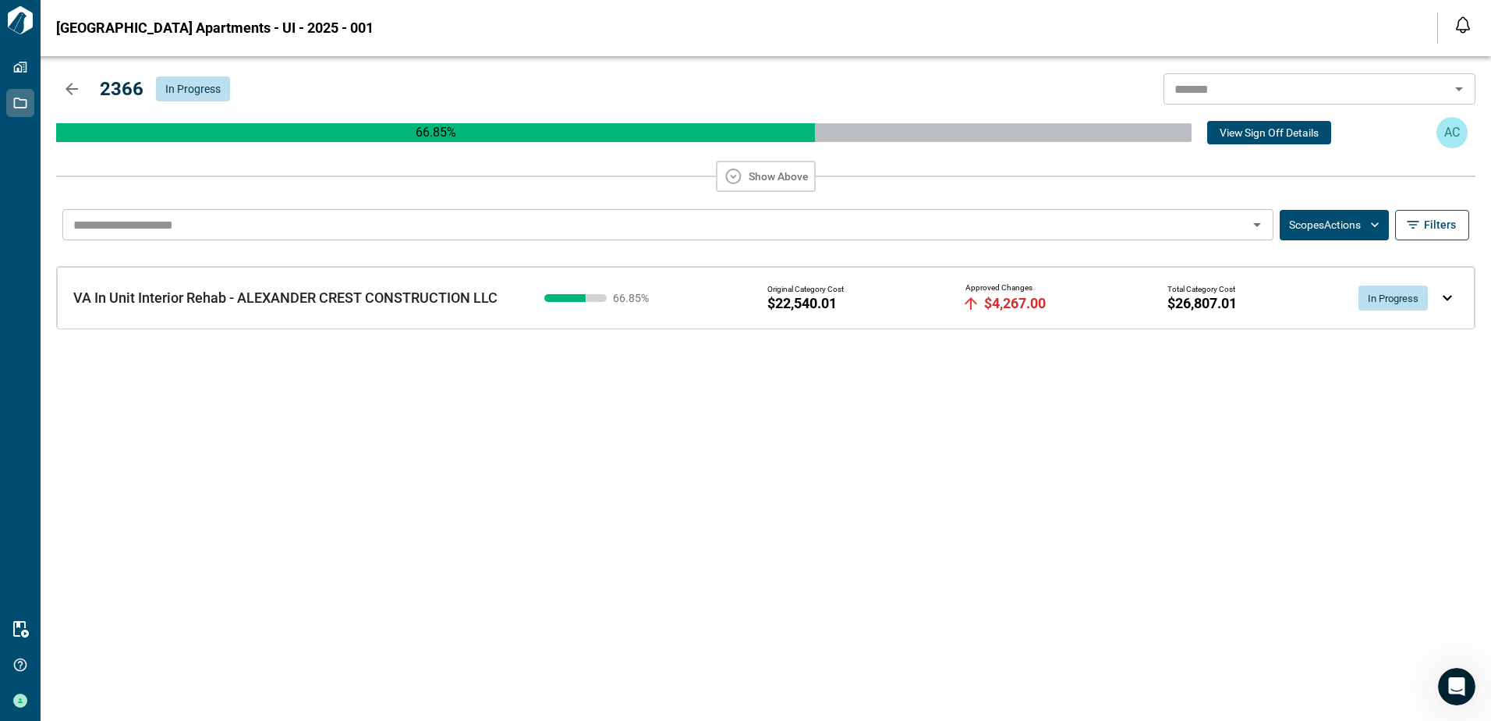
click at [1458, 301] on div "VA In Unit Interior Rehab - ALEXANDER CREST CONSTRUCTION LLC VA In Unit Interio…" at bounding box center [766, 298] width 1418 height 62
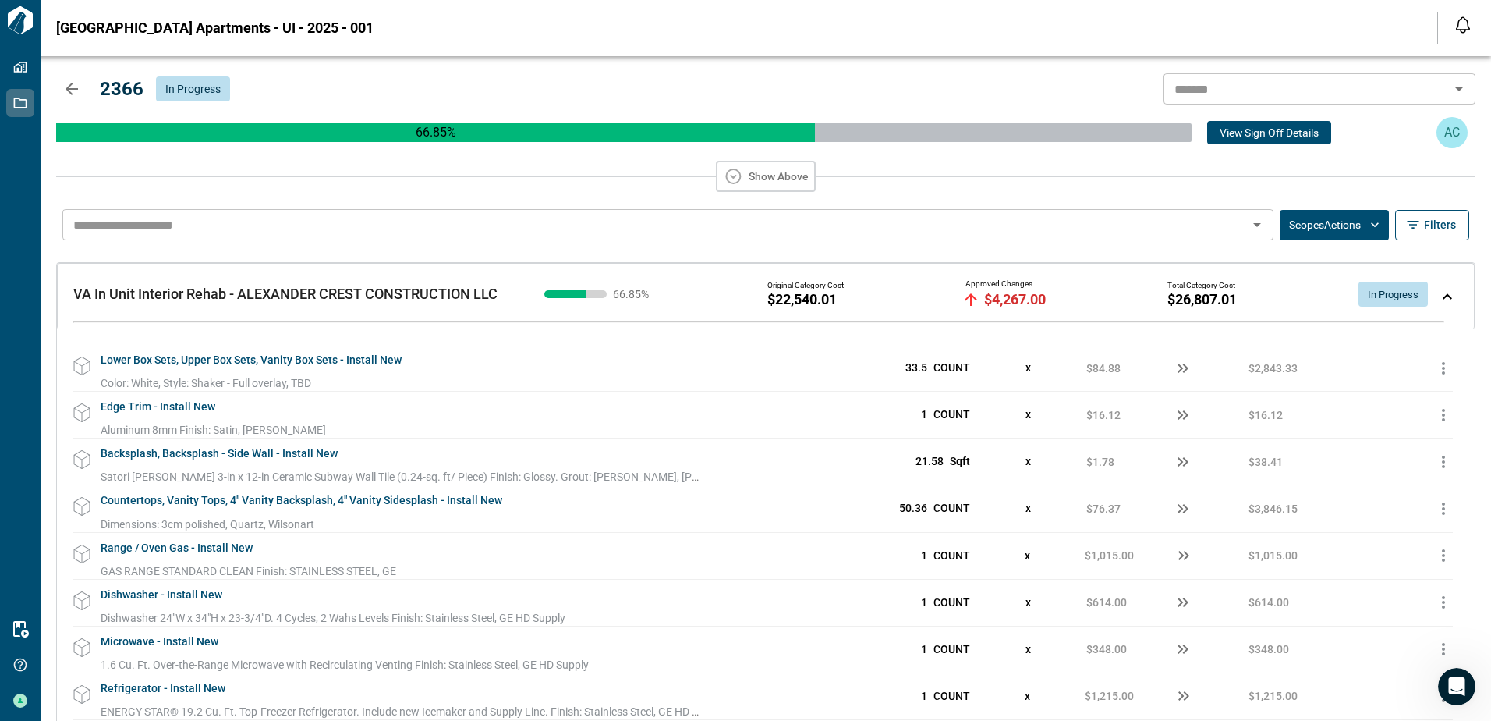
click at [780, 172] on button "Show Above" at bounding box center [766, 176] width 100 height 31
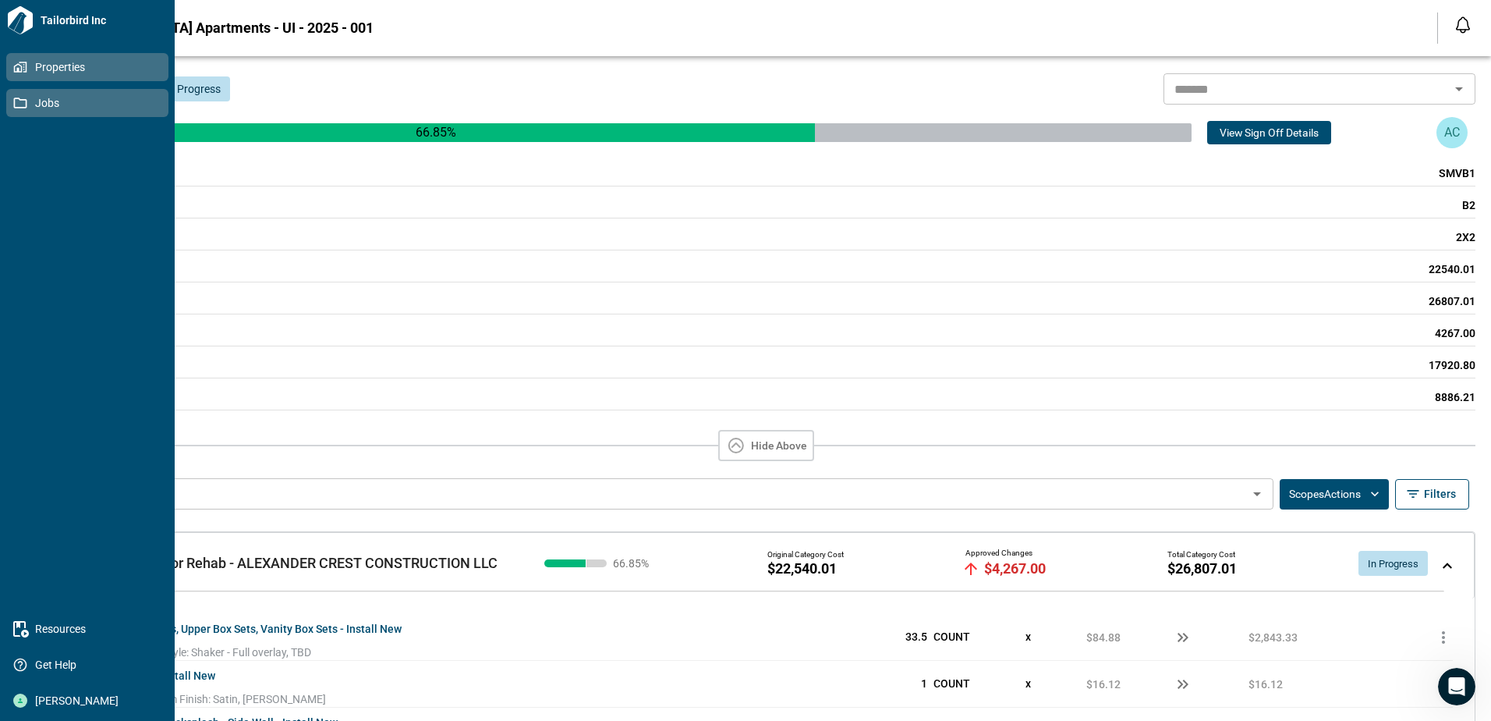
click at [40, 65] on span "Properties" at bounding box center [90, 67] width 126 height 16
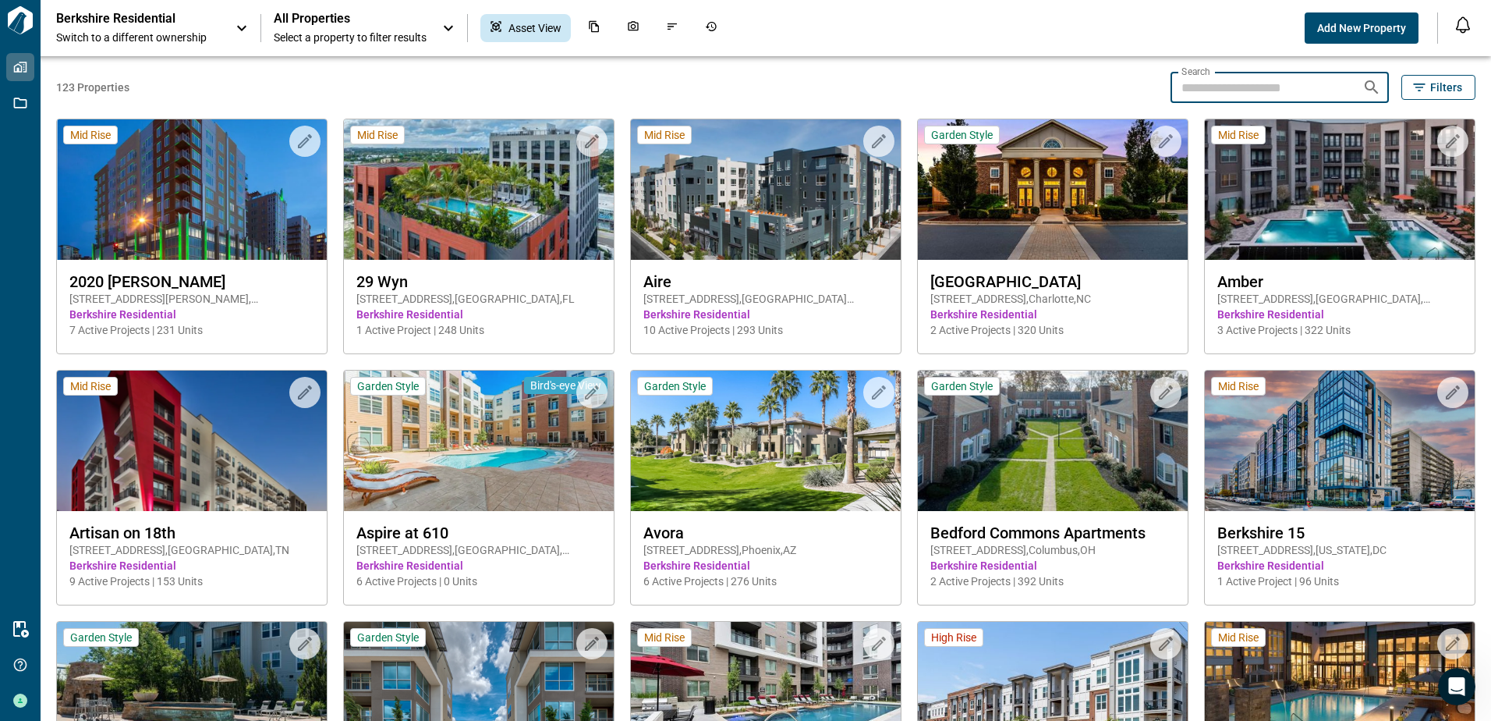
click at [1229, 82] on input "Search" at bounding box center [1260, 87] width 179 height 31
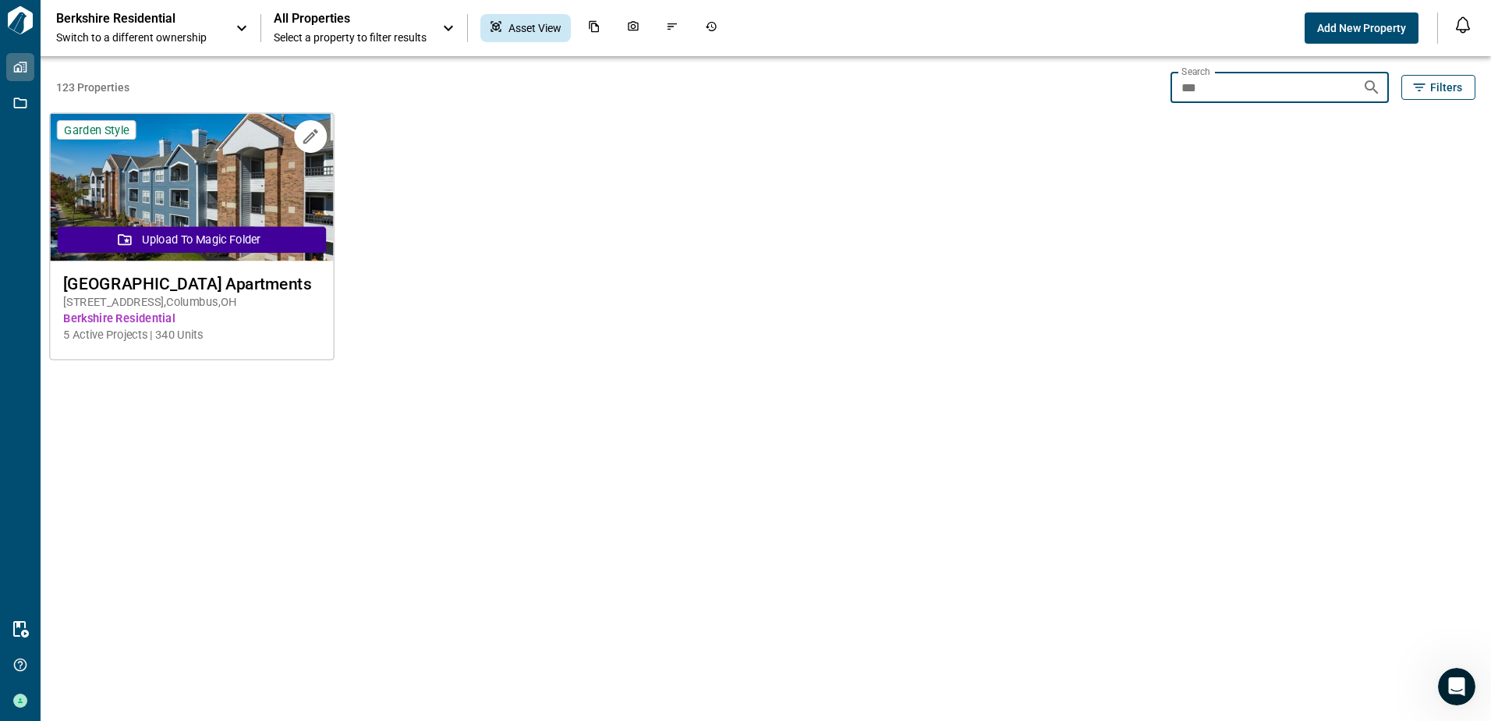
type input "***"
click at [197, 283] on span "[GEOGRAPHIC_DATA] Apartments" at bounding box center [191, 283] width 257 height 19
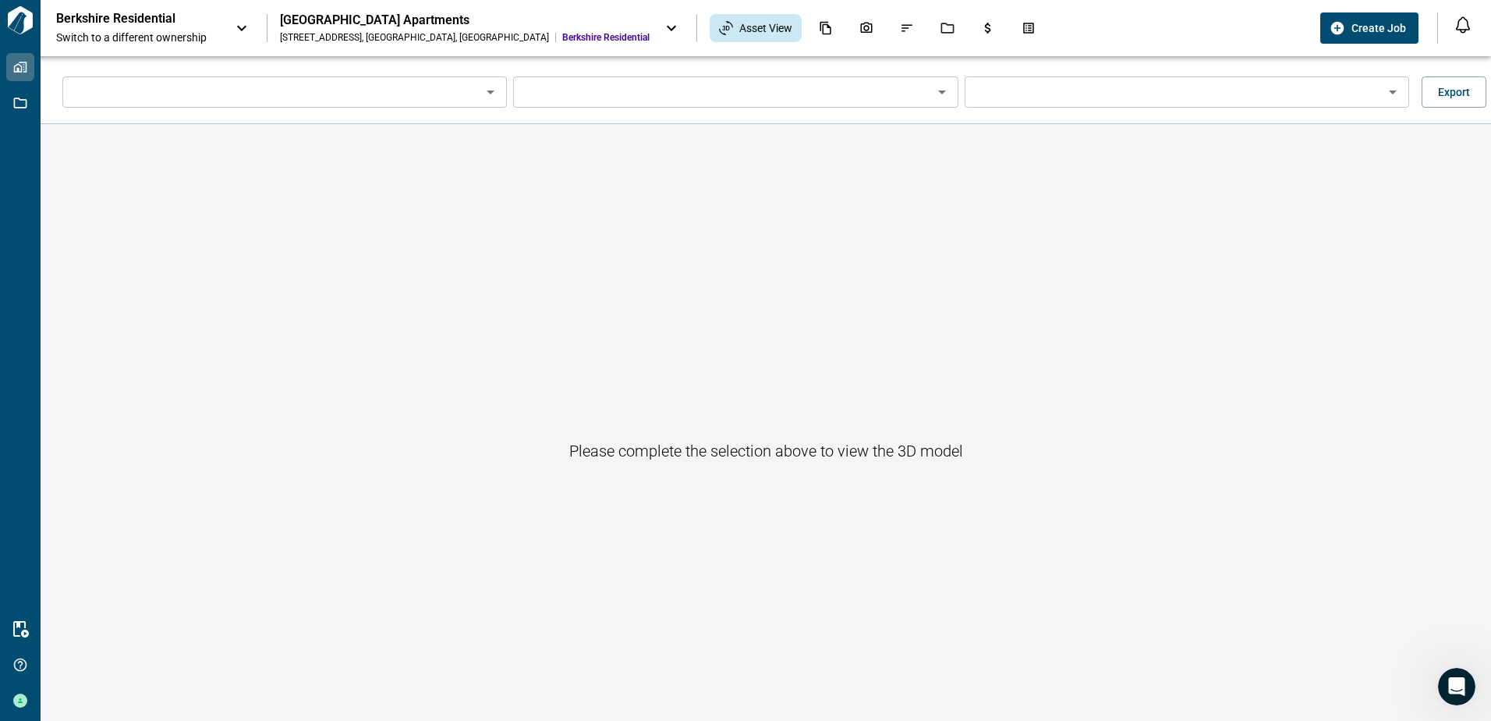
type input "****"
click at [652, 87] on input "****" at bounding box center [713, 92] width 403 height 22
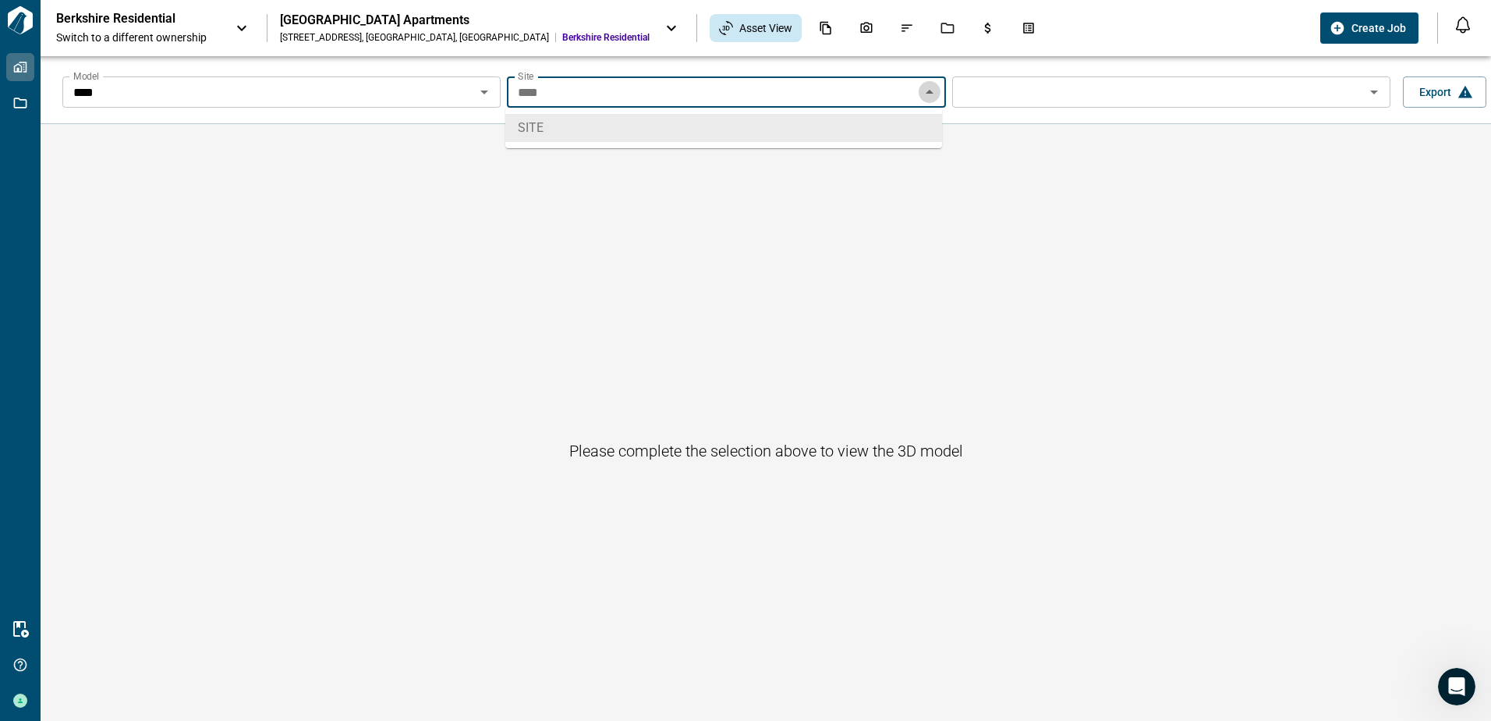
click at [930, 90] on icon "Close" at bounding box center [929, 92] width 19 height 19
click at [487, 94] on icon "Open" at bounding box center [484, 92] width 19 height 19
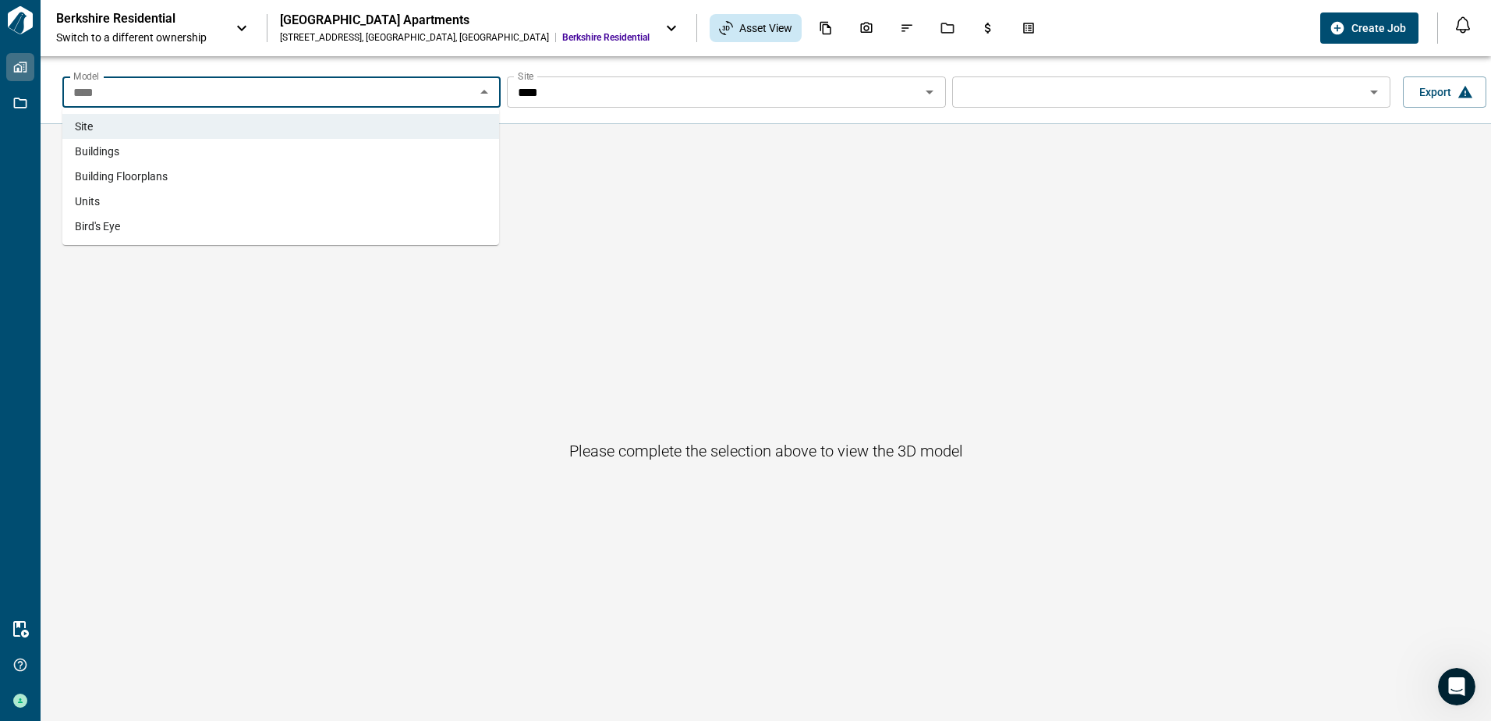
click at [93, 200] on span "Units" at bounding box center [87, 201] width 25 height 16
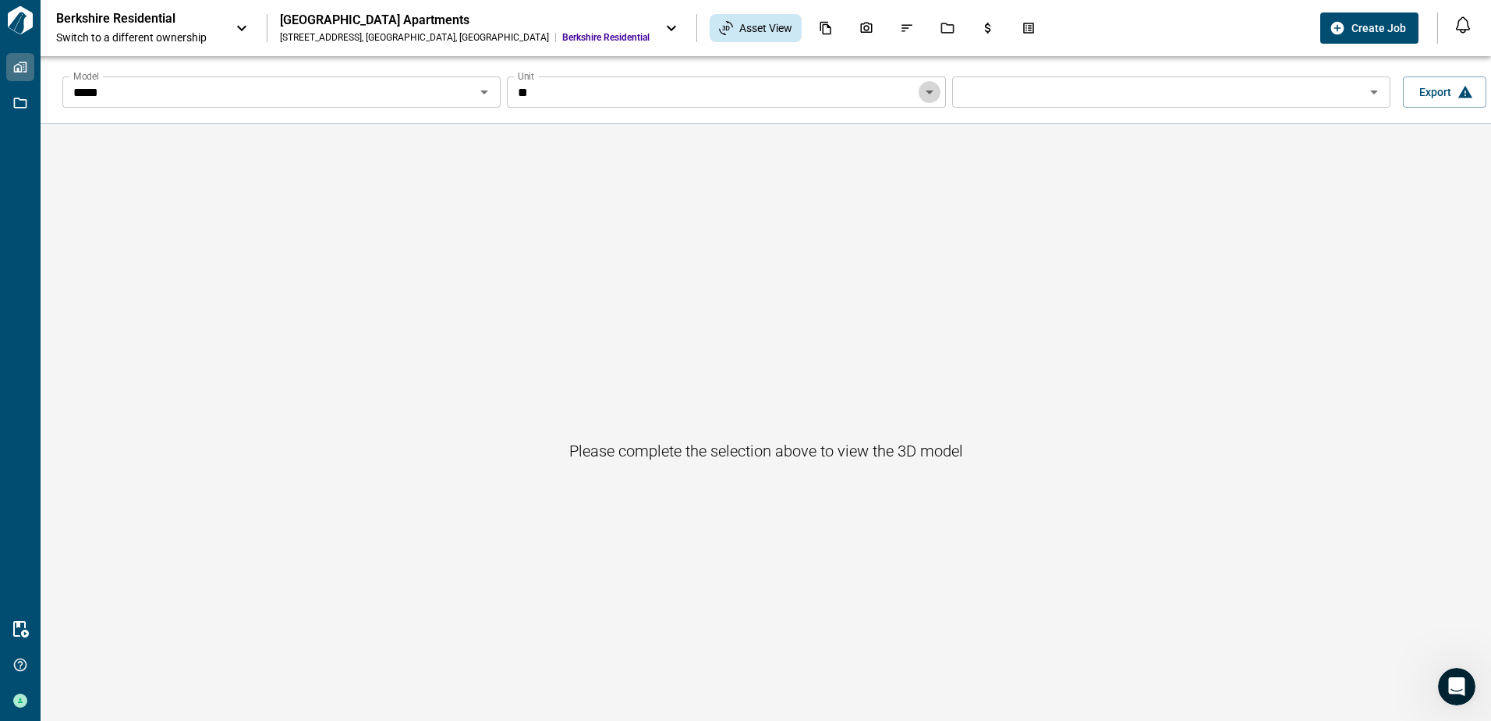
click at [926, 90] on icon "Open" at bounding box center [929, 92] width 19 height 19
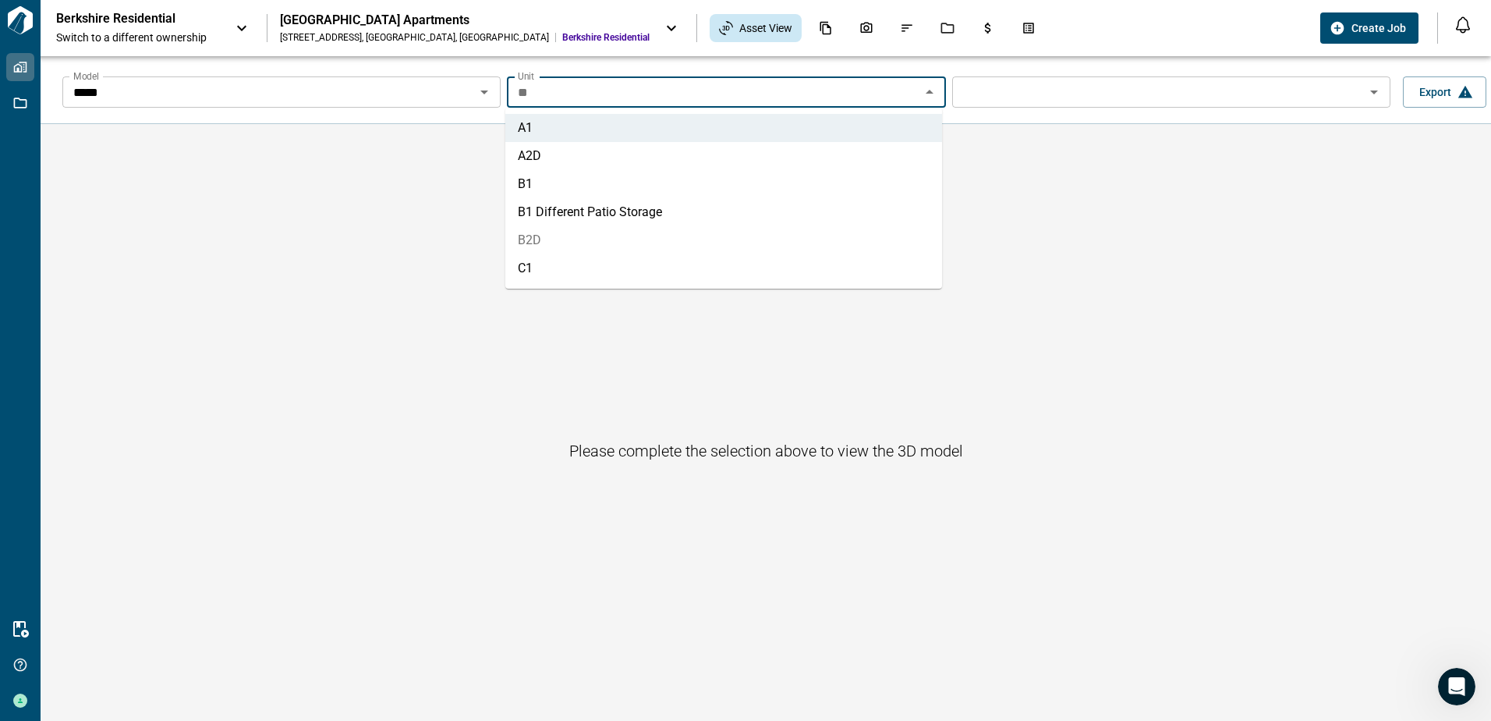
click at [528, 240] on li "B2D" at bounding box center [723, 240] width 437 height 28
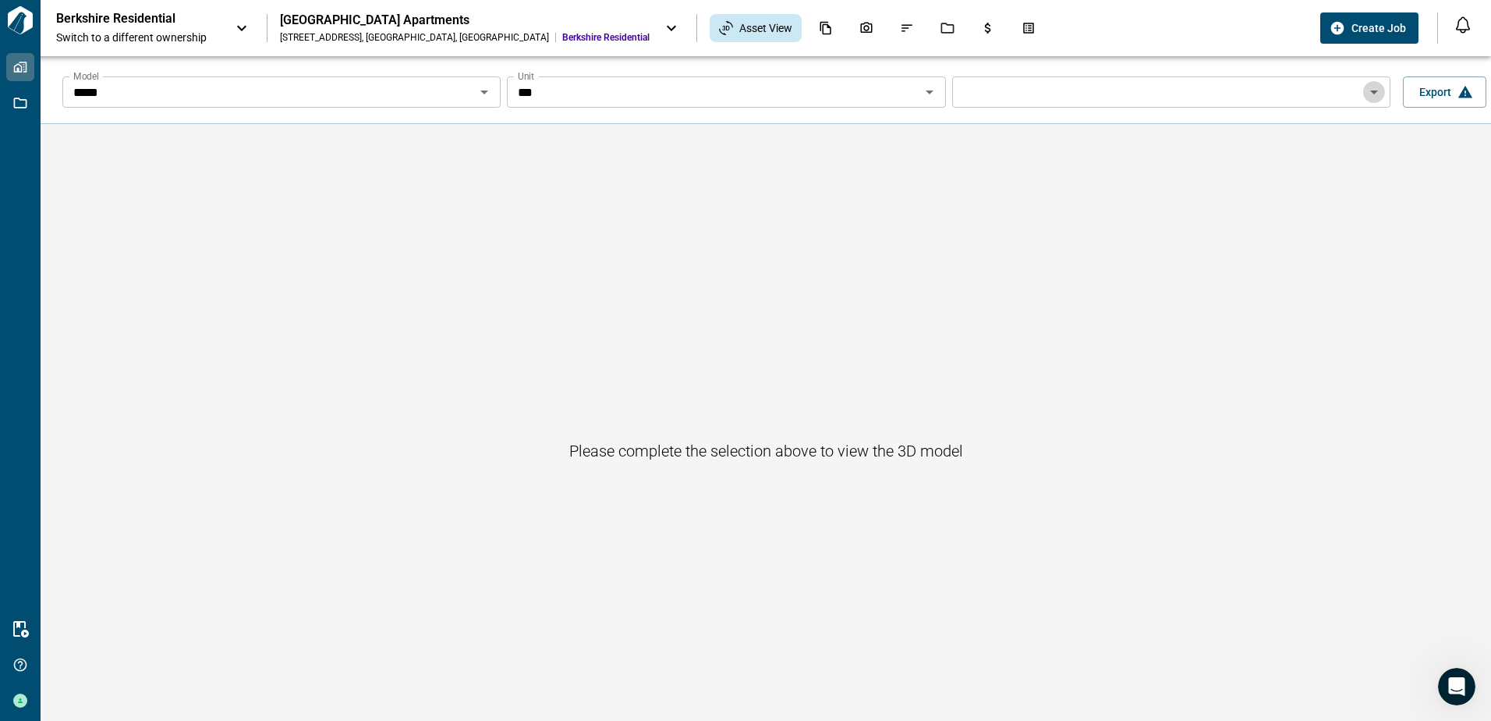
click at [1365, 94] on icon "Open" at bounding box center [1374, 92] width 19 height 19
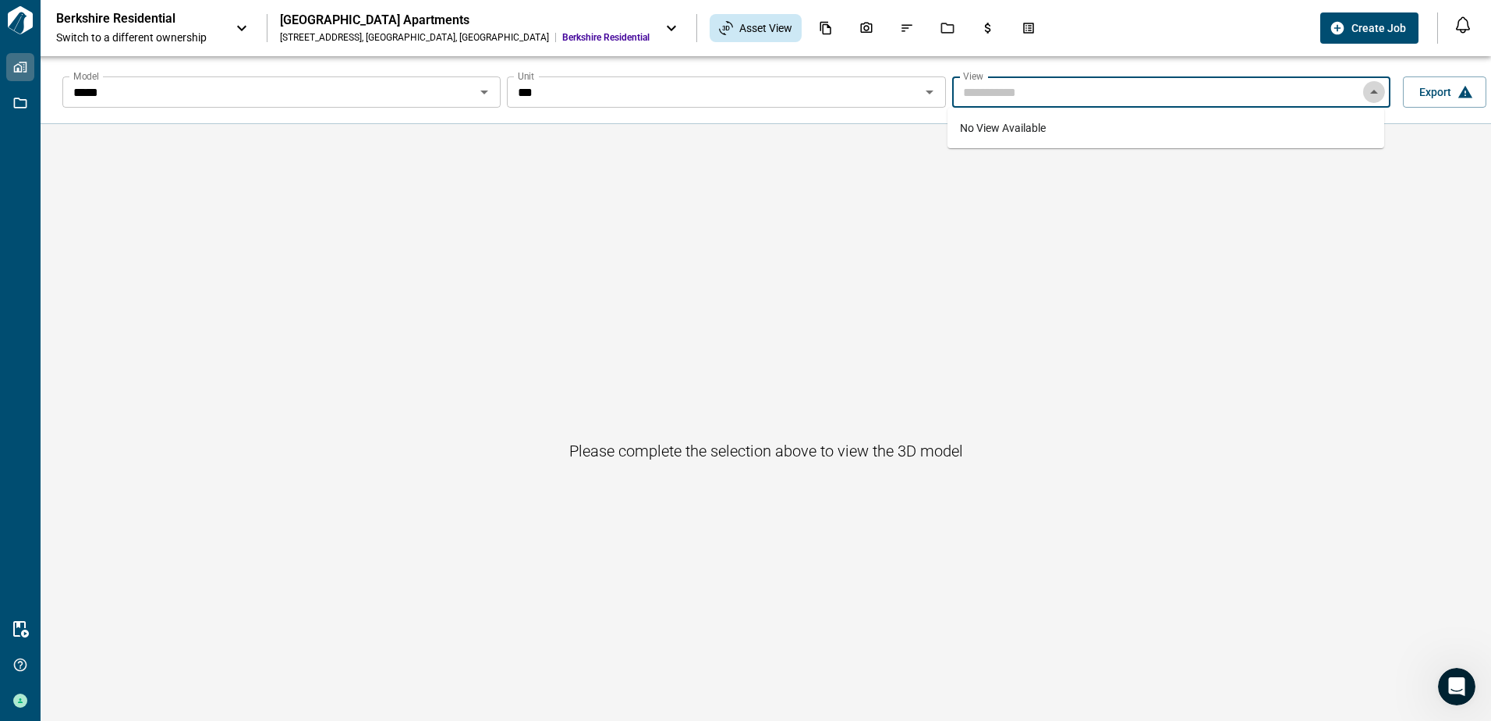
click at [1370, 94] on icon "Close" at bounding box center [1374, 92] width 8 height 4
click at [662, 33] on icon at bounding box center [671, 28] width 19 height 19
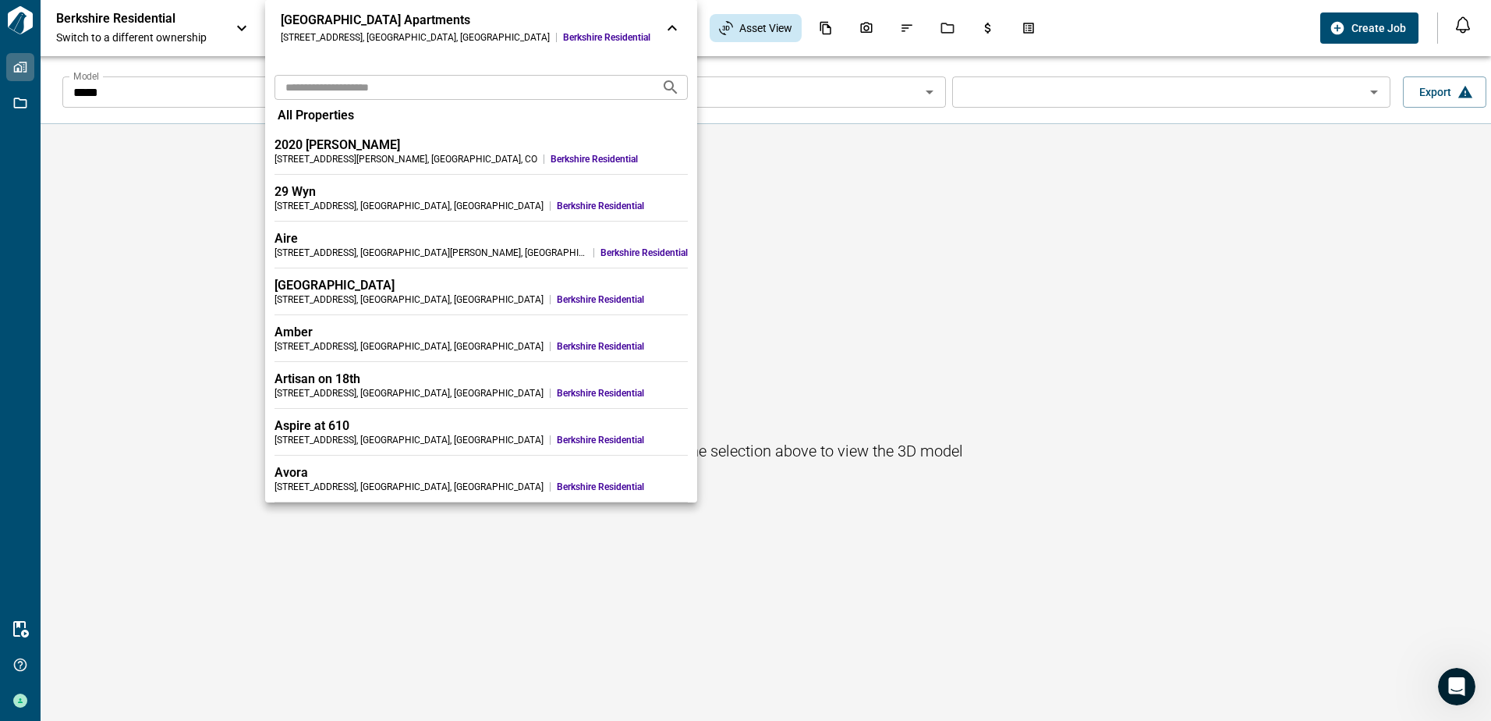
click at [760, 251] on div at bounding box center [745, 360] width 1491 height 721
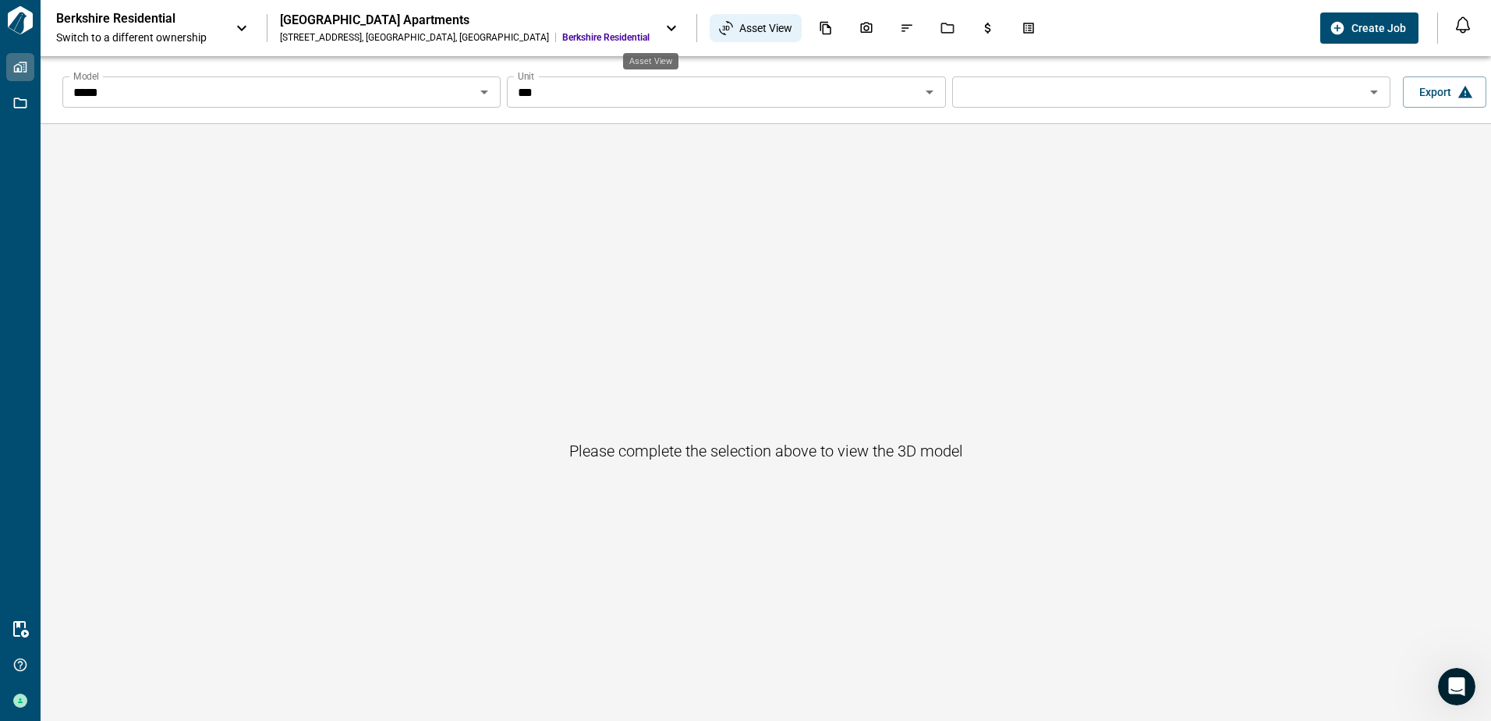
click at [739, 30] on span "Asset View" at bounding box center [765, 28] width 53 height 16
click at [859, 25] on icon "Photos" at bounding box center [866, 28] width 14 height 14
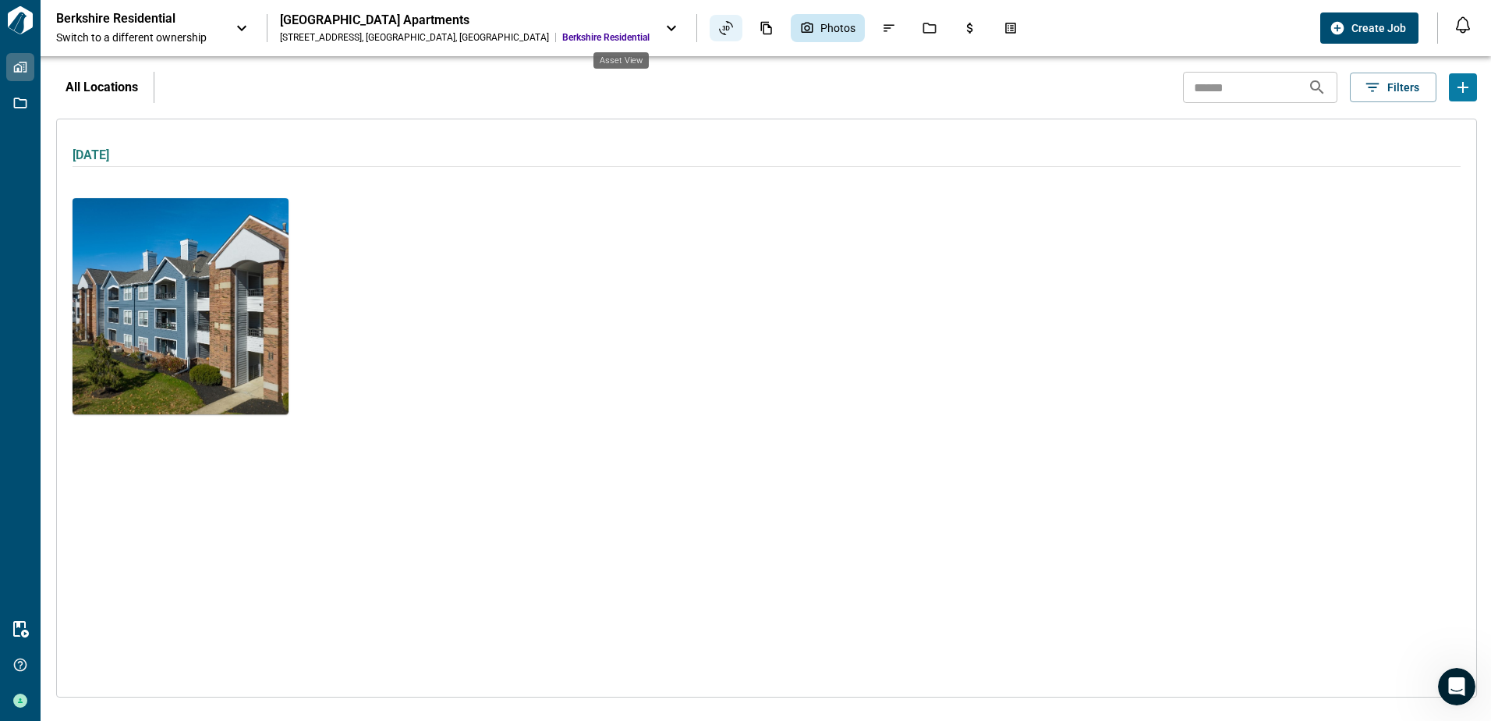
click at [719, 25] on icon "Asset View" at bounding box center [726, 28] width 14 height 14
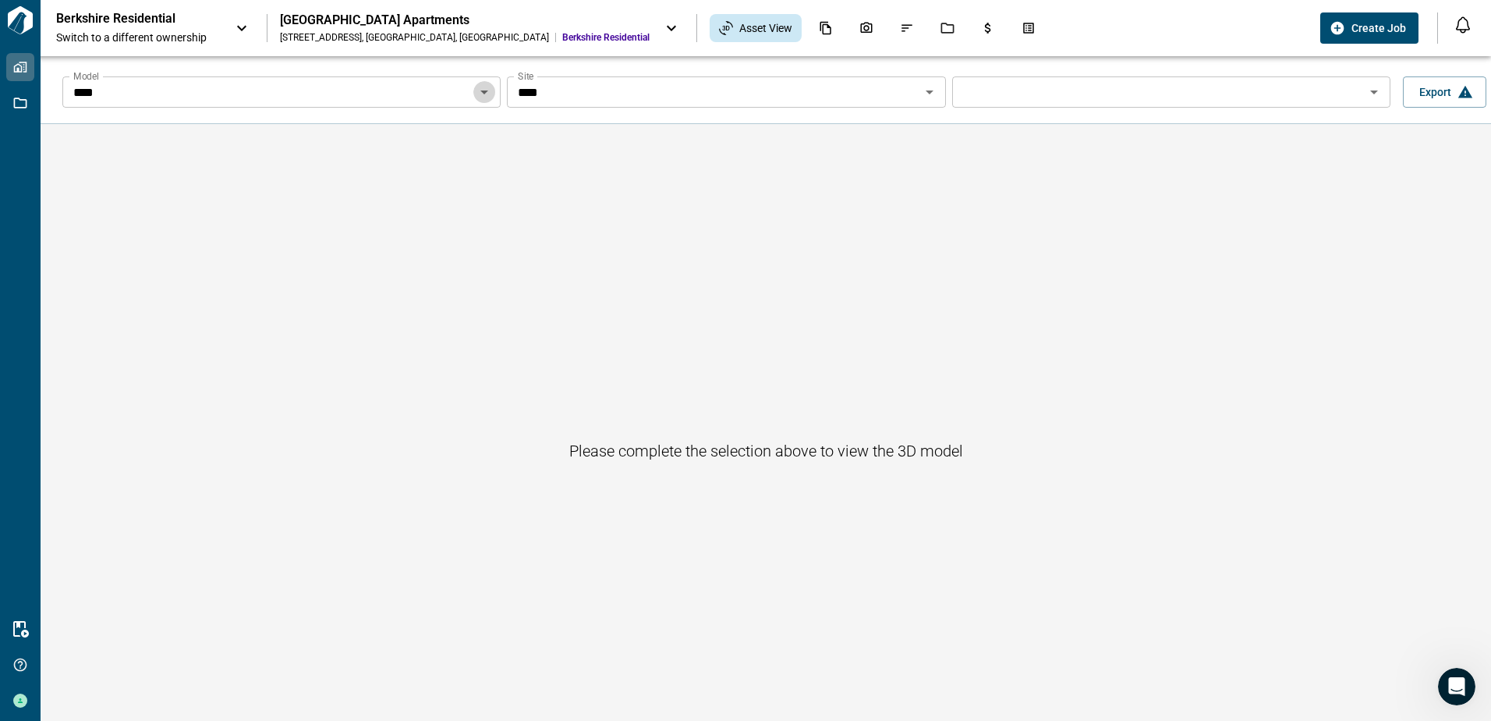
click at [480, 94] on icon "Open" at bounding box center [484, 92] width 19 height 19
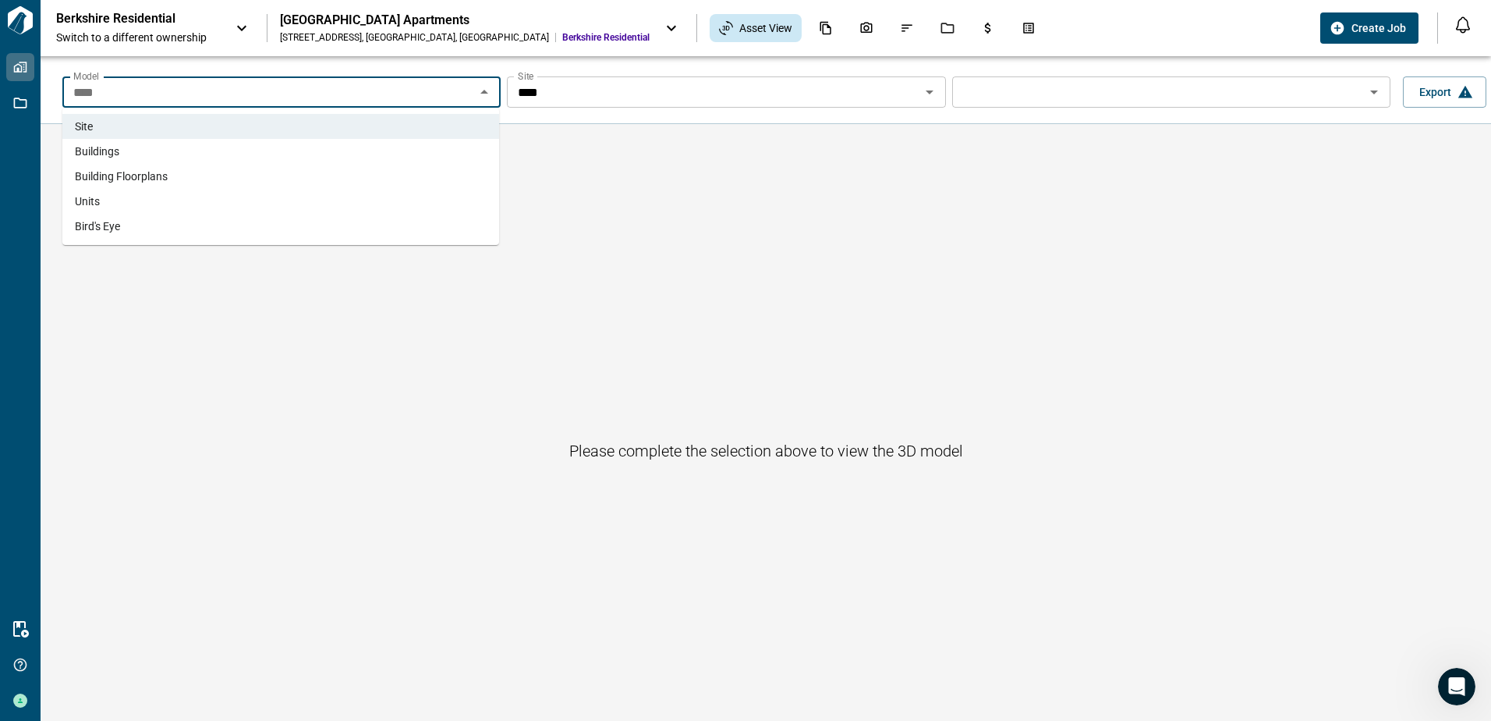
click at [153, 179] on span "Building Floorplans" at bounding box center [121, 176] width 93 height 16
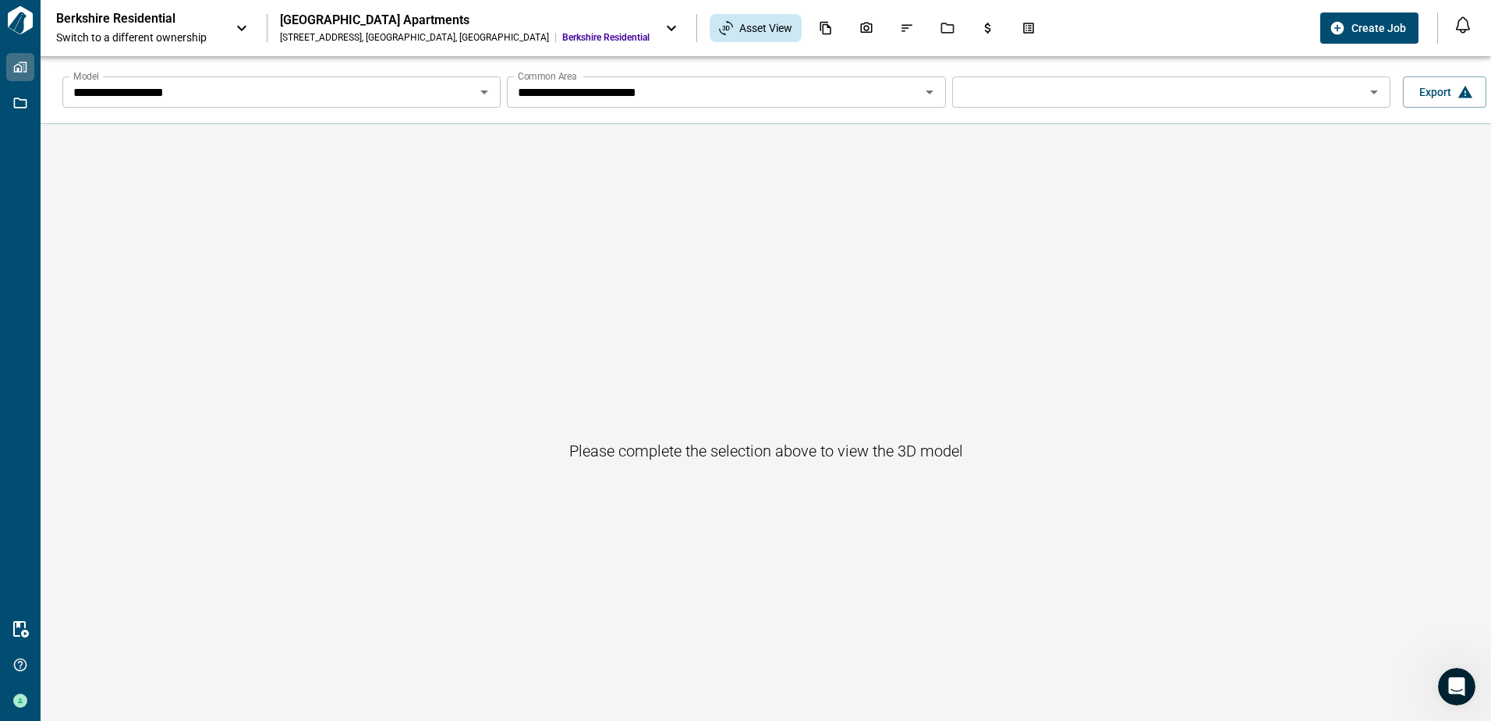
click at [762, 105] on div "**********" at bounding box center [726, 91] width 438 height 31
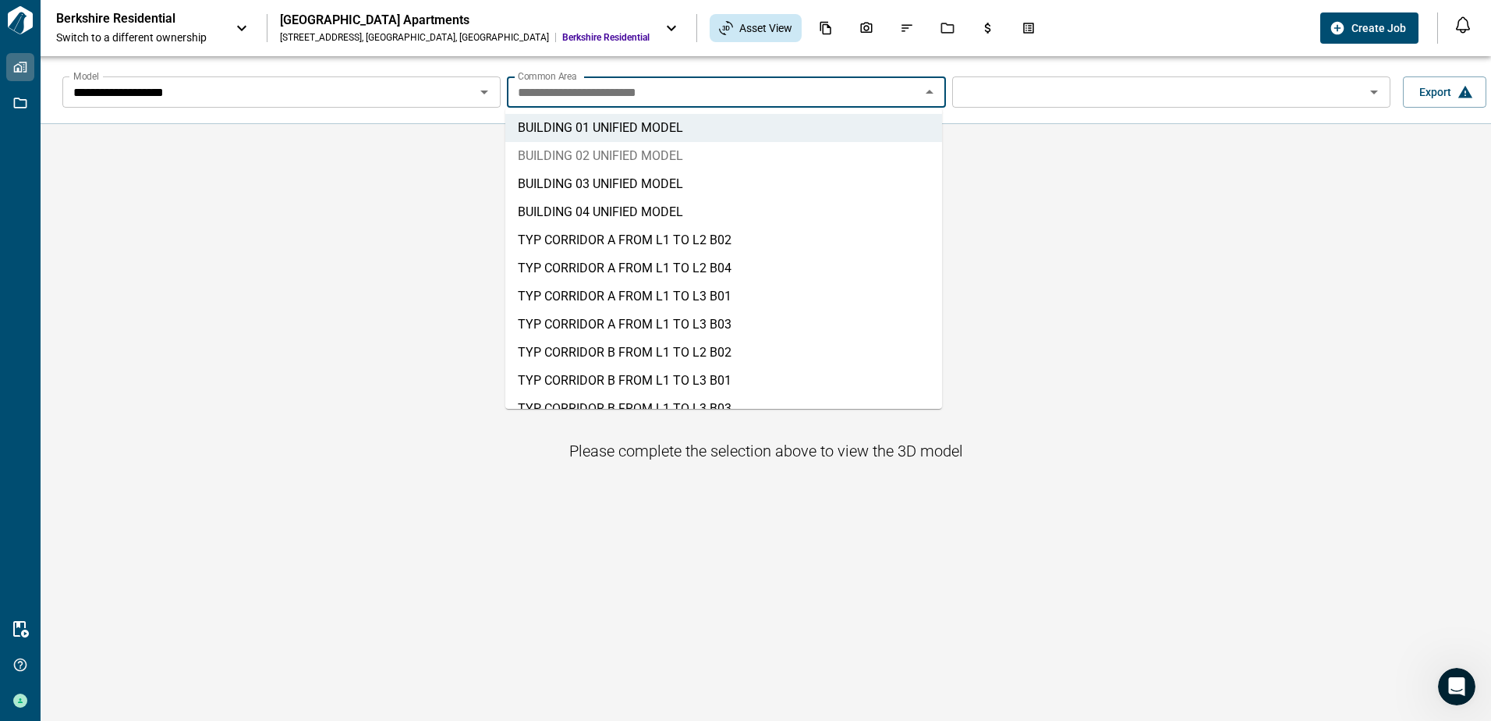
click at [739, 147] on li "BUILDING 02 UNIFIED MODEL" at bounding box center [723, 156] width 437 height 28
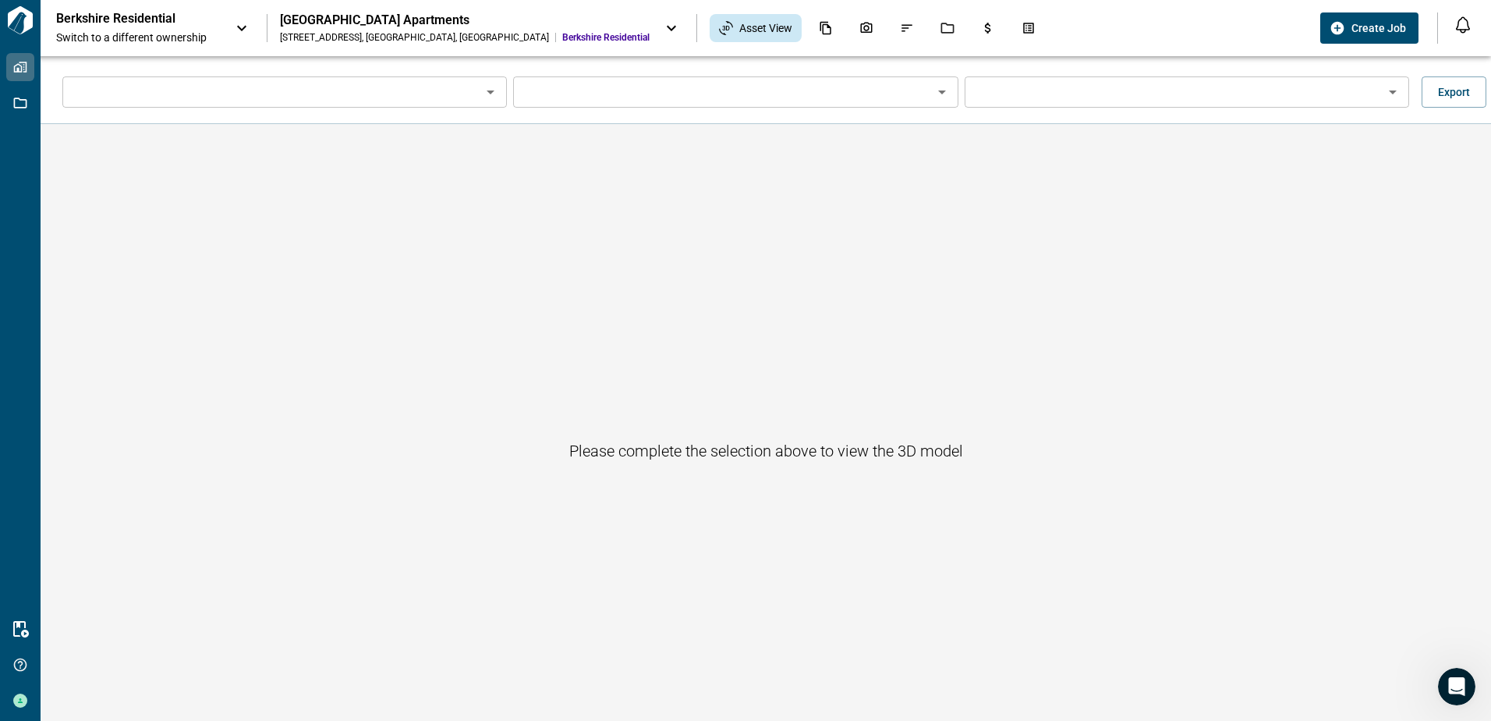
type input "**********"
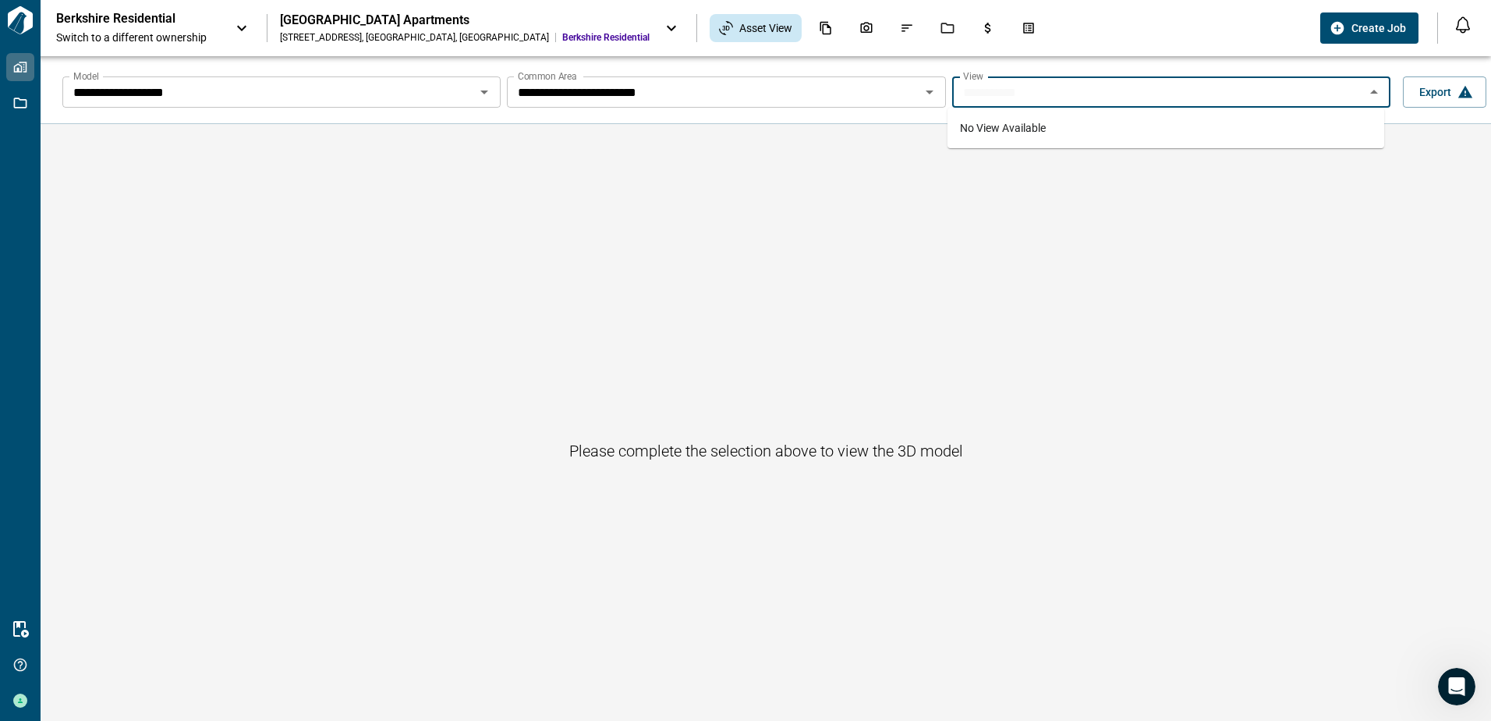
drag, startPoint x: 1199, startPoint y: 99, endPoint x: 1187, endPoint y: 101, distance: 11.9
click at [1198, 99] on input "Model" at bounding box center [1158, 92] width 403 height 22
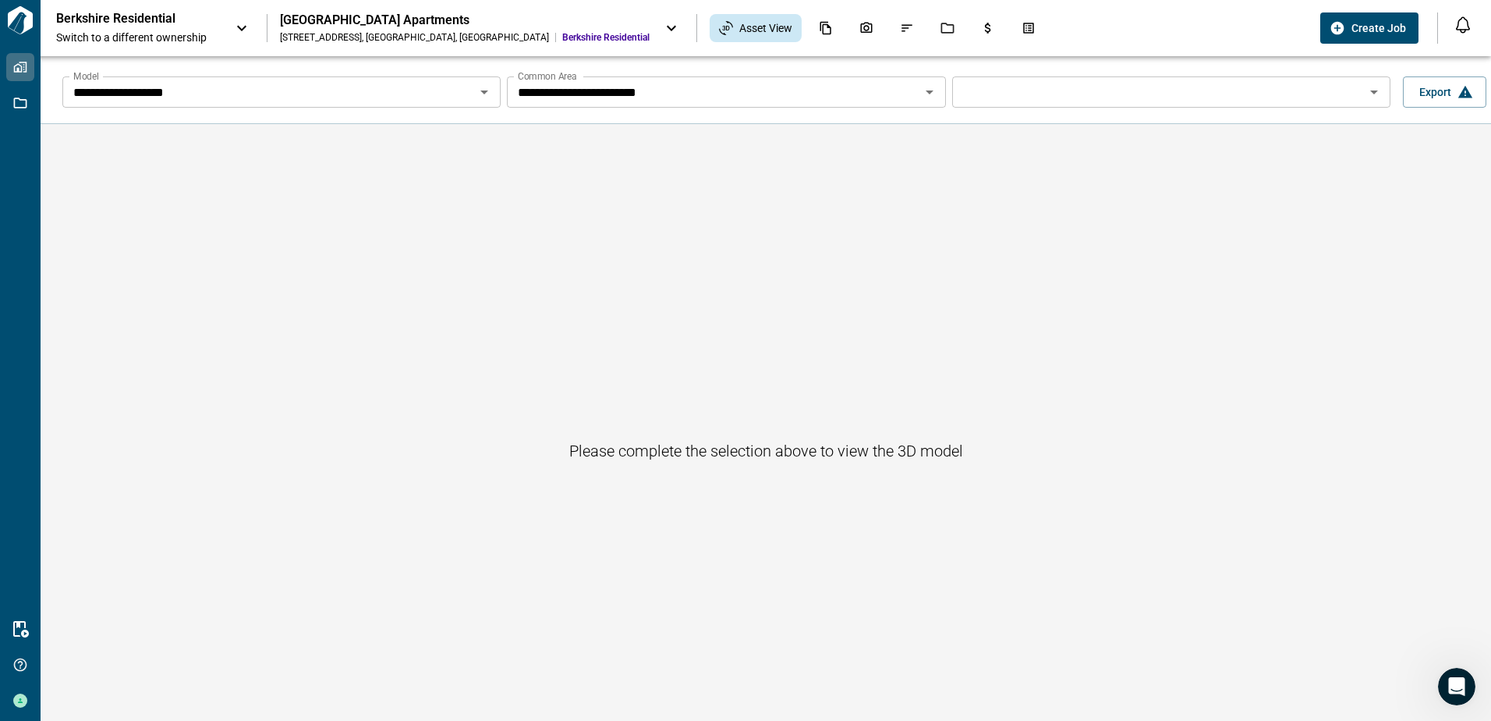
click at [544, 211] on div "Please complete the selection above to view the 3D model" at bounding box center [766, 450] width 1451 height 653
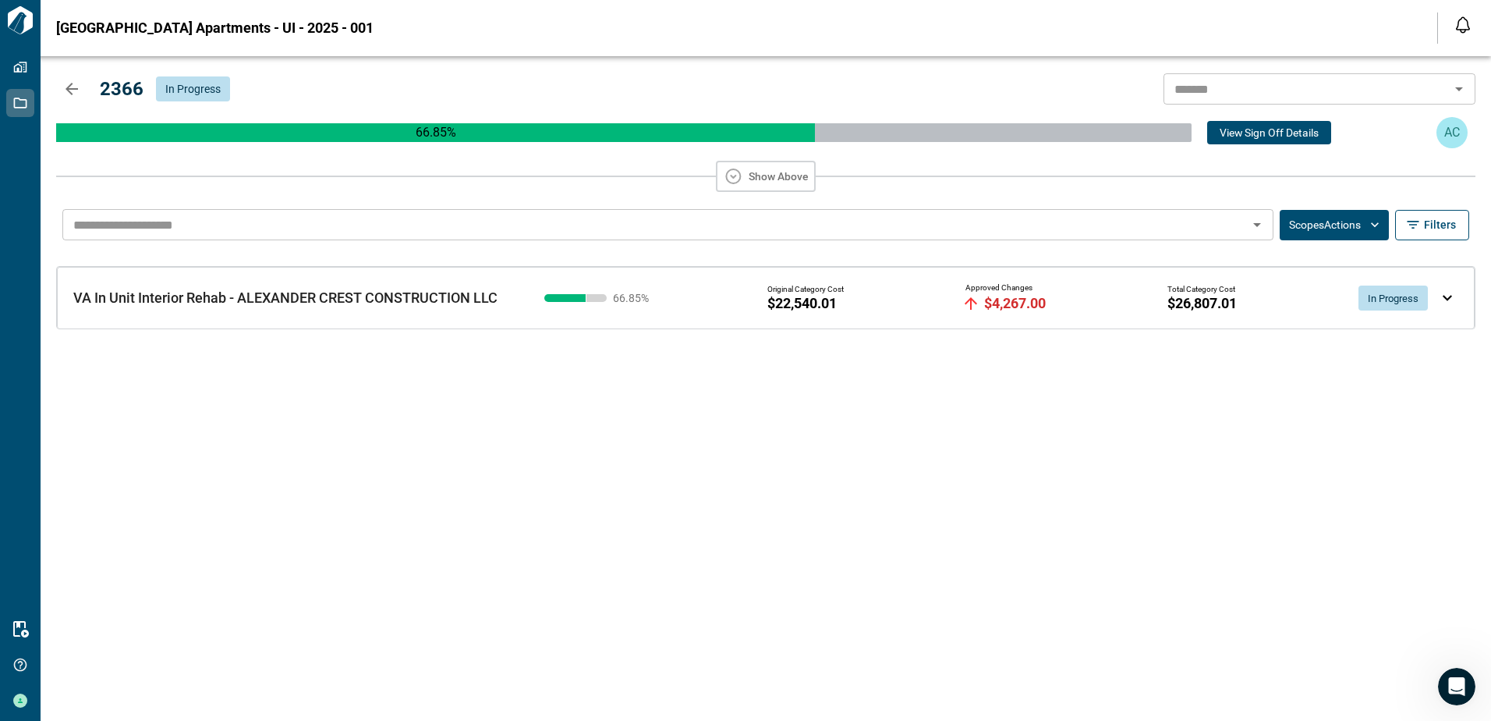
click at [739, 174] on icon "button" at bounding box center [733, 176] width 19 height 19
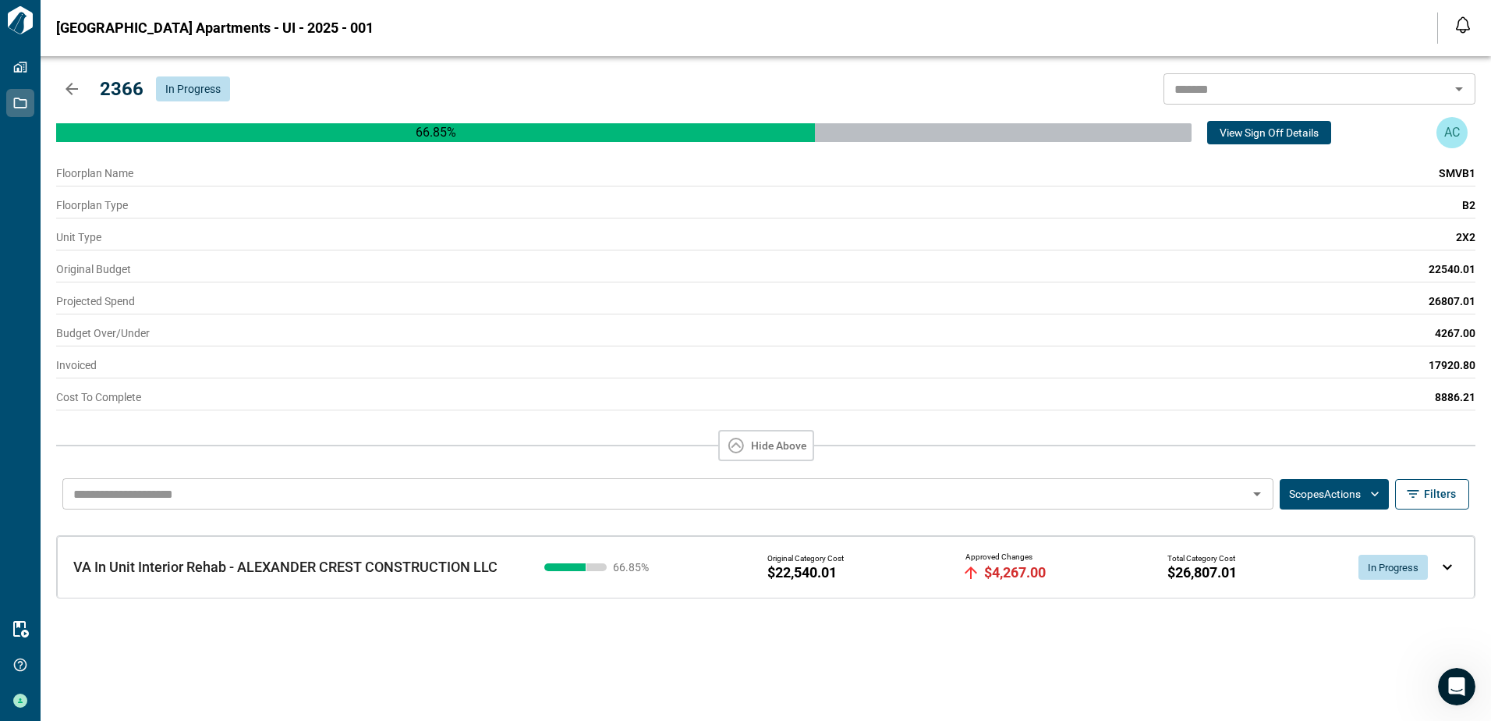
click at [761, 78] on div "2366 In Progress ​" at bounding box center [765, 88] width 1419 height 31
